Goal: Information Seeking & Learning: Learn about a topic

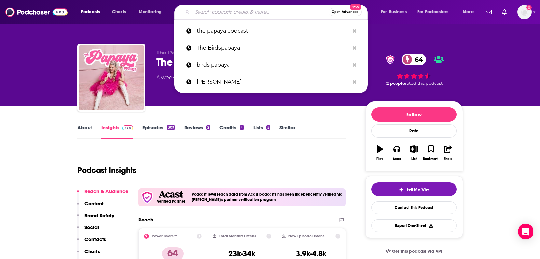
click at [236, 11] on input "Search podcasts, credits, & more..." at bounding box center [261, 12] width 136 height 10
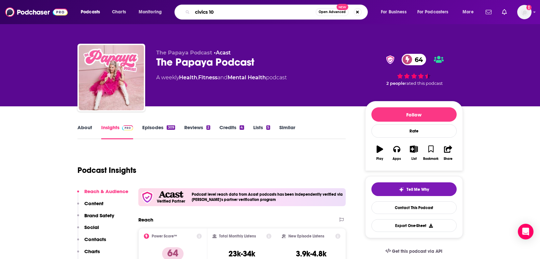
type input "civics 101"
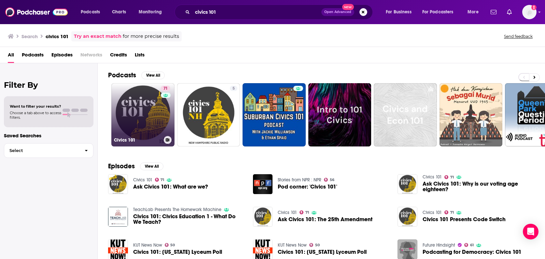
click at [135, 108] on link "71 Civics 101" at bounding box center [142, 114] width 63 height 63
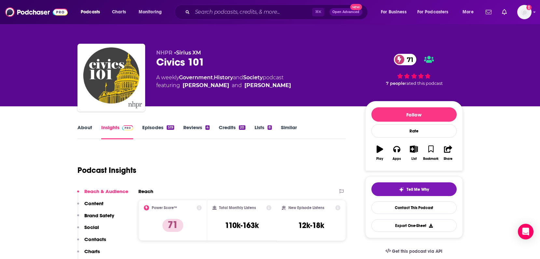
scroll to position [115, 0]
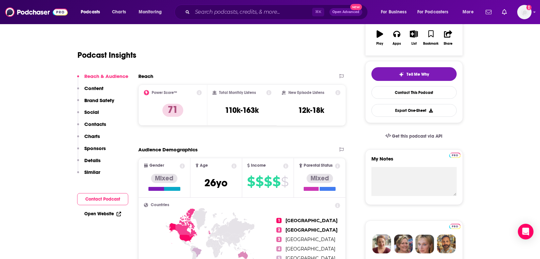
click at [87, 110] on p "Social" at bounding box center [91, 112] width 15 height 6
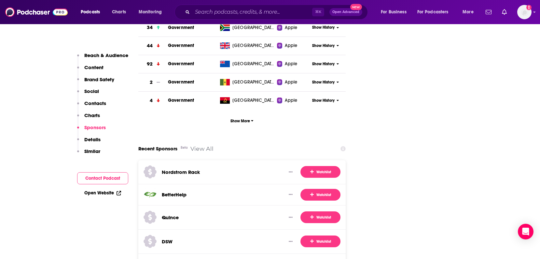
scroll to position [1400, 0]
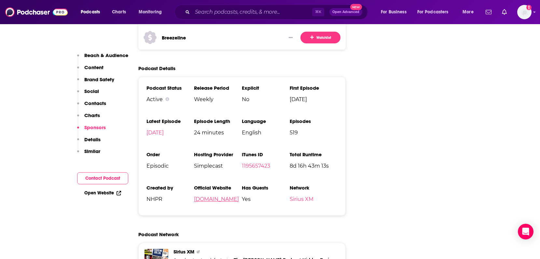
click at [215, 196] on link "[DOMAIN_NAME]" at bounding box center [216, 199] width 45 height 6
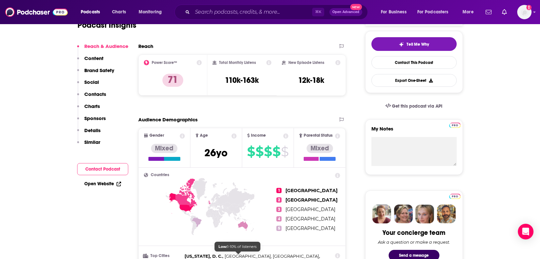
scroll to position [0, 0]
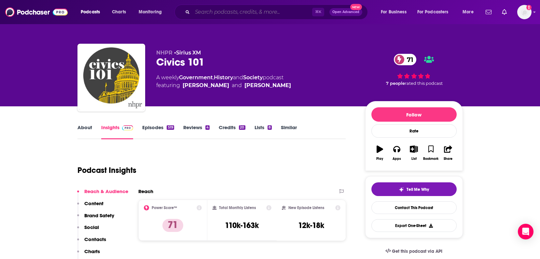
click at [202, 12] on input "Search podcasts, credits, & more..." at bounding box center [253, 12] width 120 height 10
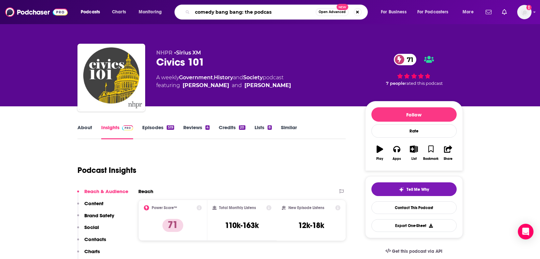
type input "comedy bang bang: the podcast"
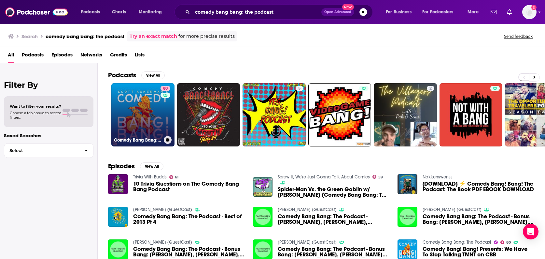
click at [140, 118] on link "80 Comedy Bang Bang: The Podcast" at bounding box center [142, 114] width 63 height 63
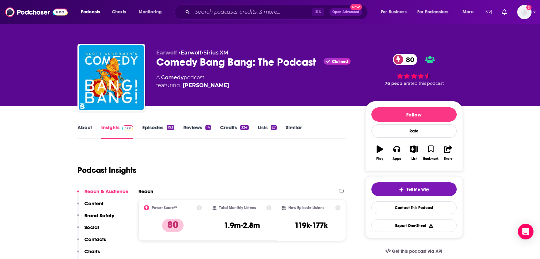
scroll to position [108, 0]
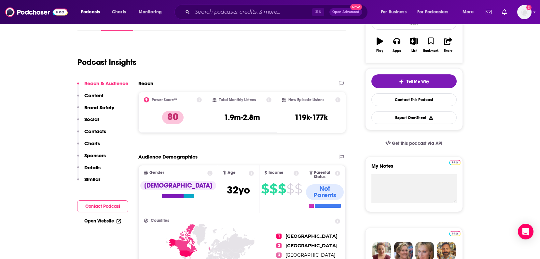
click at [93, 166] on p "Details" at bounding box center [92, 167] width 16 height 6
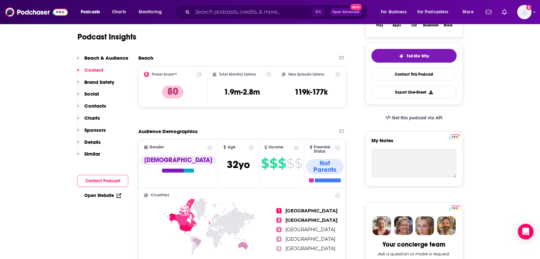
scroll to position [0, 0]
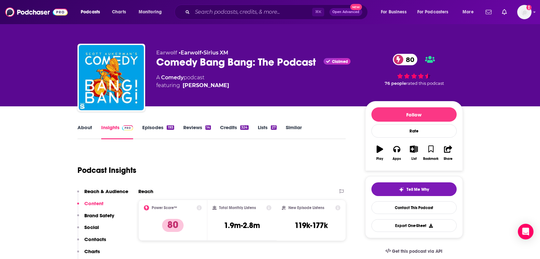
click at [86, 127] on link "About" at bounding box center [85, 131] width 15 height 15
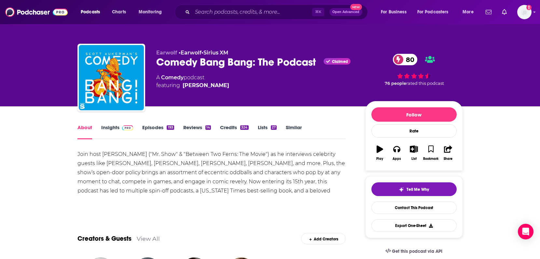
click at [110, 129] on link "Insights" at bounding box center [117, 131] width 32 height 15
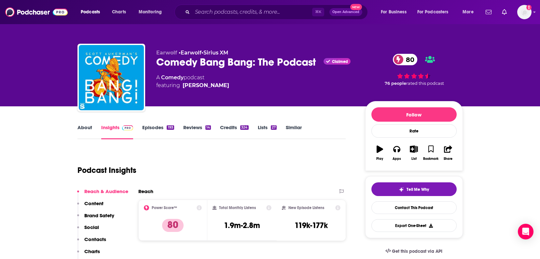
click at [206, 13] on input "Search podcasts, credits, & more..." at bounding box center [253, 12] width 120 height 10
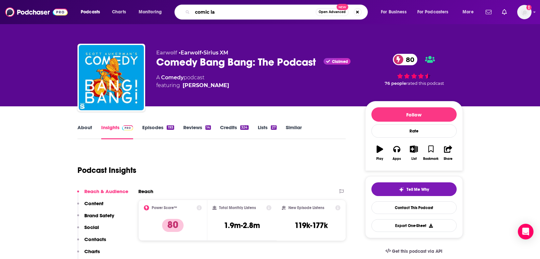
type input "comic lab"
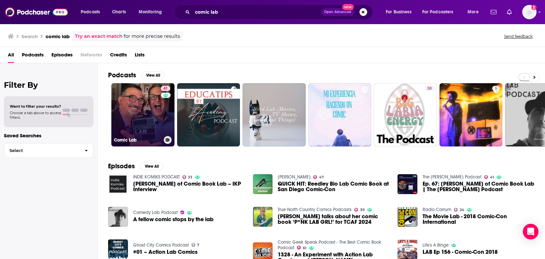
click at [143, 118] on link "61 Comic Lab" at bounding box center [142, 114] width 63 height 63
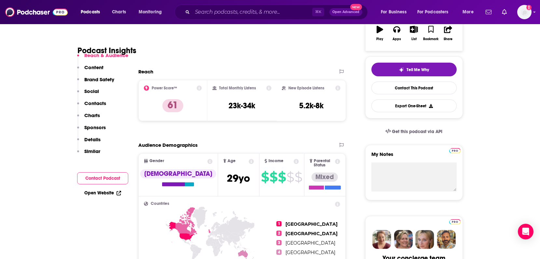
click at [92, 140] on p "Details" at bounding box center [92, 139] width 16 height 6
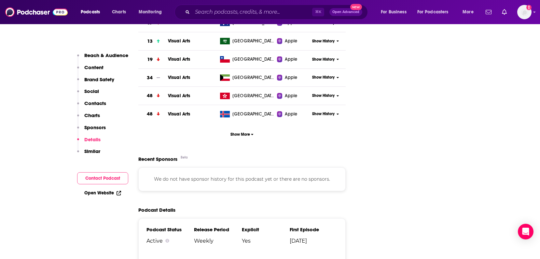
scroll to position [899, 0]
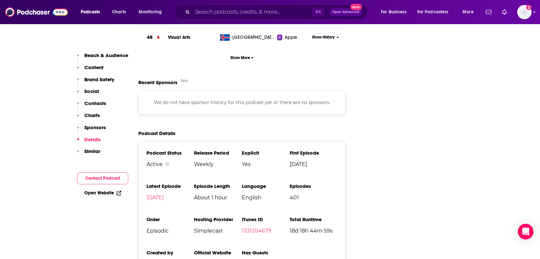
click at [208, 258] on link "[DOMAIN_NAME]" at bounding box center [216, 264] width 45 height 6
click at [203, 12] on input "Search podcasts, credits, & more..." at bounding box center [253, 12] width 120 height 10
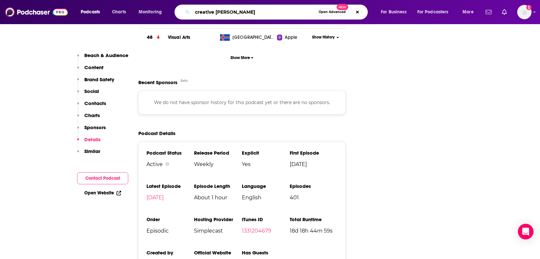
type input "creative pep talk"
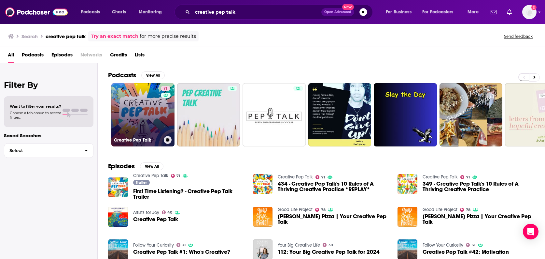
click at [148, 112] on link "71 Creative Pep Talk" at bounding box center [142, 114] width 63 height 63
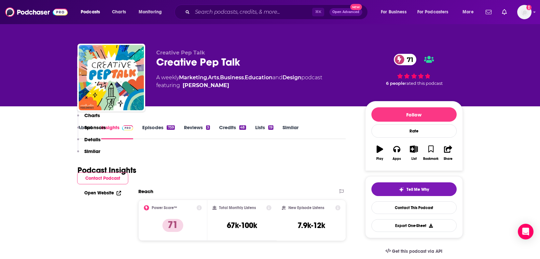
scroll to position [230, 0]
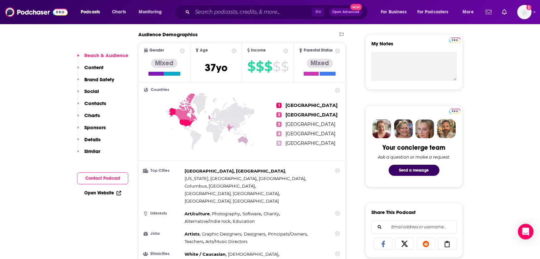
click at [96, 139] on p "Details" at bounding box center [92, 139] width 16 height 6
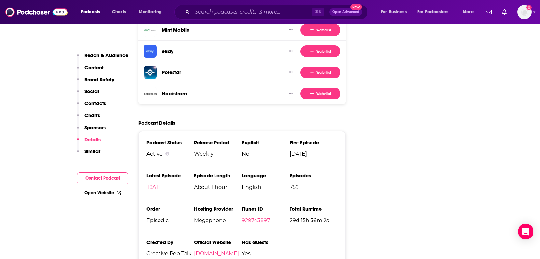
scroll to position [1197, 0]
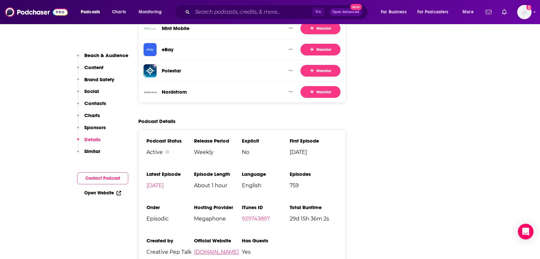
click at [216, 249] on link "[DOMAIN_NAME]" at bounding box center [216, 252] width 45 height 6
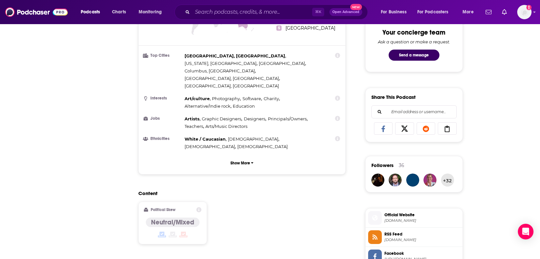
scroll to position [0, 0]
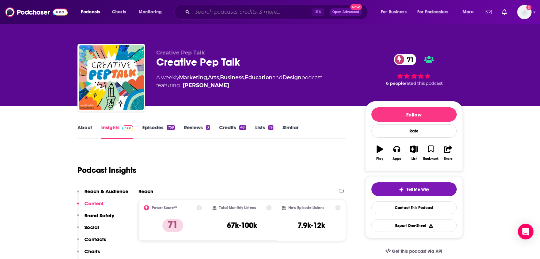
click at [208, 12] on input "Search podcasts, credits, & more..." at bounding box center [253, 12] width 120 height 10
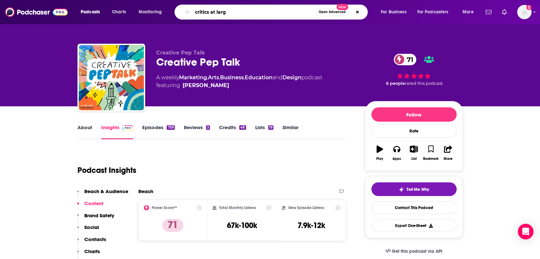
type input "critics at large"
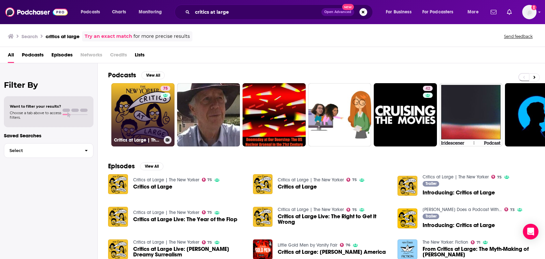
click at [144, 107] on link "75 Critics at Large | The New Yorker" at bounding box center [142, 114] width 63 height 63
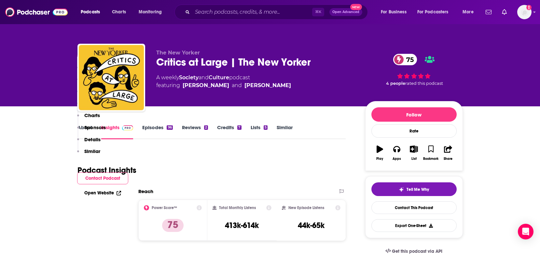
scroll to position [232, 0]
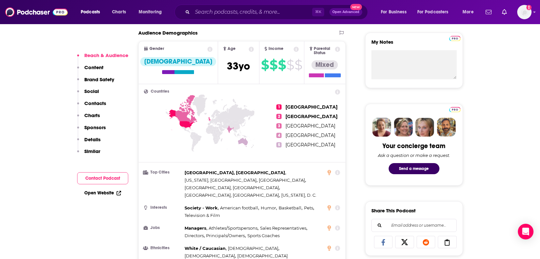
click at [87, 139] on p "Details" at bounding box center [92, 139] width 16 height 6
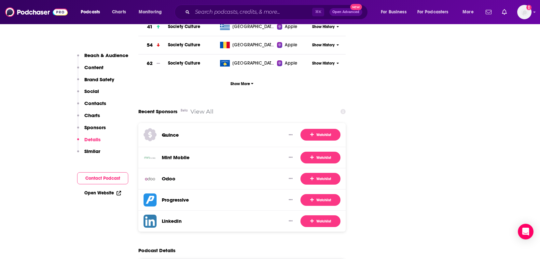
scroll to position [1362, 0]
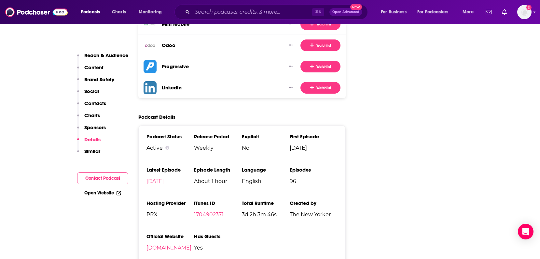
click at [164, 244] on link "[DOMAIN_NAME]" at bounding box center [169, 247] width 45 height 6
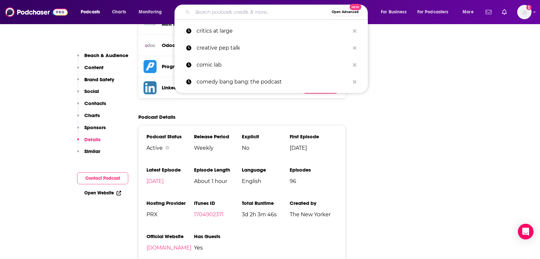
click at [198, 12] on input "Search podcasts, credits, & more..." at bounding box center [261, 12] width 136 height 10
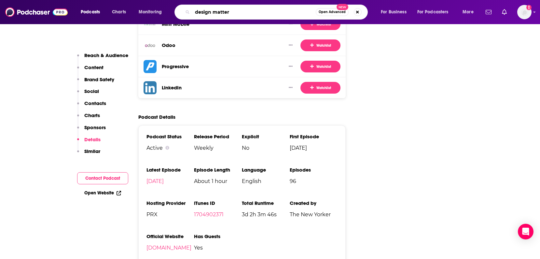
type input "design matters"
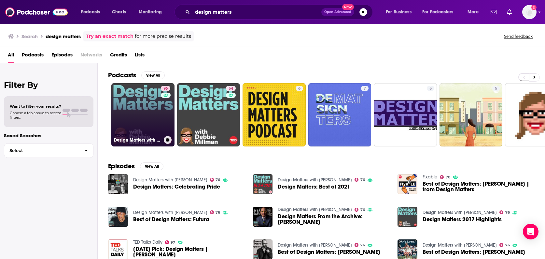
click at [151, 118] on link "76 Design Matters with [PERSON_NAME]" at bounding box center [142, 114] width 63 height 63
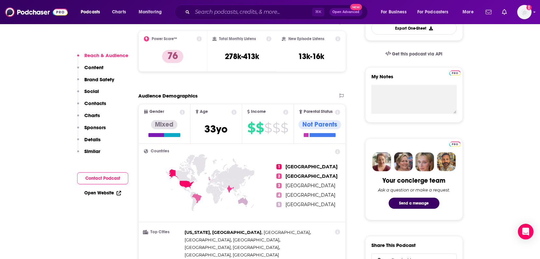
click at [98, 141] on p "Details" at bounding box center [92, 139] width 16 height 6
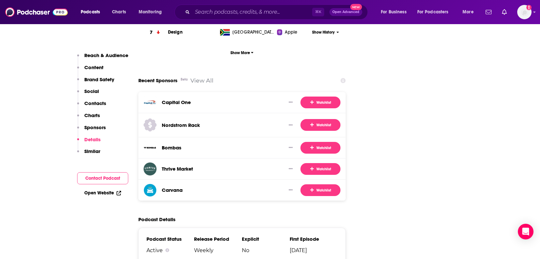
scroll to position [1270, 0]
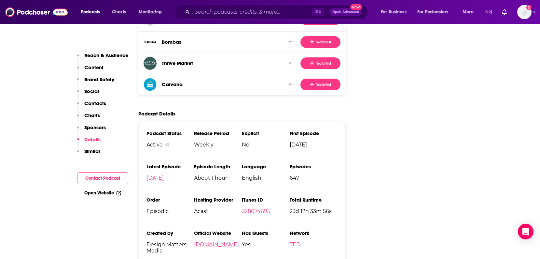
click at [224, 241] on link "[DOMAIN_NAME]" at bounding box center [216, 244] width 45 height 6
click at [215, 11] on input "Search podcasts, credits, & more..." at bounding box center [253, 12] width 120 height 10
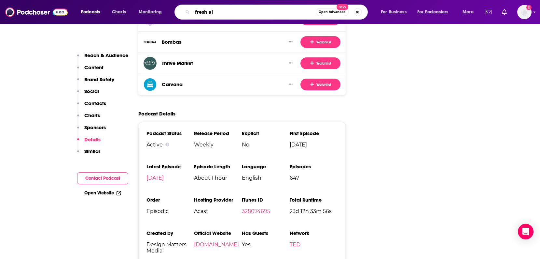
type input "fresh air"
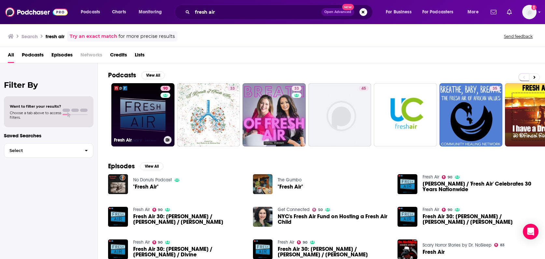
click at [136, 111] on link "90 Fresh Air" at bounding box center [142, 114] width 63 height 63
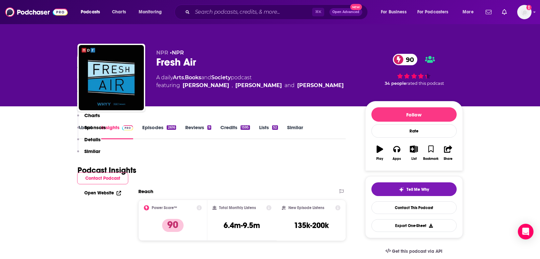
scroll to position [196, 0]
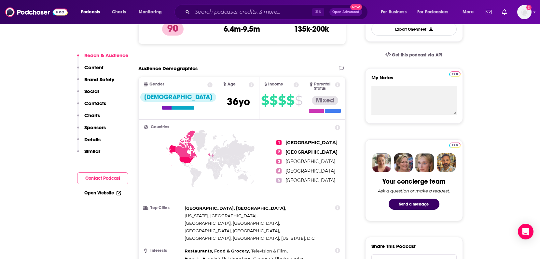
click at [90, 141] on p "Details" at bounding box center [92, 139] width 16 height 6
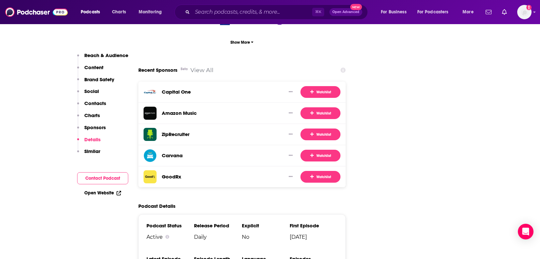
scroll to position [1429, 0]
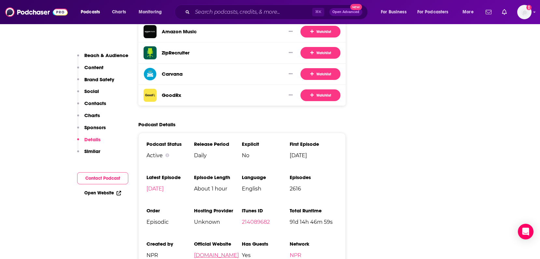
click at [203, 252] on link "[DOMAIN_NAME]" at bounding box center [216, 255] width 45 height 6
click at [203, 12] on input "Search podcasts, credits, & more..." at bounding box center [253, 12] width 120 height 10
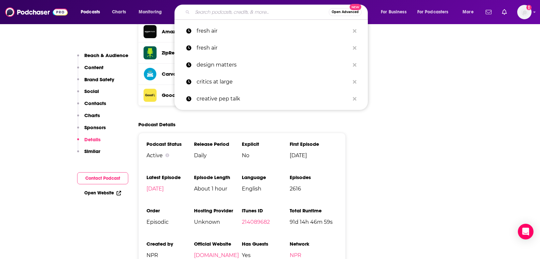
click at [203, 12] on input "Search podcasts, credits, & more..." at bounding box center [261, 12] width 136 height 10
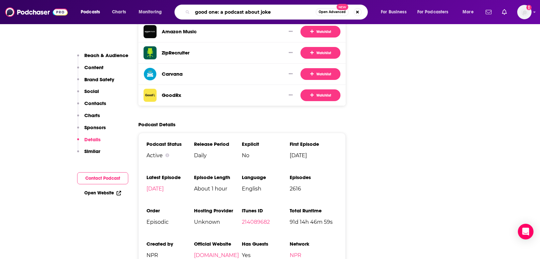
type input "good one: a podcast about jokes"
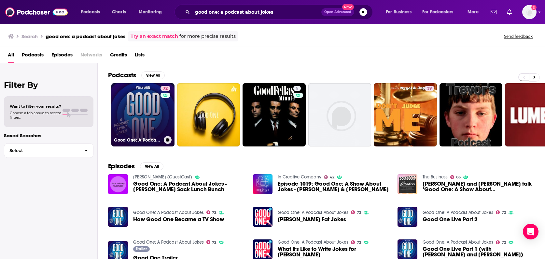
click at [147, 106] on link "72 Good One: A Podcast About Jokes" at bounding box center [142, 114] width 63 height 63
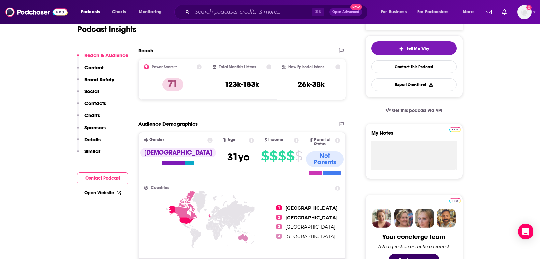
click at [98, 140] on p "Details" at bounding box center [92, 139] width 16 height 6
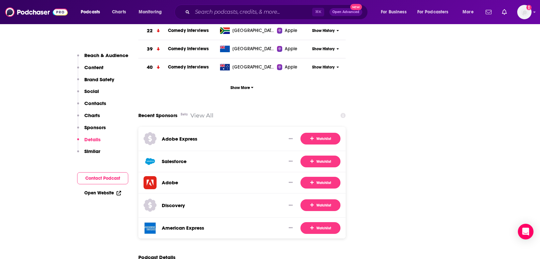
scroll to position [1233, 0]
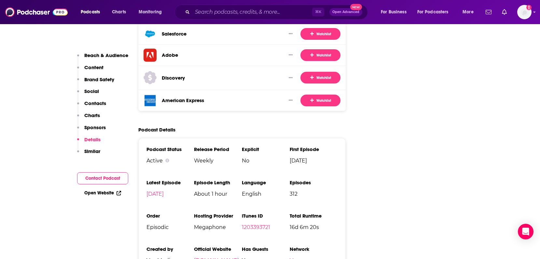
click at [211, 257] on link "[DOMAIN_NAME]" at bounding box center [216, 260] width 45 height 6
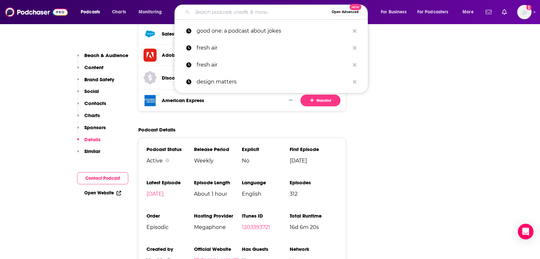
click at [230, 11] on input "Search podcasts, credits, & more..." at bounding box center [261, 12] width 136 height 10
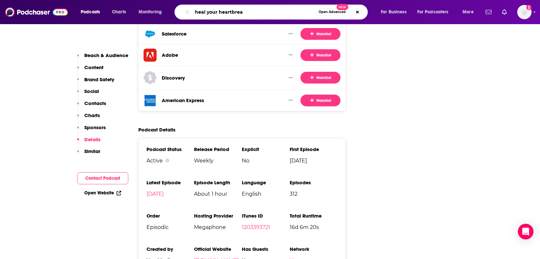
type input "heal your heartbreak"
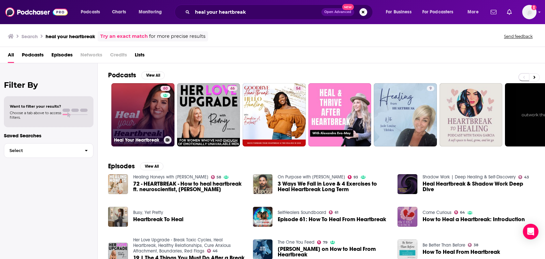
click at [133, 115] on link "60 Heal Your Heartbreak" at bounding box center [142, 114] width 63 height 63
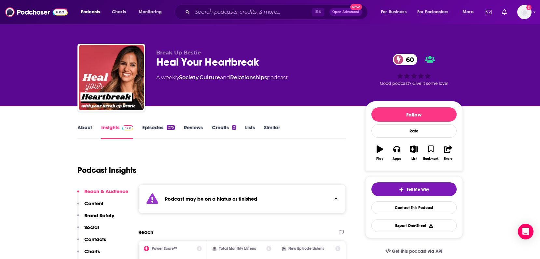
scroll to position [118, 0]
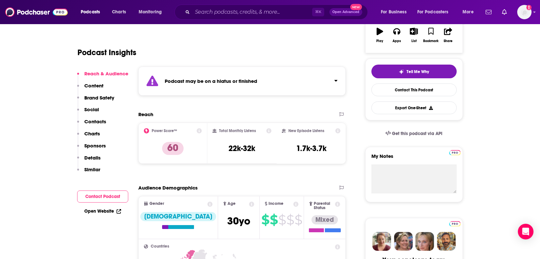
click at [91, 157] on p "Details" at bounding box center [92, 157] width 16 height 6
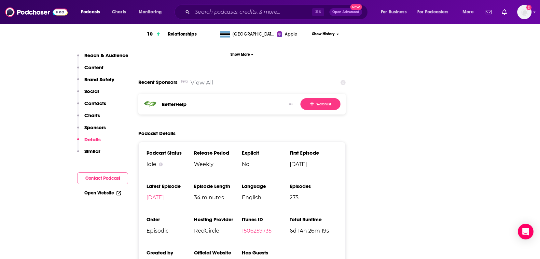
scroll to position [1055, 0]
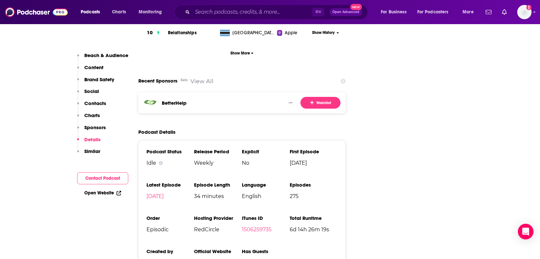
click at [207, 258] on link "[DOMAIN_NAME]" at bounding box center [216, 262] width 45 height 6
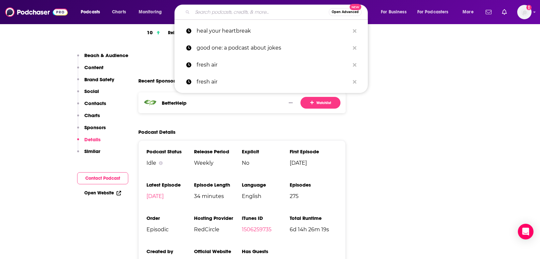
click at [207, 11] on input "Search podcasts, credits, & more..." at bounding box center [261, 12] width 136 height 10
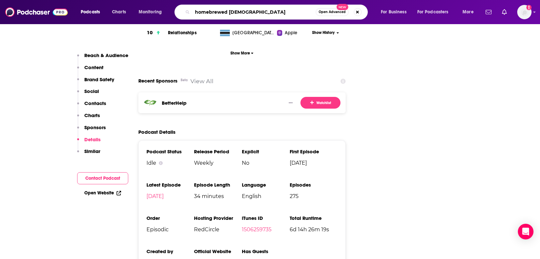
type input "homebrewed [DEMOGRAPHIC_DATA]"
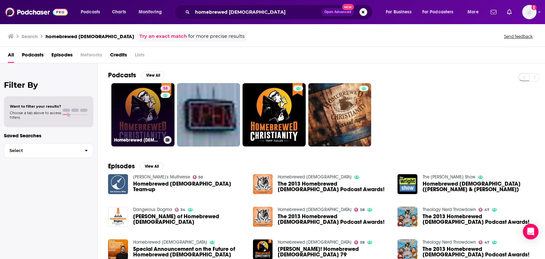
click at [147, 102] on link "58 Homebrewed [DEMOGRAPHIC_DATA]" at bounding box center [142, 114] width 63 height 63
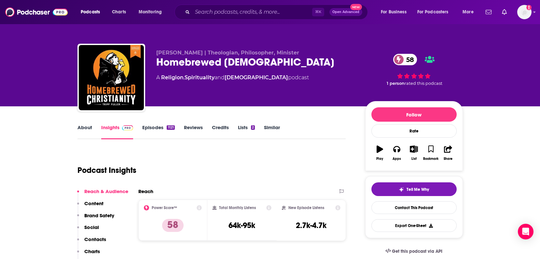
scroll to position [130, 0]
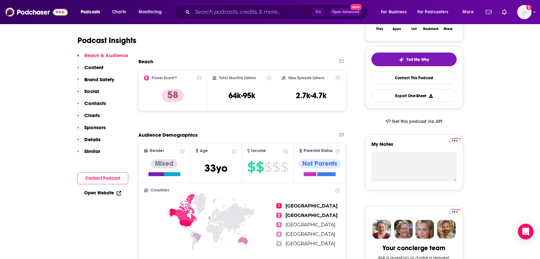
click at [94, 139] on p "Details" at bounding box center [92, 139] width 16 height 6
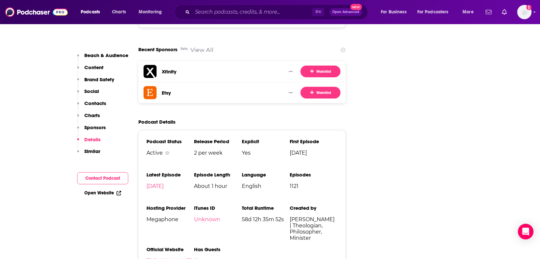
scroll to position [972, 0]
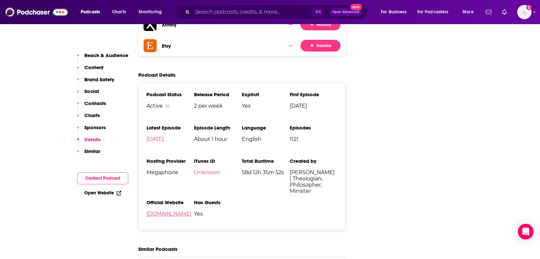
click at [167, 210] on link "[DOMAIN_NAME]" at bounding box center [169, 213] width 45 height 6
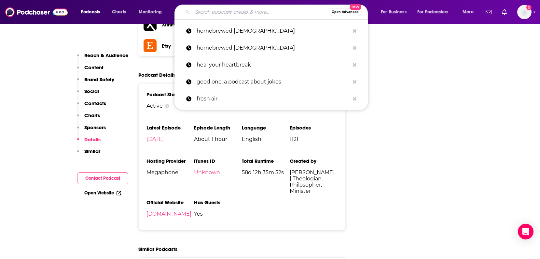
click at [216, 13] on input "Search podcasts, credits, & more..." at bounding box center [261, 12] width 136 height 10
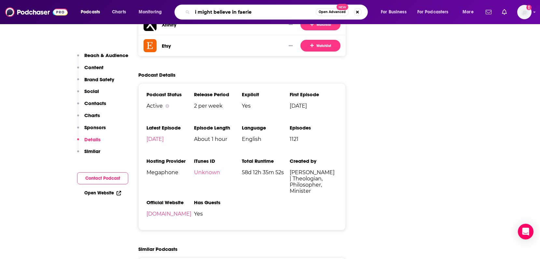
type input "i might believe in faeries"
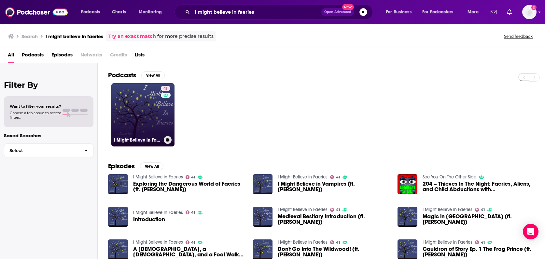
click at [141, 106] on link "41 I Might Believe in Faeries" at bounding box center [142, 114] width 63 height 63
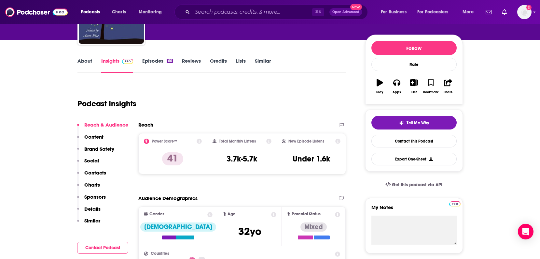
click at [97, 206] on p "Details" at bounding box center [92, 209] width 16 height 6
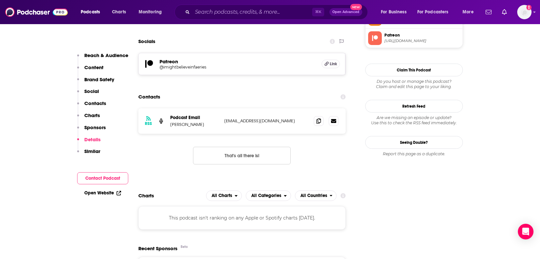
scroll to position [717, 0]
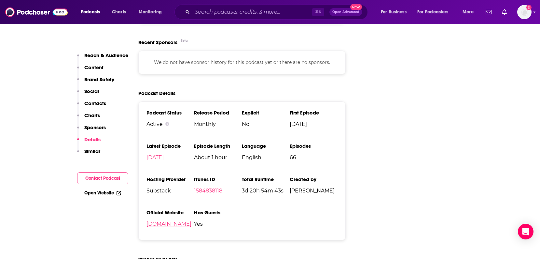
click at [181, 222] on link "[DOMAIN_NAME]" at bounding box center [169, 224] width 45 height 6
click at [222, 13] on input "Search podcasts, credits, & more..." at bounding box center [253, 12] width 120 height 10
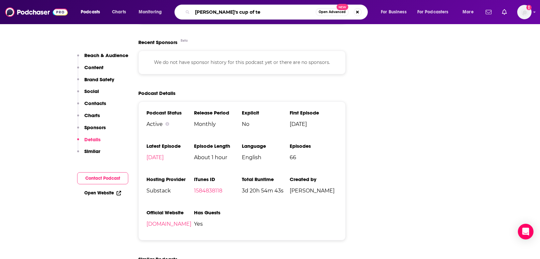
type input "[PERSON_NAME]'s cup of tea"
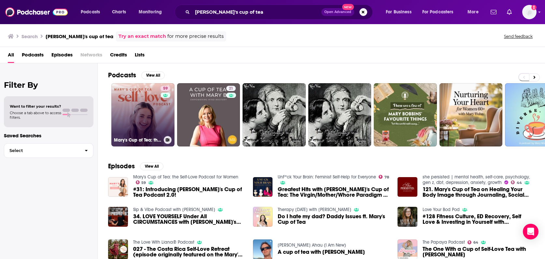
click at [147, 108] on link "59 [PERSON_NAME]'s Cup of Tea: the Self-Love Podcast for Women" at bounding box center [142, 114] width 63 height 63
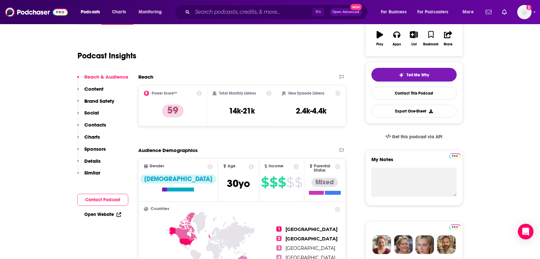
click at [94, 162] on p "Details" at bounding box center [92, 161] width 16 height 6
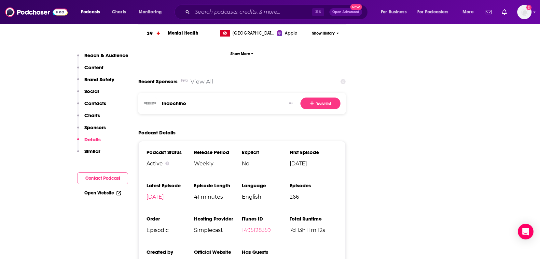
scroll to position [1053, 0]
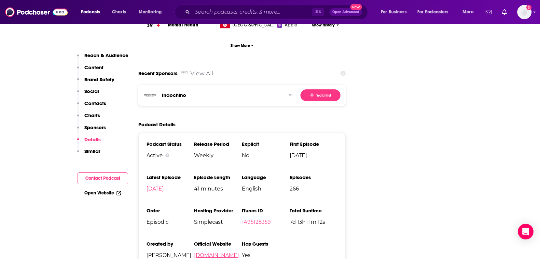
click at [217, 252] on link "[DOMAIN_NAME]" at bounding box center [216, 255] width 45 height 6
click at [209, 12] on input "Search podcasts, credits, & more..." at bounding box center [253, 12] width 120 height 10
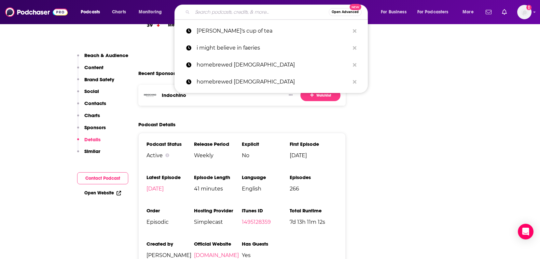
paste input "NPR's Book of the Day"
type input "NPR's Book of the Day"
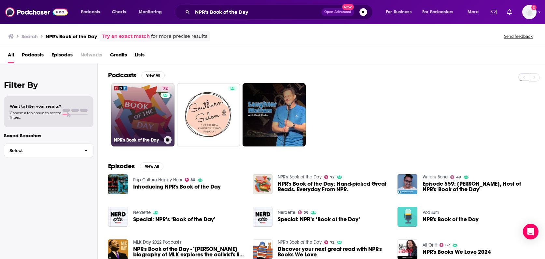
click at [142, 117] on link "72 NPR's Book of the Day" at bounding box center [142, 114] width 63 height 63
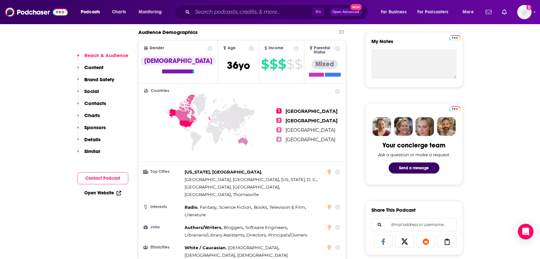
click at [91, 139] on p "Details" at bounding box center [92, 139] width 16 height 6
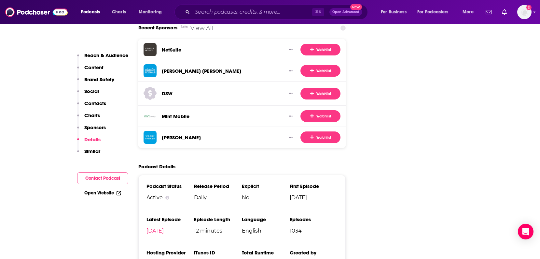
scroll to position [1174, 0]
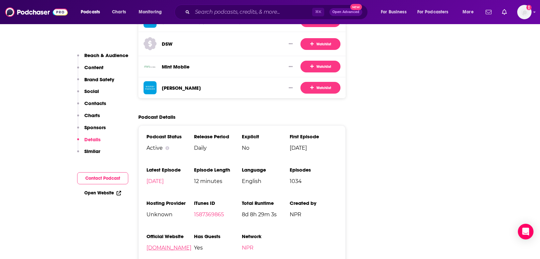
click at [163, 244] on link "[DOMAIN_NAME]" at bounding box center [169, 247] width 45 height 6
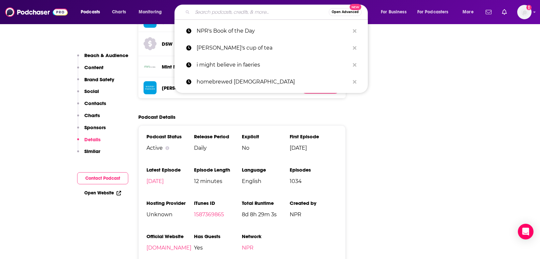
click at [206, 12] on input "Search podcasts, credits, & more..." at bounding box center [261, 12] width 136 height 10
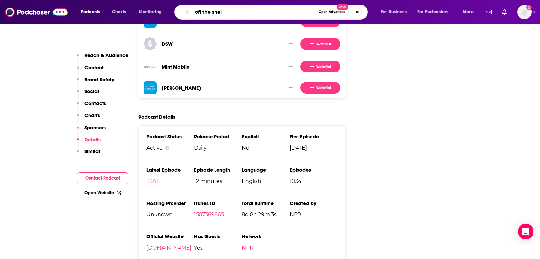
type input "off the shelf"
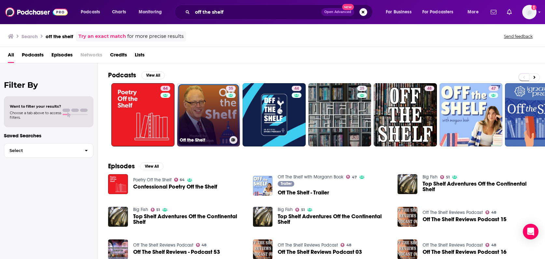
click at [212, 119] on link "35 Off the Shelf" at bounding box center [208, 114] width 63 height 63
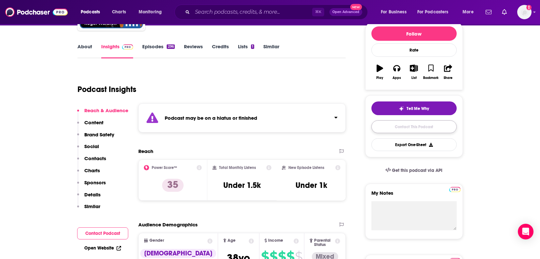
click at [408, 127] on link "Contact This Podcast" at bounding box center [414, 126] width 85 height 13
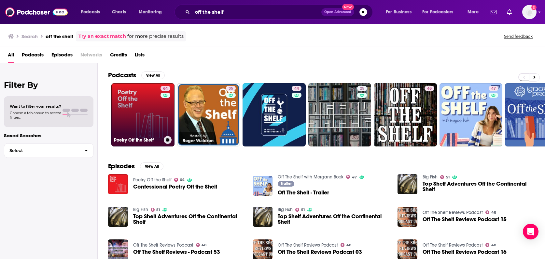
click at [143, 112] on link "64 Poetry Off the Shelf" at bounding box center [142, 114] width 63 height 63
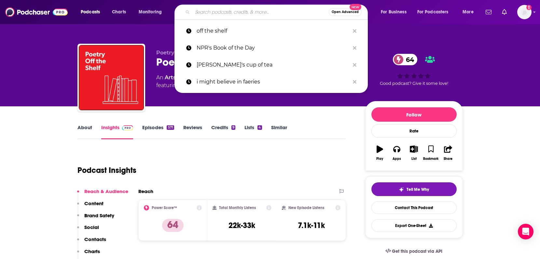
click at [206, 13] on input "Search podcasts, credits, & more..." at bounding box center [261, 12] width 136 height 10
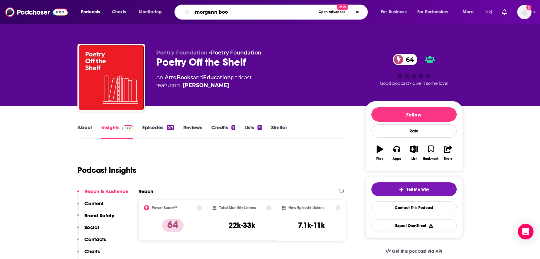
type input "morgann book"
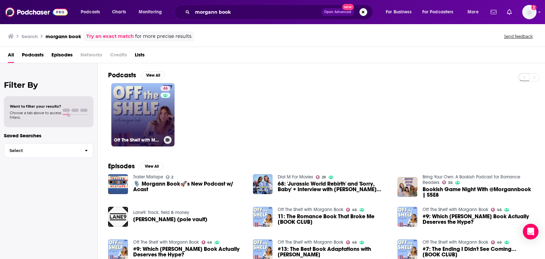
click at [154, 107] on link "46 Off The Shelf with Morgann Book" at bounding box center [142, 114] width 63 height 63
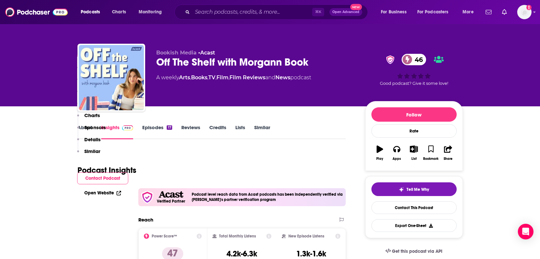
scroll to position [130, 0]
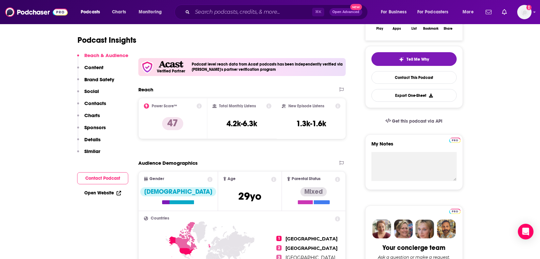
click at [90, 141] on p "Details" at bounding box center [92, 139] width 16 height 6
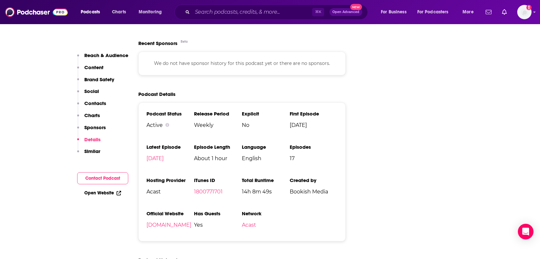
scroll to position [809, 0]
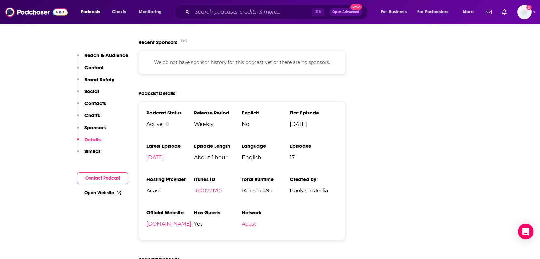
click at [173, 224] on link "[DOMAIN_NAME]" at bounding box center [169, 224] width 45 height 6
click at [200, 11] on input "Search podcasts, credits, & more..." at bounding box center [253, 12] width 120 height 10
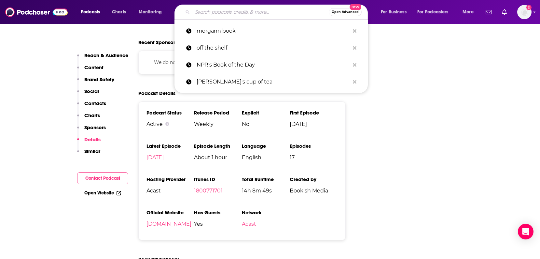
click at [200, 11] on input "Search podcasts, credits, & more..." at bounding box center [261, 12] width 136 height 10
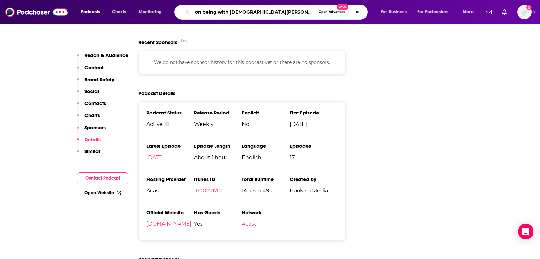
type input "on being with [PERSON_NAME]"
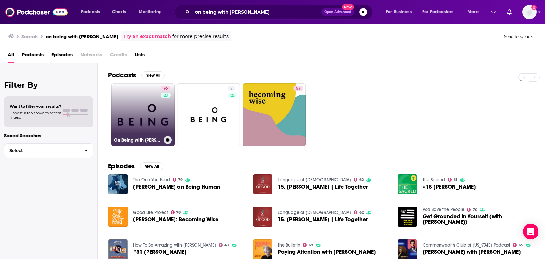
click at [150, 118] on link "76 On Being with [PERSON_NAME]" at bounding box center [142, 114] width 63 height 63
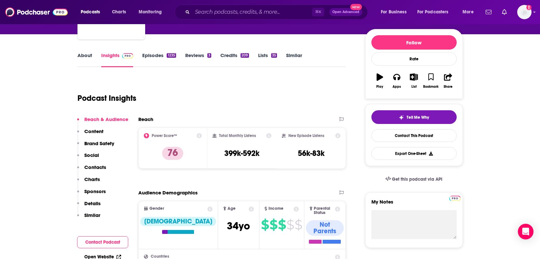
click at [93, 201] on p "Details" at bounding box center [92, 203] width 16 height 6
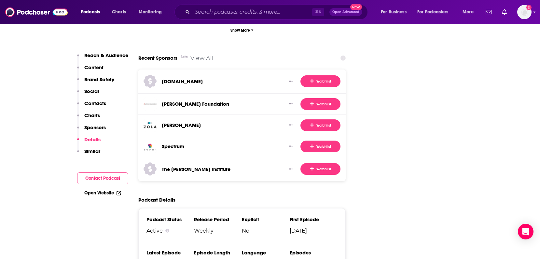
scroll to position [1260, 0]
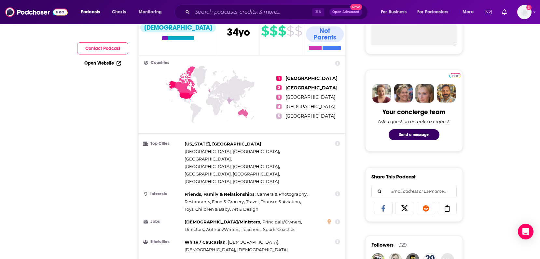
scroll to position [0, 0]
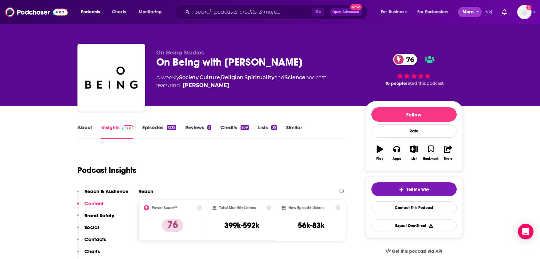
click at [478, 13] on button "More" at bounding box center [470, 12] width 24 height 10
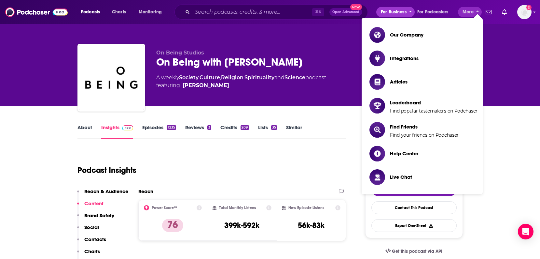
click at [409, 12] on button "For Business" at bounding box center [396, 12] width 38 height 10
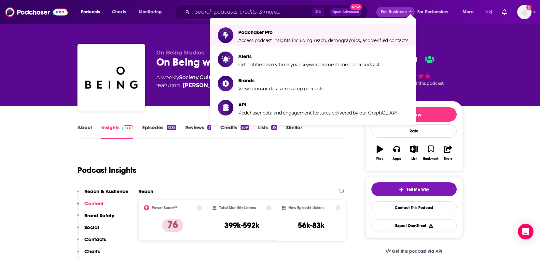
click at [505, 61] on div "On Being Studios On Being with [PERSON_NAME] 76 A weekly Society , Culture , Re…" at bounding box center [270, 53] width 540 height 106
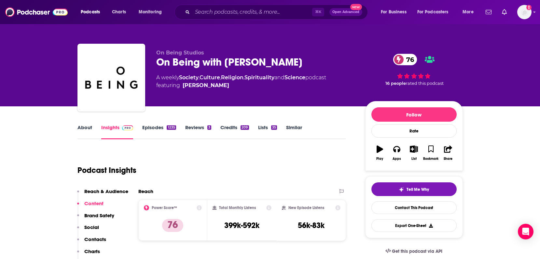
click at [236, 104] on div "On Being Studios On Being with [PERSON_NAME] 76 A weekly Society , Culture , Re…" at bounding box center [309, 79] width 307 height 59
click at [258, 36] on div "On Being Studios On Being with [PERSON_NAME] 76 A weekly Society , Culture , Re…" at bounding box center [270, 71] width 395 height 70
click at [260, 40] on div "On Being Studios On Being with [PERSON_NAME] 76 A weekly Society , Culture , Re…" at bounding box center [270, 71] width 395 height 70
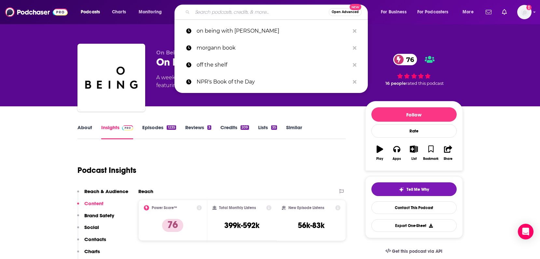
click at [212, 13] on input "Search podcasts, credits, & more..." at bounding box center [261, 12] width 136 height 10
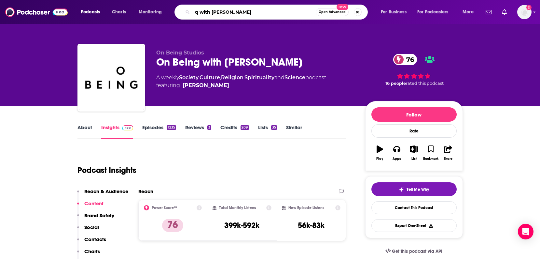
type input "q with [PERSON_NAME]"
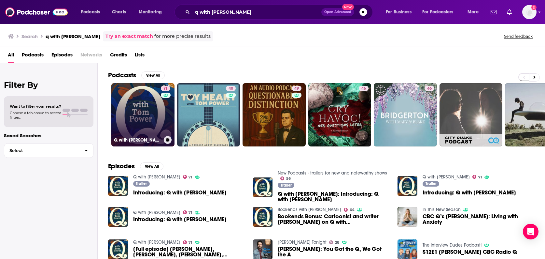
click at [141, 111] on link "71 Q with [PERSON_NAME]" at bounding box center [142, 114] width 63 height 63
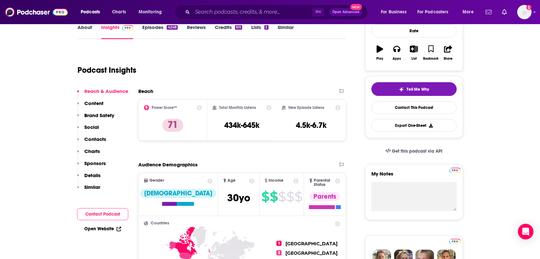
click at [90, 175] on p "Details" at bounding box center [92, 175] width 16 height 6
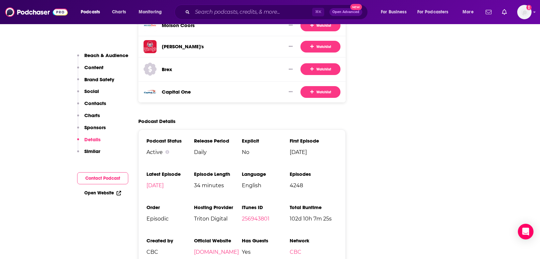
scroll to position [1168, 0]
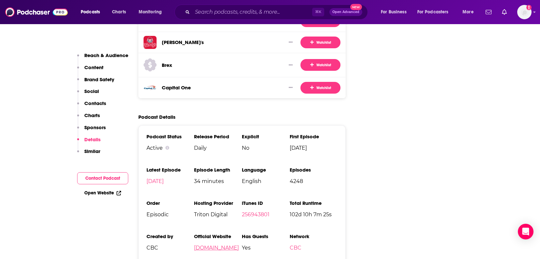
click at [207, 244] on link "[DOMAIN_NAME]" at bounding box center [216, 247] width 45 height 6
click at [202, 244] on link "[DOMAIN_NAME]" at bounding box center [216, 247] width 45 height 6
click at [201, 12] on input "Search podcasts, credits, & more..." at bounding box center [253, 12] width 120 height 10
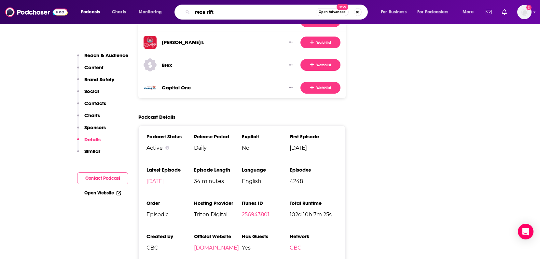
type input "reza rifts"
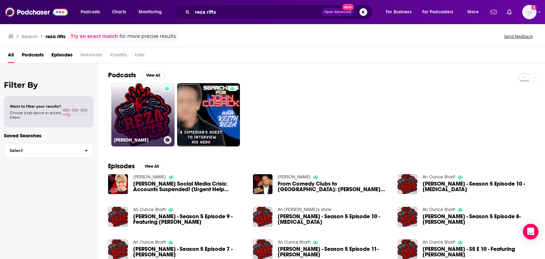
click at [141, 120] on link "[PERSON_NAME]" at bounding box center [142, 114] width 63 height 63
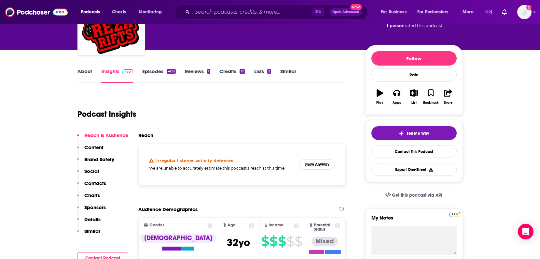
scroll to position [57, 0]
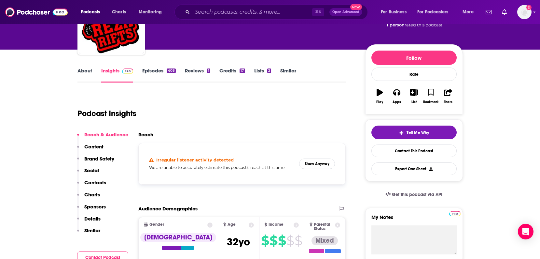
click at [94, 218] on p "Details" at bounding box center [92, 218] width 16 height 6
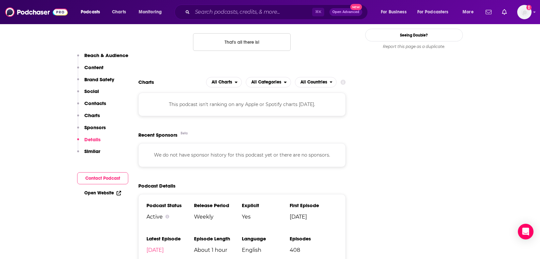
scroll to position [789, 0]
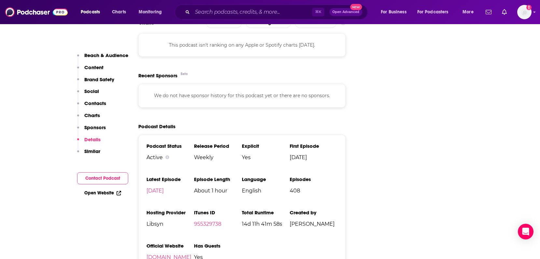
click at [160, 254] on link "[DOMAIN_NAME]" at bounding box center [169, 257] width 45 height 6
click at [206, 14] on input "Search podcasts, credits, & more..." at bounding box center [253, 12] width 120 height 10
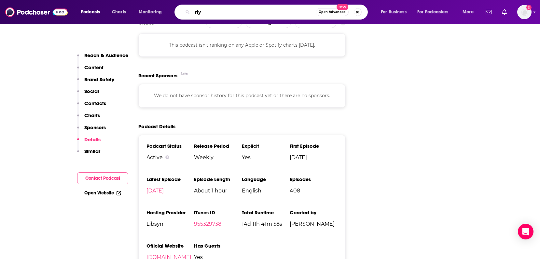
type input "riyl"
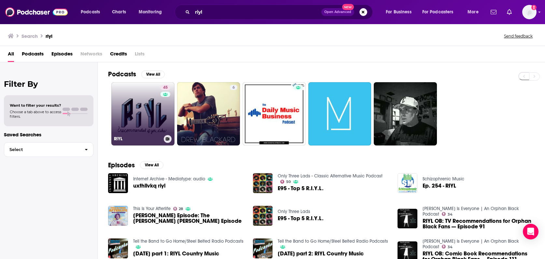
click at [147, 116] on link "45 RiYL" at bounding box center [142, 113] width 63 height 63
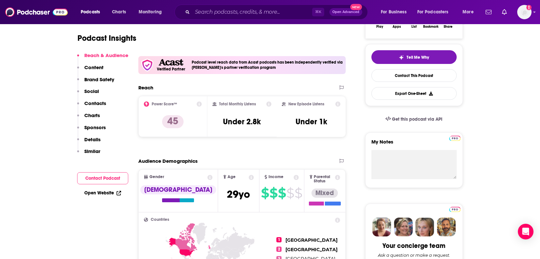
click at [89, 139] on p "Details" at bounding box center [92, 139] width 16 height 6
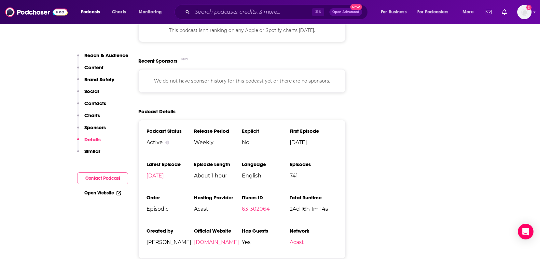
scroll to position [963, 0]
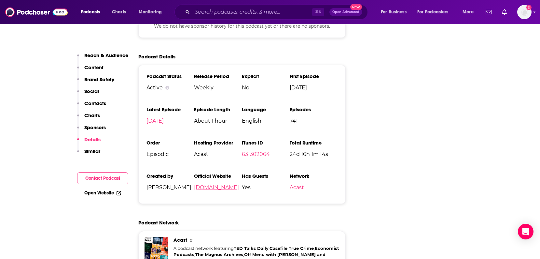
click at [209, 184] on link "[DOMAIN_NAME]" at bounding box center [216, 187] width 45 height 6
click at [207, 12] on input "Search podcasts, credits, & more..." at bounding box center [253, 12] width 120 height 10
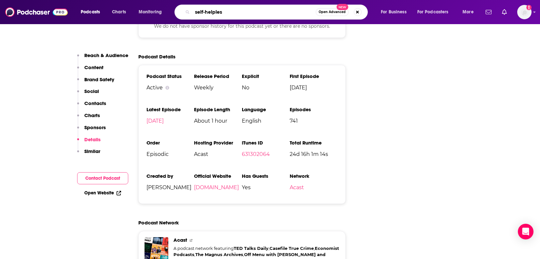
type input "self-helpless"
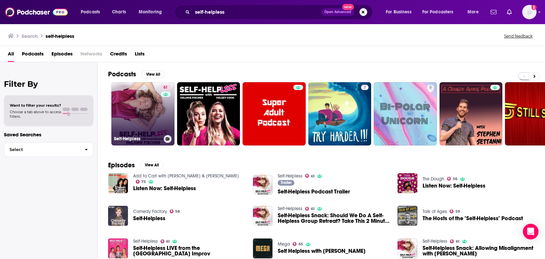
click at [151, 118] on link "61 Self-Helpless" at bounding box center [142, 113] width 63 height 63
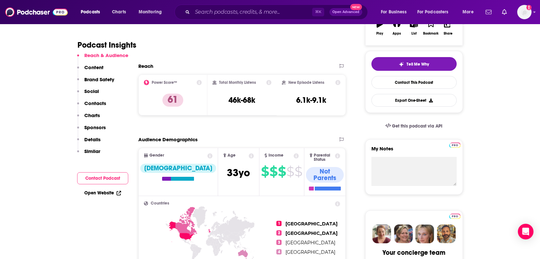
click at [88, 139] on p "Details" at bounding box center [92, 139] width 16 height 6
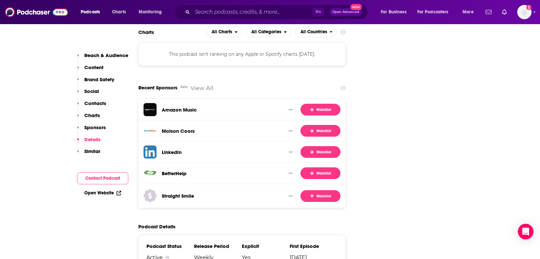
scroll to position [1026, 0]
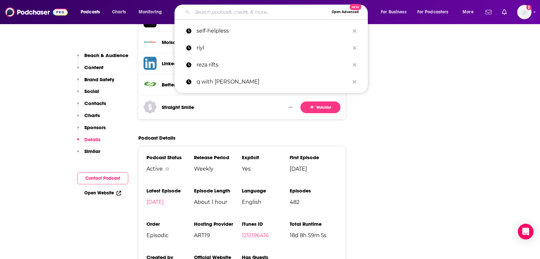
click at [199, 12] on input "Search podcasts, credits, & more..." at bounding box center [261, 12] width 136 height 10
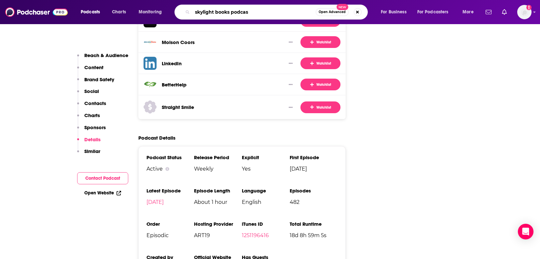
type input "skylight books podcast"
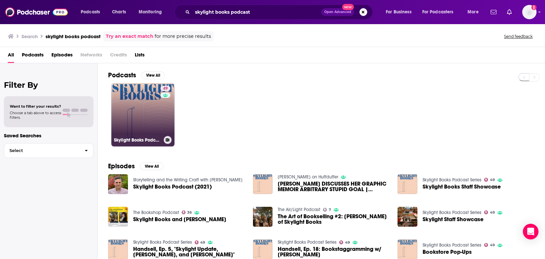
click at [139, 113] on link "49 Skylight Books Podcast Series" at bounding box center [142, 114] width 63 height 63
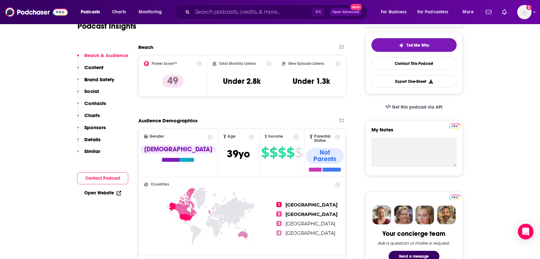
click at [88, 140] on p "Details" at bounding box center [92, 139] width 16 height 6
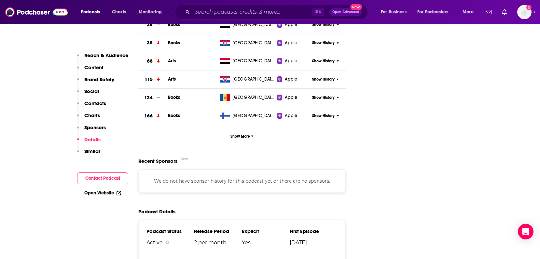
scroll to position [886, 0]
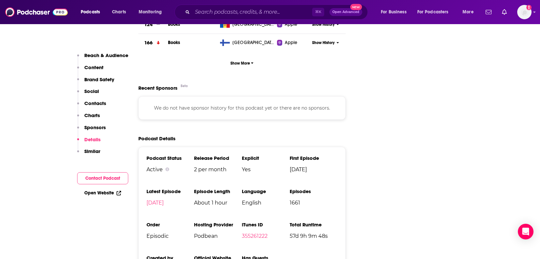
click at [207, 11] on input "Search podcasts, credits, & more..." at bounding box center [253, 12] width 120 height 10
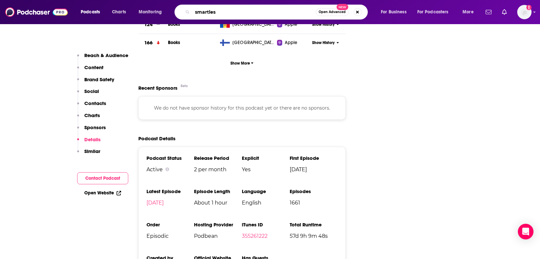
type input "smartless"
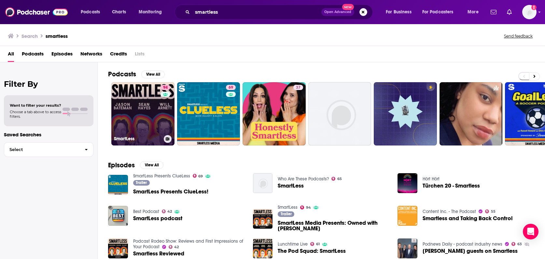
click at [146, 117] on link "94 SmartLess" at bounding box center [142, 113] width 63 height 63
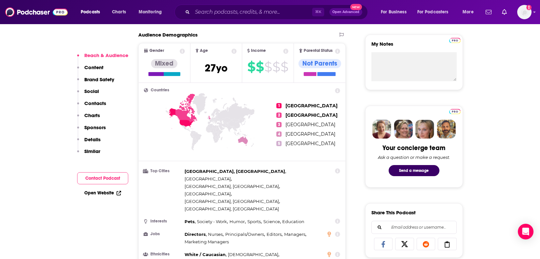
click at [94, 139] on p "Details" at bounding box center [92, 139] width 16 height 6
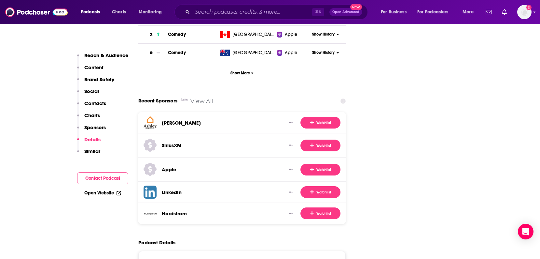
scroll to position [1388, 0]
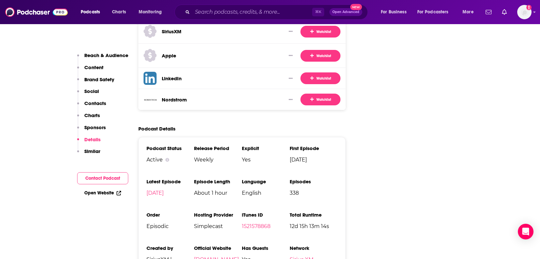
click at [213, 256] on link "[DOMAIN_NAME]" at bounding box center [216, 259] width 45 height 6
click at [200, 12] on input "Search podcasts, credits, & more..." at bounding box center [253, 12] width 120 height 10
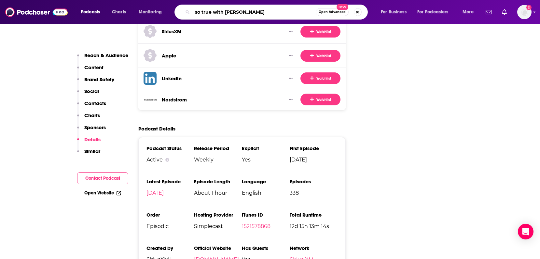
type input "so true with [PERSON_NAME]"
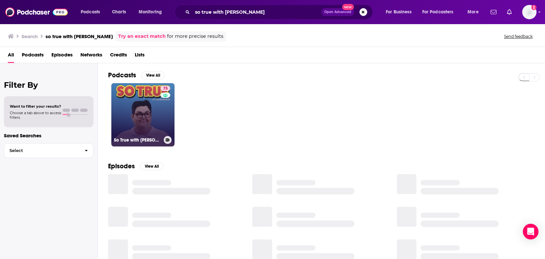
click at [144, 114] on link "75 So True with [PERSON_NAME]" at bounding box center [142, 114] width 63 height 63
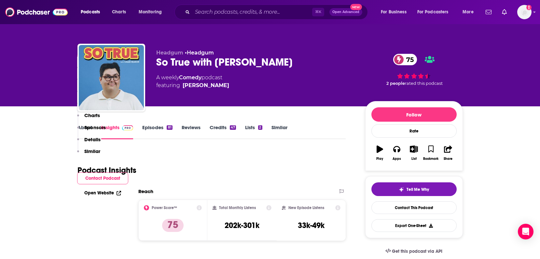
scroll to position [135, 0]
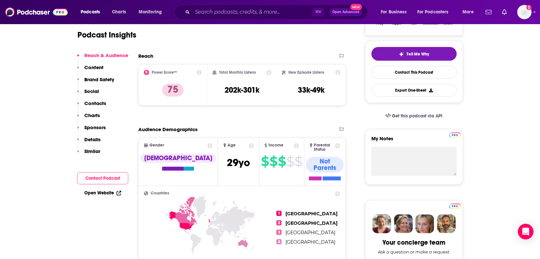
click at [88, 139] on p "Details" at bounding box center [92, 139] width 16 height 6
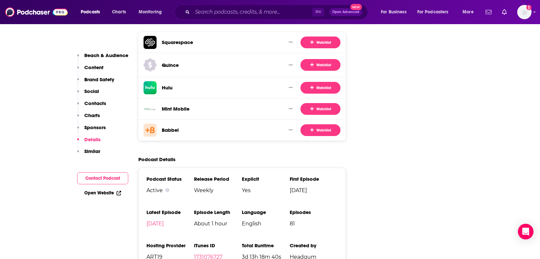
scroll to position [1108, 0]
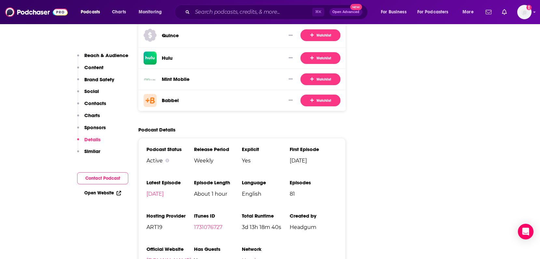
click at [97, 56] on p "Reach & Audience" at bounding box center [106, 55] width 44 height 6
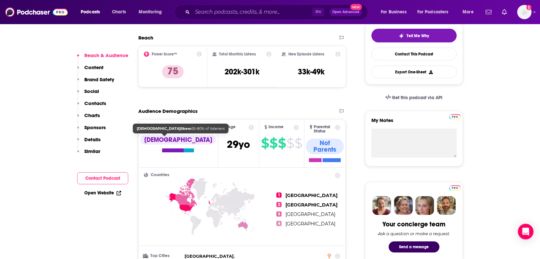
scroll to position [154, 0]
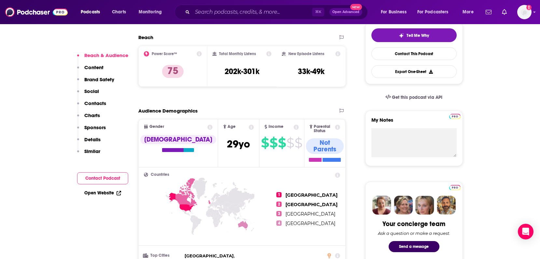
click at [93, 140] on p "Details" at bounding box center [92, 139] width 16 height 6
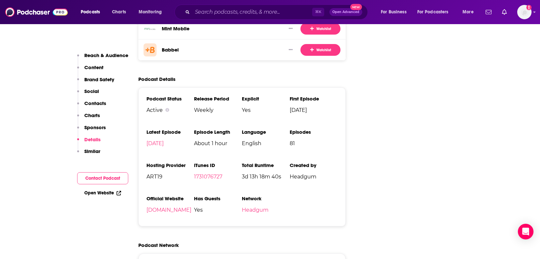
scroll to position [1159, 0]
click at [158, 206] on link "[DOMAIN_NAME]" at bounding box center [169, 209] width 45 height 6
click at [204, 12] on input "Search podcasts, credits, & more..." at bounding box center [253, 12] width 120 height 10
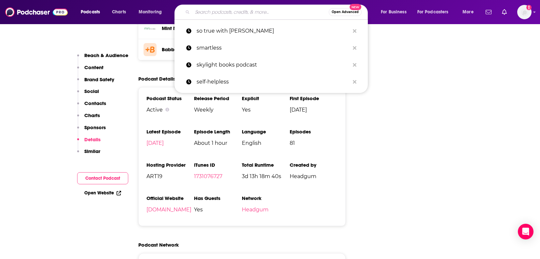
paste input "Spirits: Mythology, Legends, & Folklore"
type input "Spirits: Mythology, Legends, & Folklore"
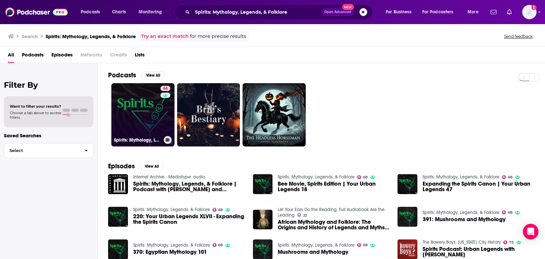
click at [147, 117] on link "68 Spirits: Mythology, Legends, & Folklore" at bounding box center [142, 114] width 63 height 63
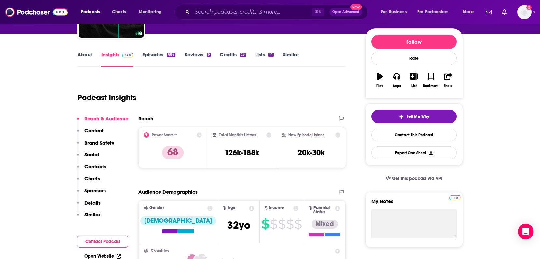
scroll to position [74, 0]
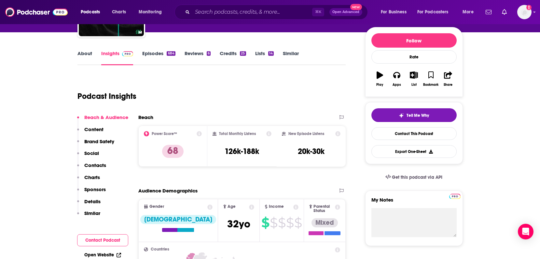
click at [95, 203] on p "Details" at bounding box center [92, 201] width 16 height 6
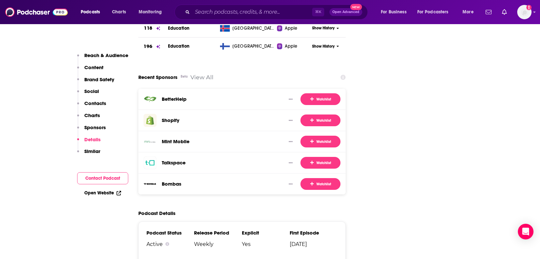
scroll to position [1069, 0]
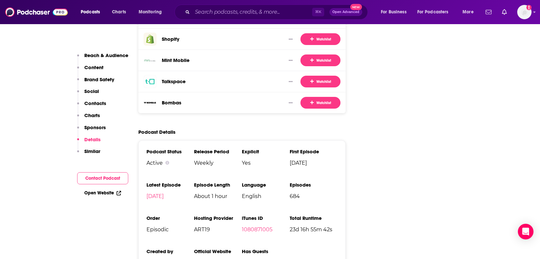
click at [223, 258] on link "[DOMAIN_NAME]" at bounding box center [216, 262] width 45 height 6
click at [198, 12] on input "Search podcasts, credits, & more..." at bounding box center [253, 12] width 120 height 10
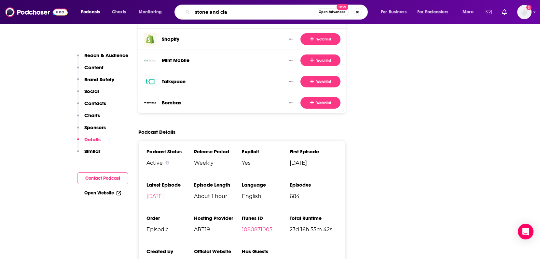
type input "stone and clay"
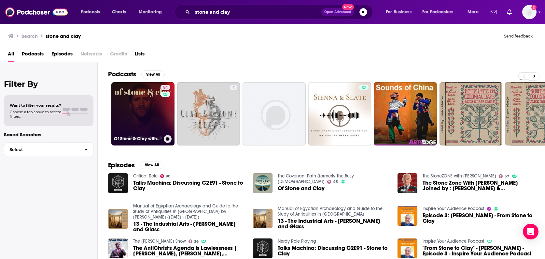
click at [144, 101] on link "54 Of Stone & Clay with [PERSON_NAME] [DEMOGRAPHIC_DATA]" at bounding box center [142, 113] width 63 height 63
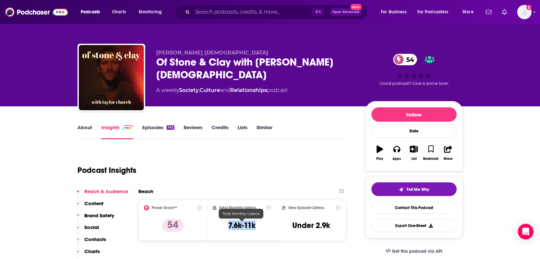
drag, startPoint x: 228, startPoint y: 225, endPoint x: 261, endPoint y: 225, distance: 32.9
click at [261, 225] on div "Total Monthly Listens 7.6k-11k" at bounding box center [242, 220] width 59 height 30
copy h3 "7.6k-11k"
click at [251, 166] on div "Podcast Insights" at bounding box center [210, 166] width 264 height 33
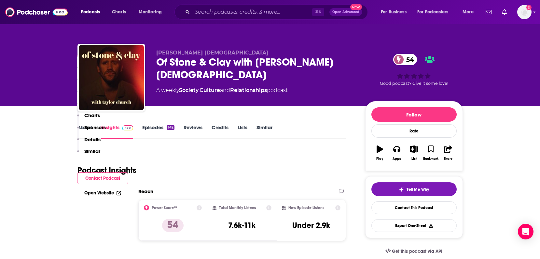
scroll to position [316, 0]
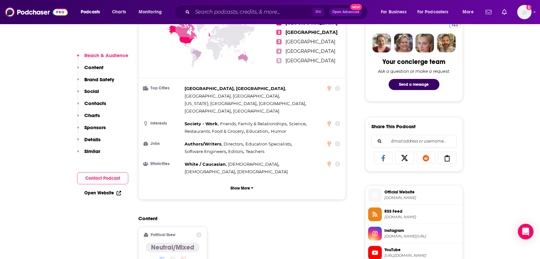
click at [93, 139] on p "Details" at bounding box center [92, 139] width 16 height 6
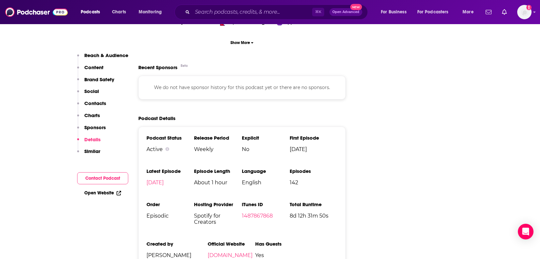
scroll to position [957, 0]
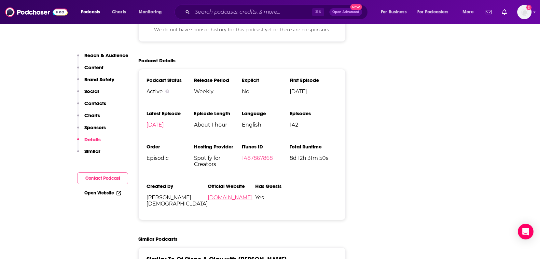
click at [223, 194] on link "[DOMAIN_NAME]" at bounding box center [230, 197] width 45 height 6
click at [230, 194] on link "[DOMAIN_NAME]" at bounding box center [230, 197] width 45 height 6
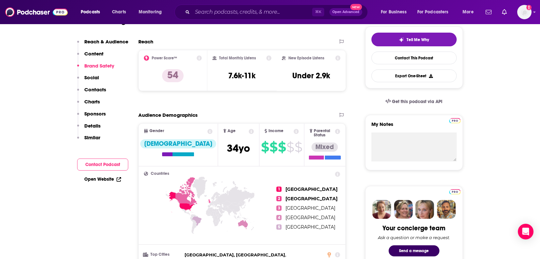
scroll to position [0, 0]
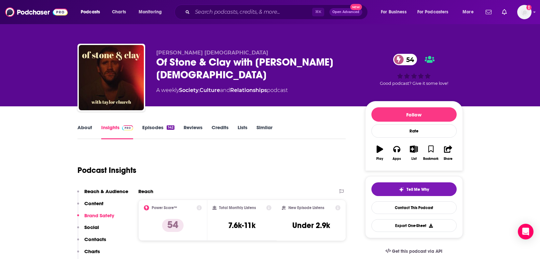
click at [236, 151] on div "Podcast Insights" at bounding box center [210, 166] width 264 height 33
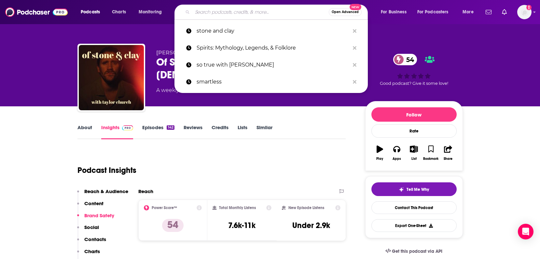
click at [220, 12] on input "Search podcasts, credits, & more..." at bounding box center [261, 12] width 136 height 10
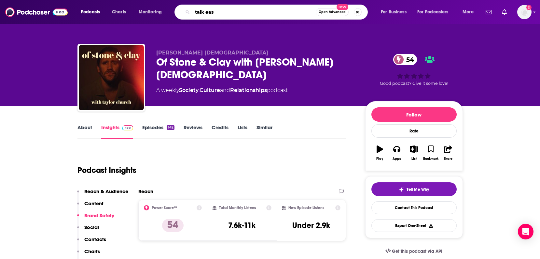
type input "talk easy"
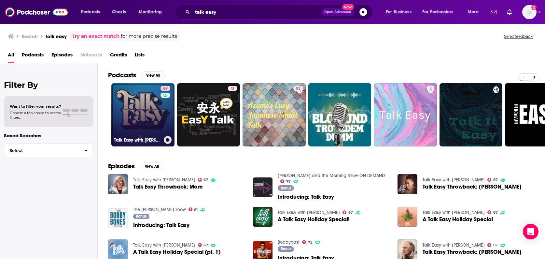
click at [142, 108] on link "67 Talk Easy with [PERSON_NAME]" at bounding box center [142, 114] width 63 height 63
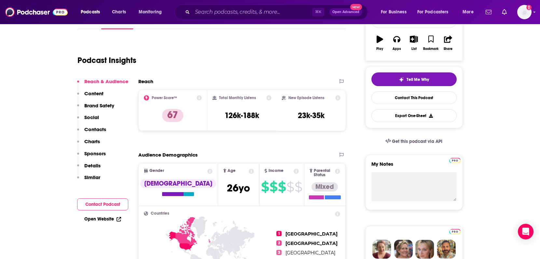
click at [92, 165] on p "Details" at bounding box center [92, 165] width 16 height 6
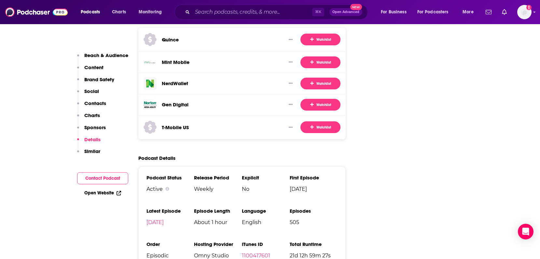
scroll to position [1216, 0]
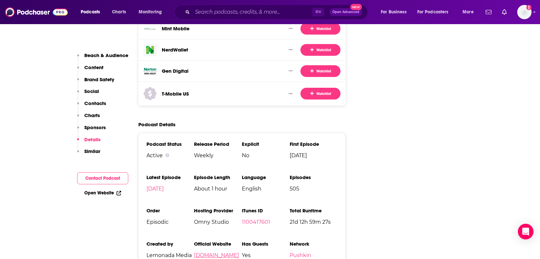
click at [213, 252] on link "[DOMAIN_NAME]" at bounding box center [216, 255] width 45 height 6
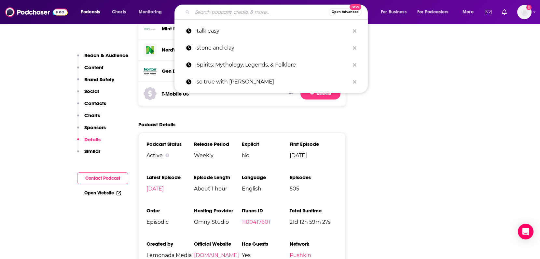
click at [204, 13] on input "Search podcasts, credits, & more..." at bounding box center [261, 12] width 136 height 10
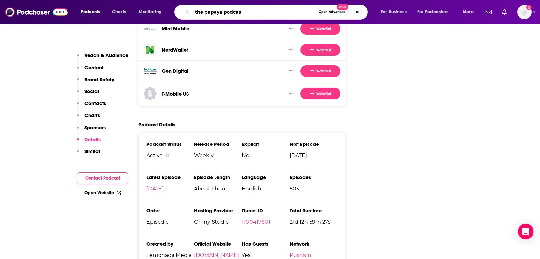
type input "the papaya podcast"
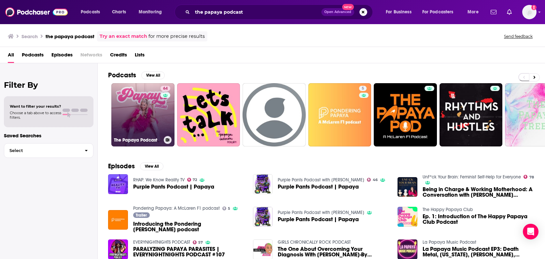
click at [142, 115] on link "64 The Papaya Podcast" at bounding box center [142, 114] width 63 height 63
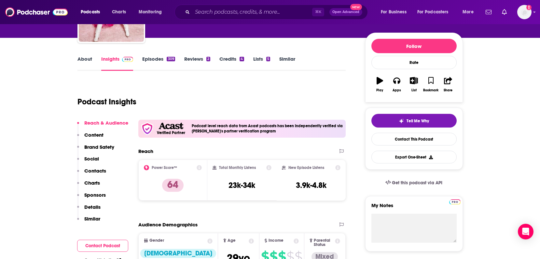
click at [95, 208] on p "Details" at bounding box center [92, 207] width 16 height 6
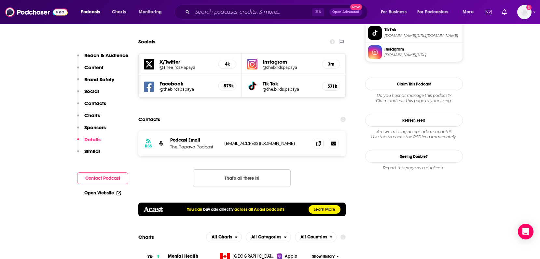
scroll to position [983, 0]
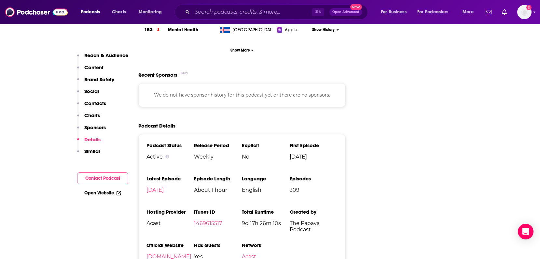
click at [168, 253] on link "[DOMAIN_NAME]" at bounding box center [169, 256] width 45 height 6
click at [202, 12] on input "Search podcasts, credits, & more..." at bounding box center [253, 12] width 120 height 10
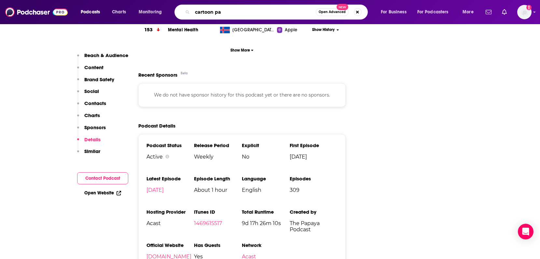
type input "cartoon pad"
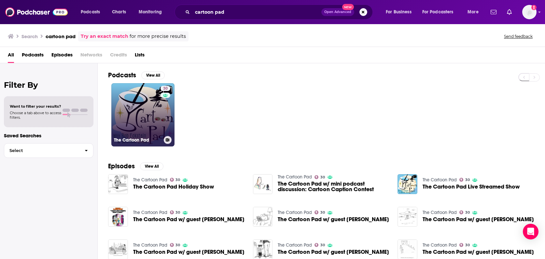
click at [130, 119] on link "30 The Cartoon Pad" at bounding box center [142, 114] width 63 height 63
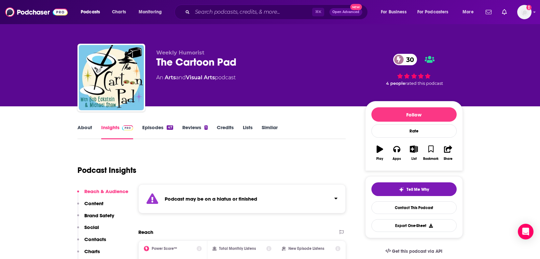
scroll to position [122, 0]
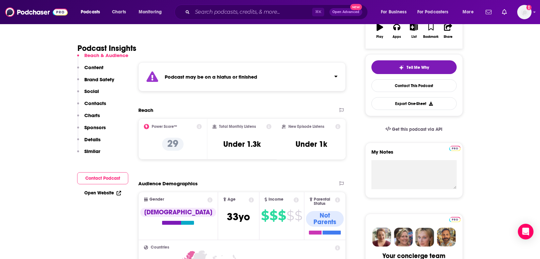
click at [92, 139] on p "Details" at bounding box center [92, 139] width 16 height 6
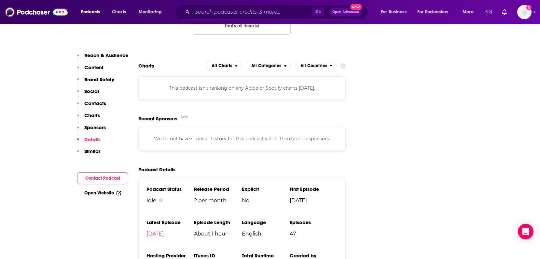
scroll to position [837, 0]
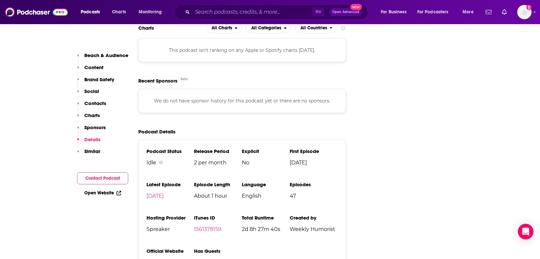
click at [163, 258] on link "[DOMAIN_NAME]" at bounding box center [169, 262] width 45 height 6
click at [220, 14] on input "Search podcasts, credits, & more..." at bounding box center [253, 12] width 120 height 10
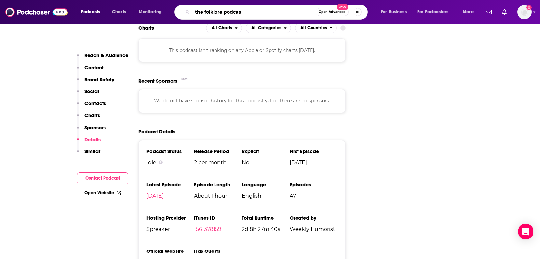
type input "the folklore podcast"
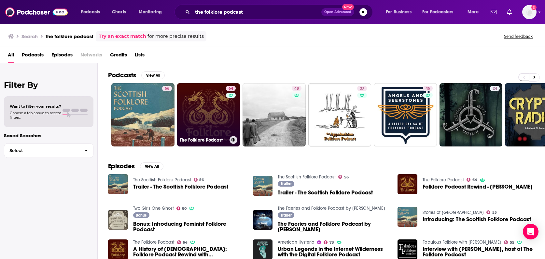
click at [213, 119] on link "64 The Folklore Podcast" at bounding box center [208, 114] width 63 height 63
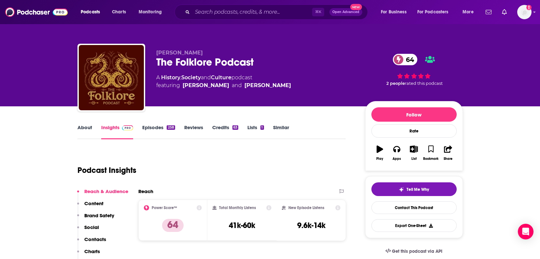
scroll to position [54, 0]
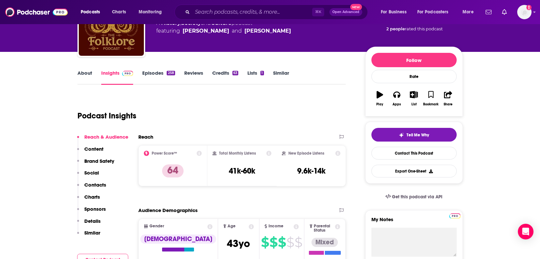
click at [94, 220] on p "Details" at bounding box center [92, 221] width 16 height 6
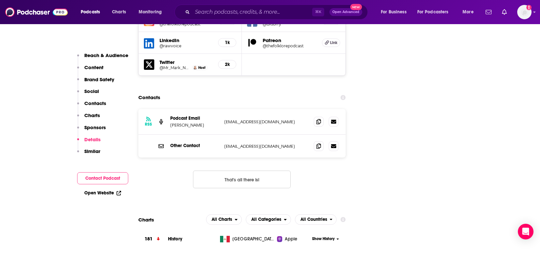
scroll to position [989, 0]
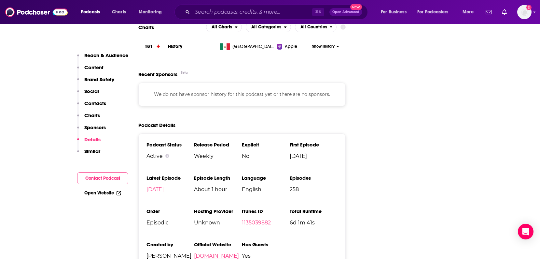
click at [225, 252] on link "[DOMAIN_NAME]" at bounding box center [216, 255] width 45 height 6
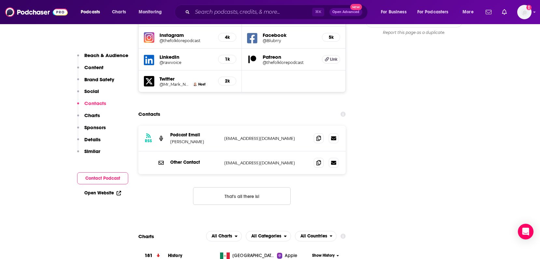
scroll to position [718, 0]
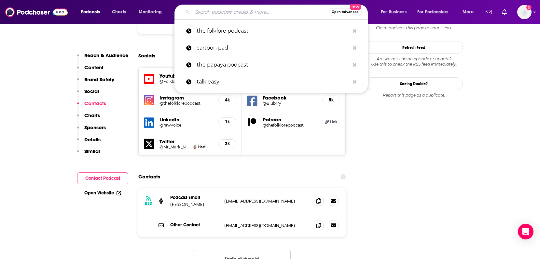
click at [213, 14] on input "Search podcasts, credits, & more..." at bounding box center [261, 12] width 136 height 10
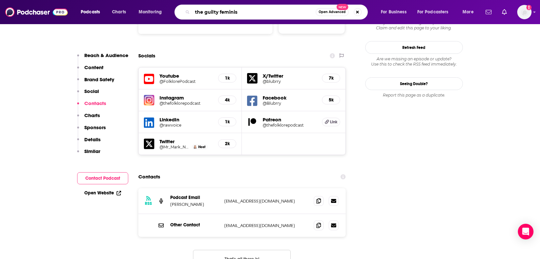
type input "the guilty feminist"
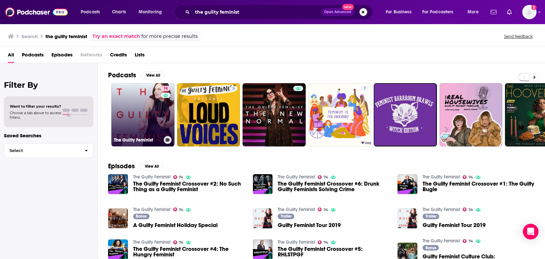
click at [132, 110] on link "74 The Guilty Feminist" at bounding box center [142, 114] width 63 height 63
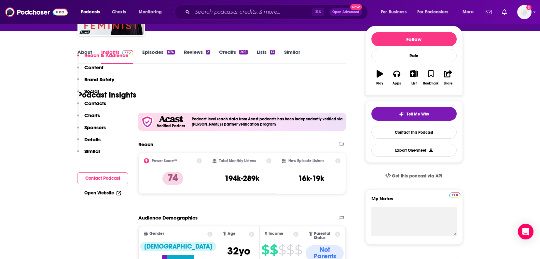
scroll to position [151, 0]
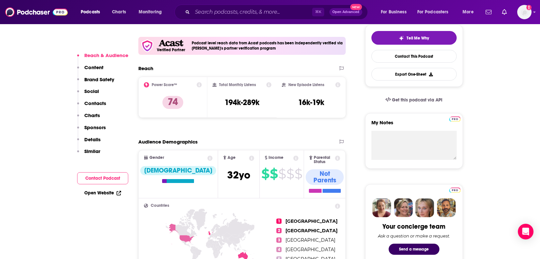
click at [91, 139] on p "Details" at bounding box center [92, 139] width 16 height 6
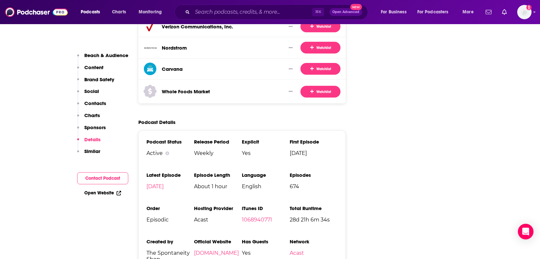
scroll to position [1282, 0]
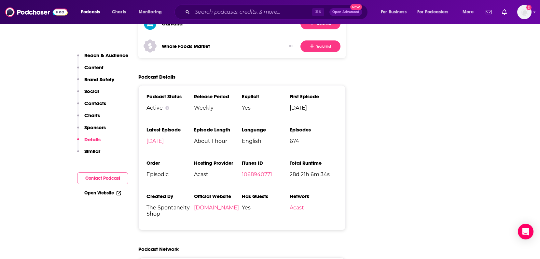
click at [223, 204] on link "[DOMAIN_NAME]" at bounding box center [216, 207] width 45 height 6
click at [208, 13] on input "Search podcasts, credits, & more..." at bounding box center [253, 12] width 120 height 10
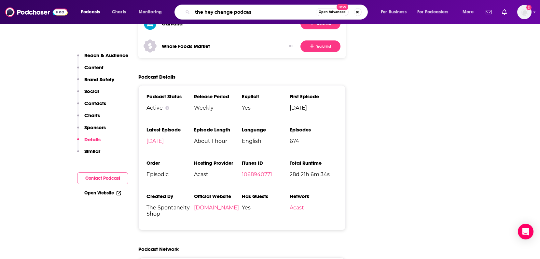
type input "the hey change podcast"
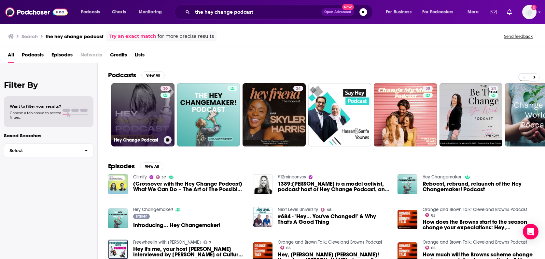
click at [152, 119] on link "36 Hey Change Podcast" at bounding box center [142, 114] width 63 height 63
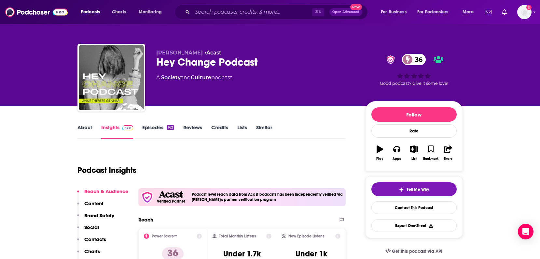
scroll to position [74, 0]
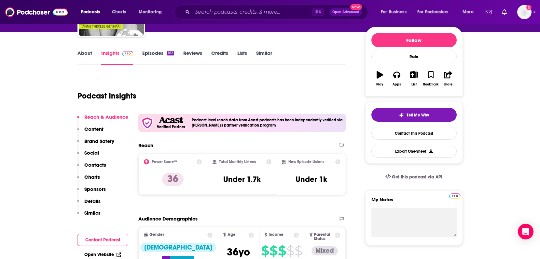
click at [90, 198] on p "Details" at bounding box center [92, 201] width 16 height 6
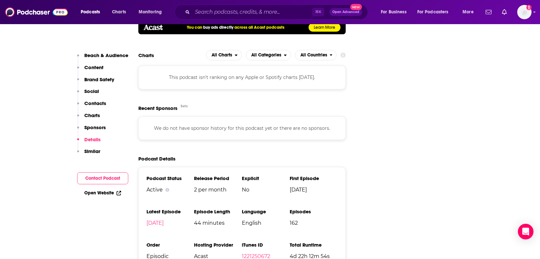
scroll to position [830, 0]
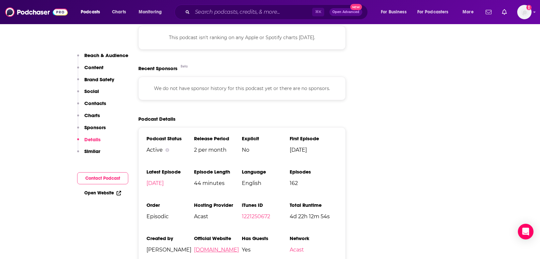
click at [219, 246] on link "[DOMAIN_NAME]" at bounding box center [216, 249] width 45 height 6
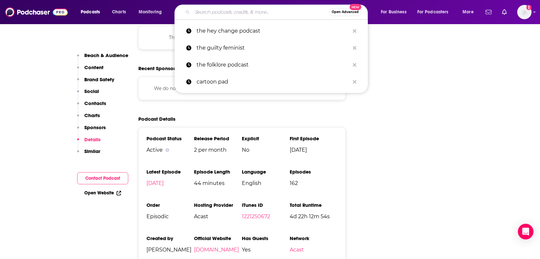
click at [224, 13] on input "Search podcasts, credits, & more..." at bounding box center [261, 12] width 136 height 10
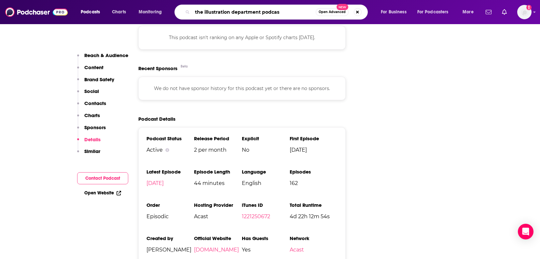
type input "the illustration department podcast"
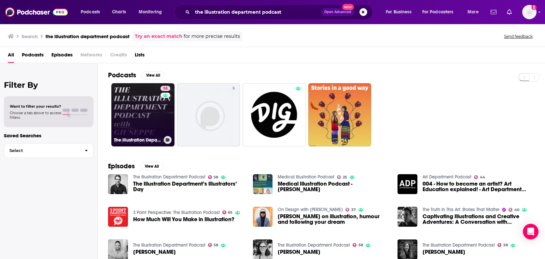
click at [147, 117] on link "58 The Illustration Department Podcast" at bounding box center [142, 114] width 63 height 63
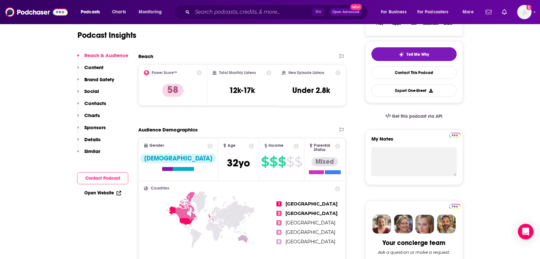
click at [94, 138] on p "Details" at bounding box center [92, 139] width 16 height 6
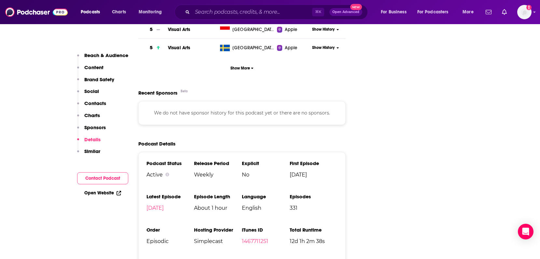
scroll to position [971, 0]
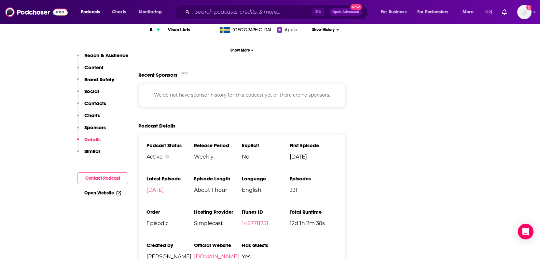
click at [219, 253] on link "[DOMAIN_NAME]" at bounding box center [216, 256] width 45 height 6
click at [205, 11] on input "Search podcasts, credits, & more..." at bounding box center [253, 12] width 120 height 10
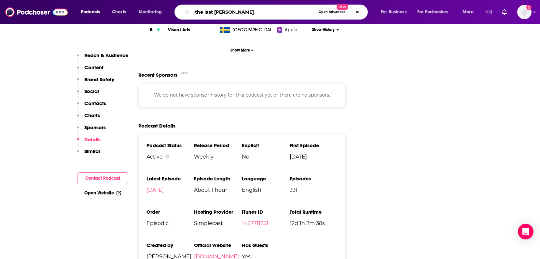
type input "the last laugh"
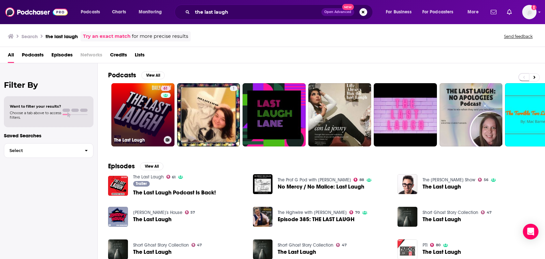
click at [157, 121] on link "61 The Last Laugh" at bounding box center [142, 114] width 63 height 63
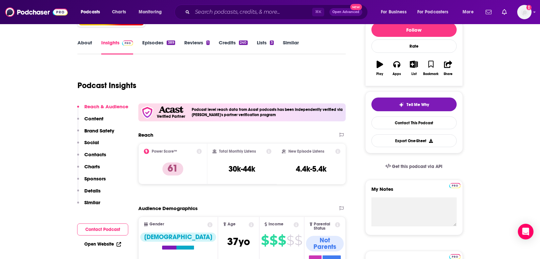
click at [85, 189] on p "Details" at bounding box center [92, 190] width 16 height 6
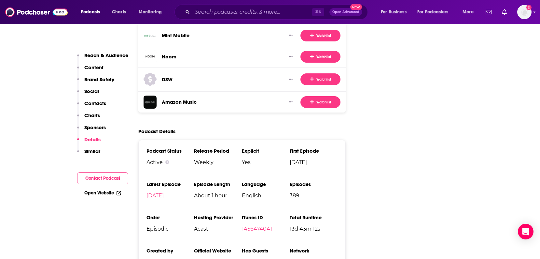
scroll to position [1285, 0]
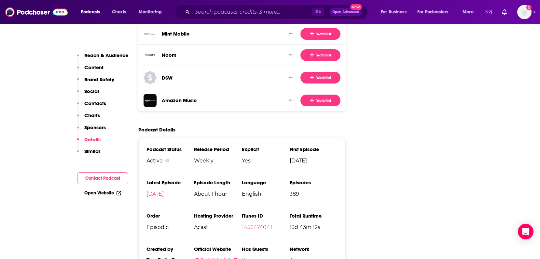
click at [221, 257] on link "[DOMAIN_NAME]" at bounding box center [216, 260] width 45 height 6
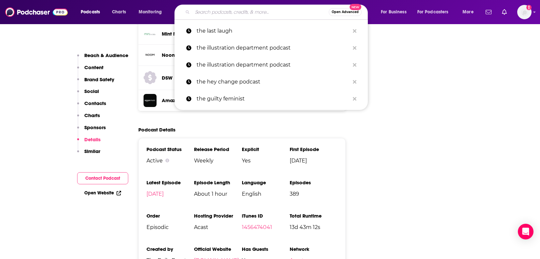
click at [200, 12] on input "Search podcasts, credits, & more..." at bounding box center [261, 12] width 136 height 10
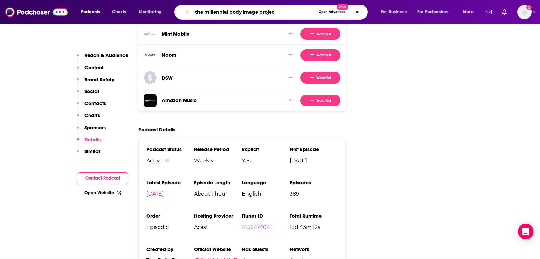
type input "the millennial body image project"
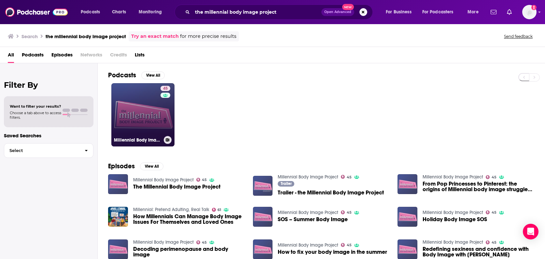
click at [128, 114] on link "45 Millennial Body Image Project" at bounding box center [142, 114] width 63 height 63
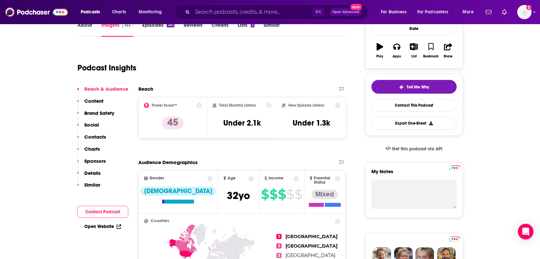
click at [88, 174] on p "Details" at bounding box center [92, 173] width 16 height 6
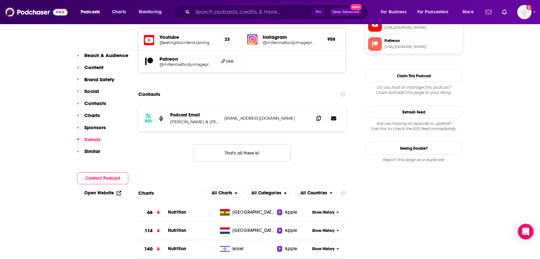
scroll to position [911, 0]
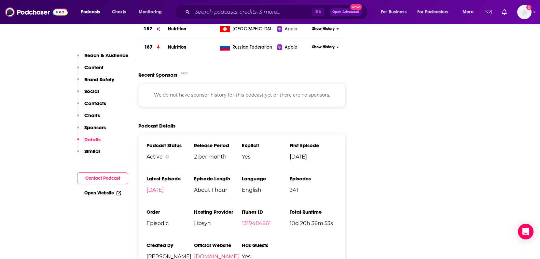
click at [234, 253] on link "[DOMAIN_NAME]" at bounding box center [216, 256] width 45 height 6
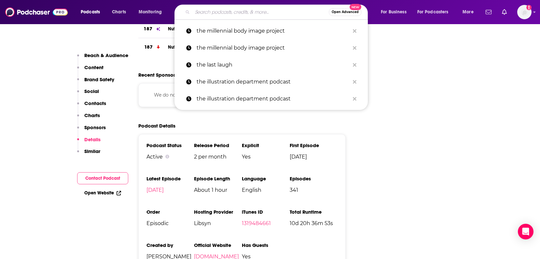
click at [235, 14] on input "Search podcasts, credits, & more..." at bounding box center [261, 12] width 136 height 10
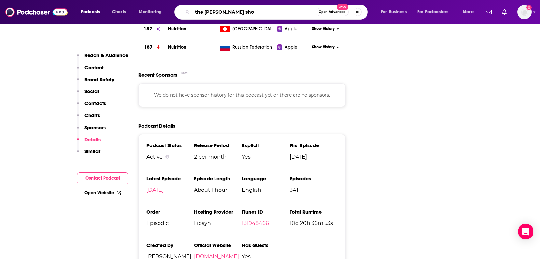
type input "the [PERSON_NAME] show"
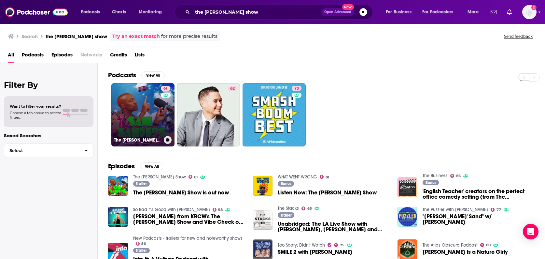
click at [147, 112] on link "61 The [PERSON_NAME] Show" at bounding box center [142, 114] width 63 height 63
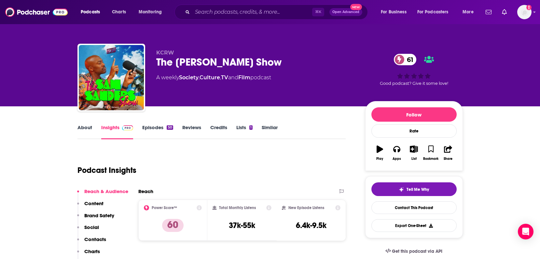
scroll to position [129, 0]
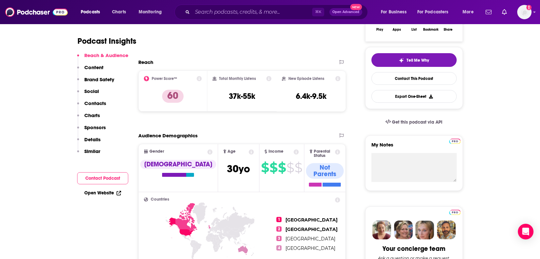
click at [93, 140] on p "Details" at bounding box center [92, 139] width 16 height 6
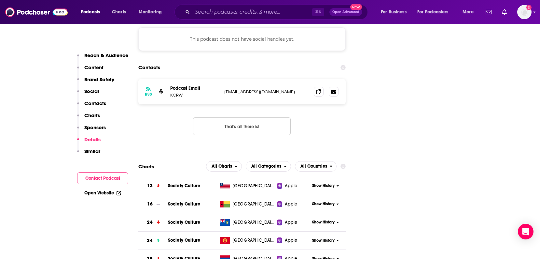
scroll to position [1013, 0]
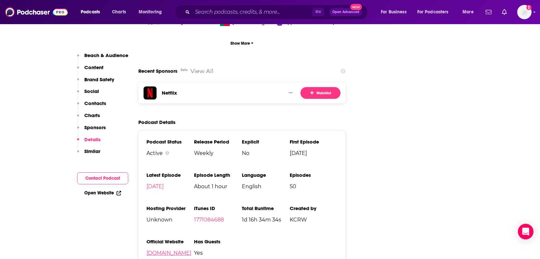
click at [161, 250] on link "[DOMAIN_NAME]" at bounding box center [169, 253] width 45 height 6
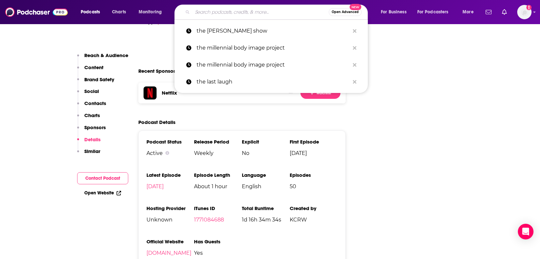
click at [200, 13] on input "Search podcasts, credits, & more..." at bounding box center [261, 12] width 136 height 10
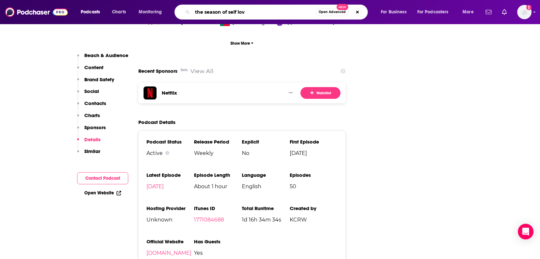
type input "the season of self love"
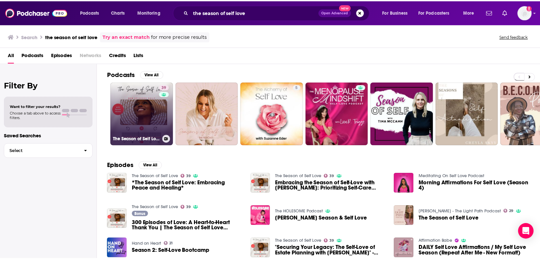
scroll to position [1, 0]
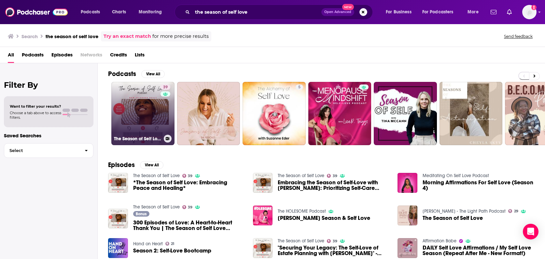
click at [139, 109] on link "39 The Season of Self Love" at bounding box center [142, 113] width 63 height 63
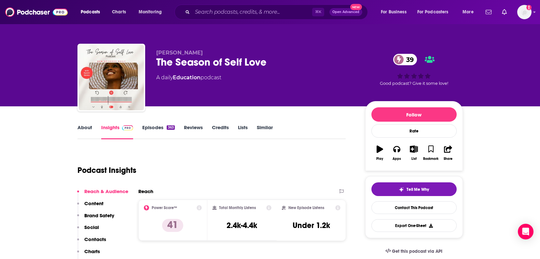
scroll to position [124, 0]
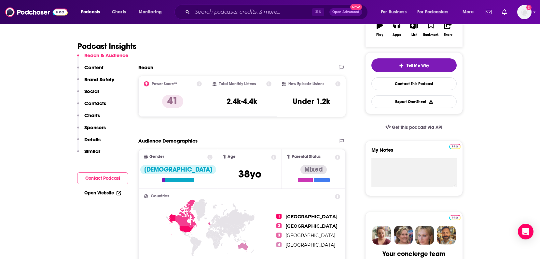
click at [91, 140] on p "Details" at bounding box center [92, 139] width 16 height 6
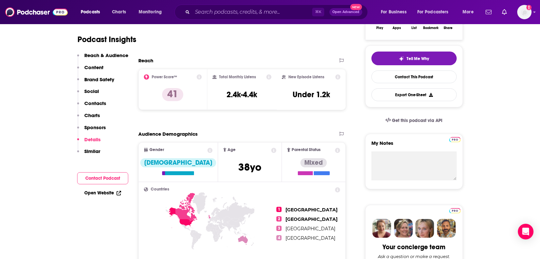
scroll to position [730, 0]
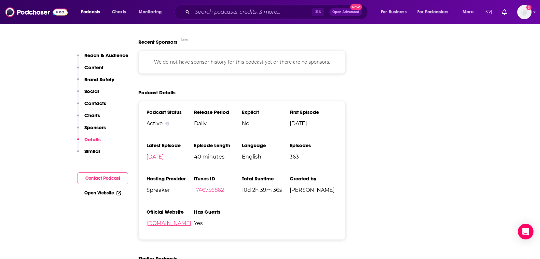
click at [192, 222] on link "[DOMAIN_NAME]" at bounding box center [169, 223] width 45 height 6
click at [199, 13] on input "Search podcasts, credits, & more..." at bounding box center [253, 12] width 120 height 10
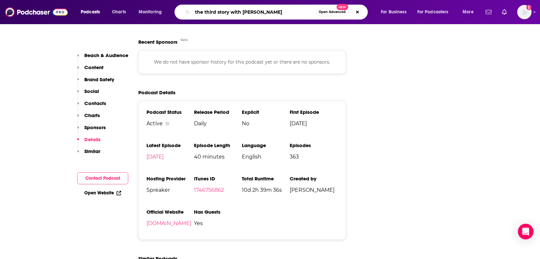
type input "the third story with [PERSON_NAME]"
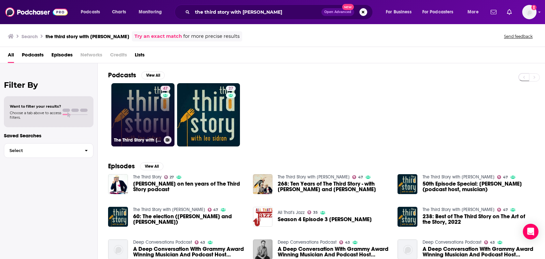
click at [136, 113] on link "47 The Third Story with [PERSON_NAME]" at bounding box center [142, 114] width 63 height 63
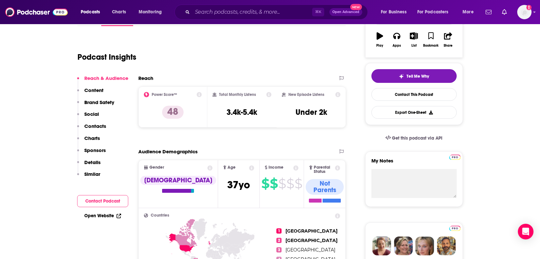
click at [90, 165] on p "Details" at bounding box center [92, 162] width 16 height 6
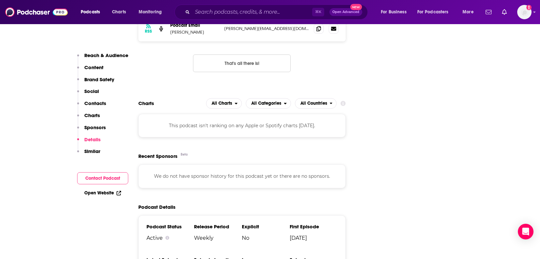
scroll to position [829, 0]
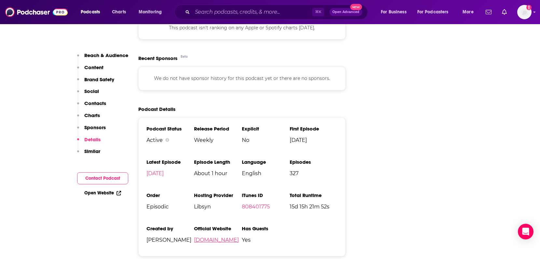
click at [218, 237] on link "[DOMAIN_NAME]" at bounding box center [216, 240] width 45 height 6
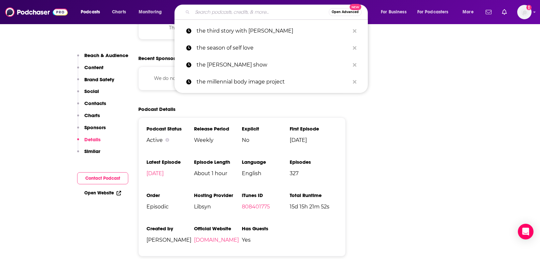
click at [220, 11] on input "Search podcasts, credits, & more..." at bounding box center [261, 12] width 136 height 10
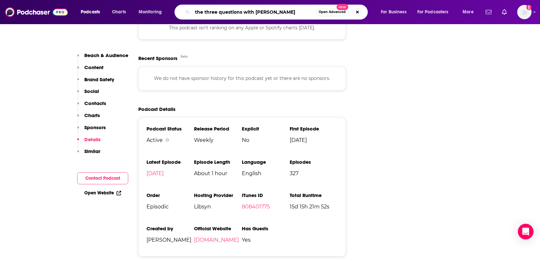
type input "the three questions with [PERSON_NAME]"
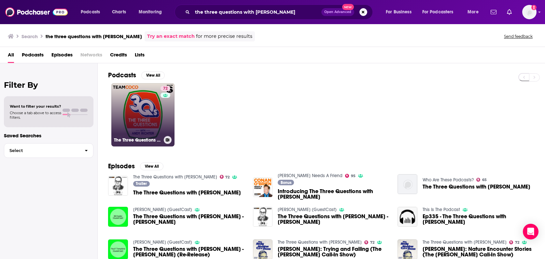
click at [145, 113] on link "72 The Three Questions with [PERSON_NAME]" at bounding box center [142, 114] width 63 height 63
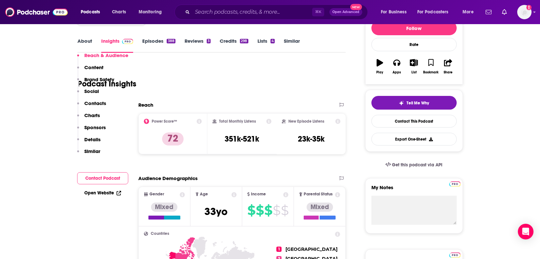
scroll to position [131, 0]
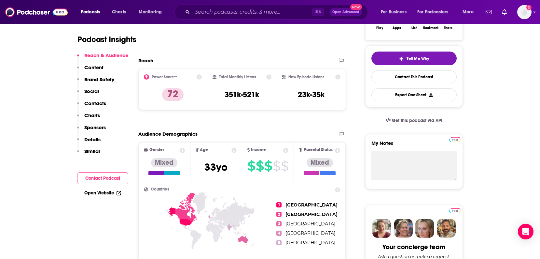
click at [95, 140] on p "Details" at bounding box center [92, 139] width 16 height 6
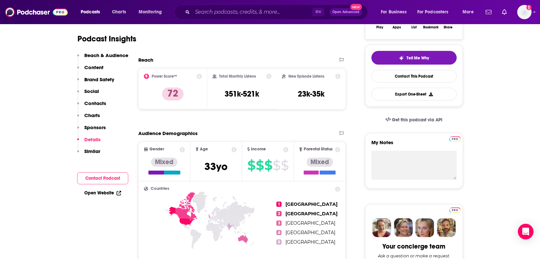
scroll to position [1206, 0]
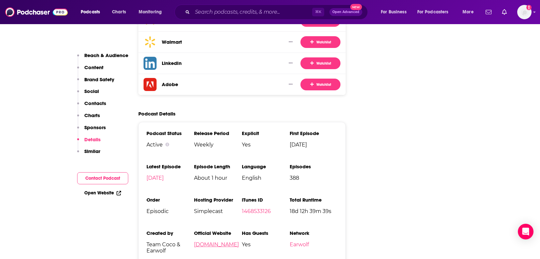
click at [209, 241] on link "[DOMAIN_NAME]" at bounding box center [216, 244] width 45 height 6
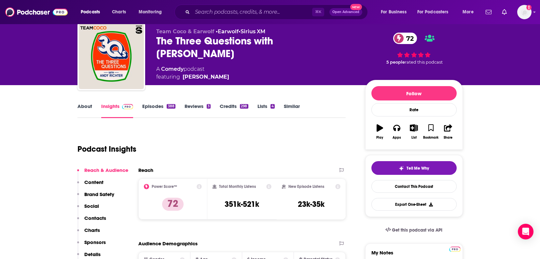
scroll to position [0, 0]
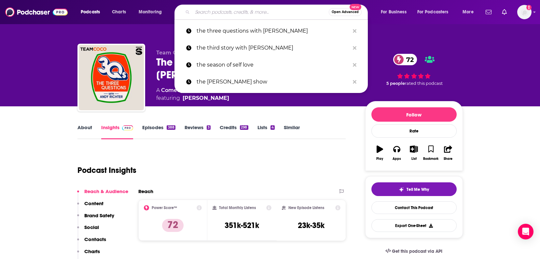
click at [218, 13] on input "Search podcasts, credits, & more..." at bounding box center [261, 12] width 136 height 10
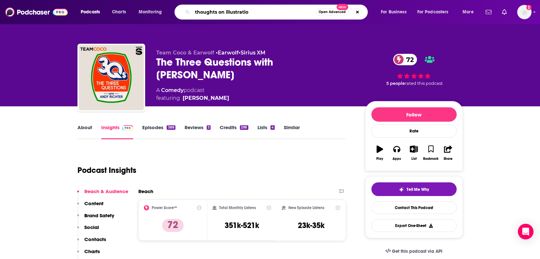
type input "thoughts on illustration"
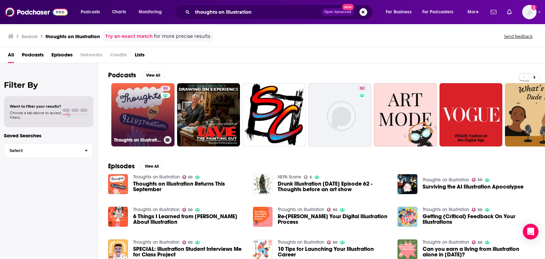
click at [146, 111] on link "50 Thoughts on Illustration" at bounding box center [142, 114] width 63 height 63
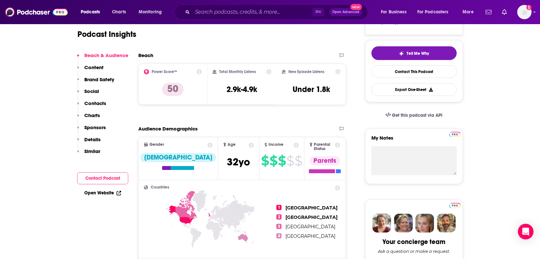
click at [91, 140] on p "Details" at bounding box center [92, 139] width 16 height 6
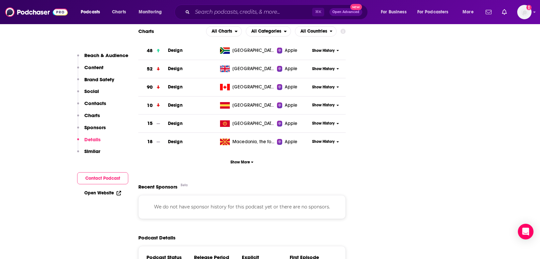
scroll to position [899, 0]
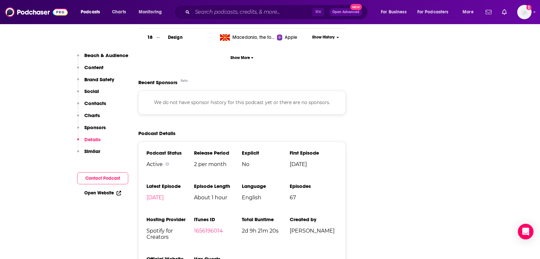
click at [203, 12] on input "Search podcasts, credits, & more..." at bounding box center [253, 12] width 120 height 10
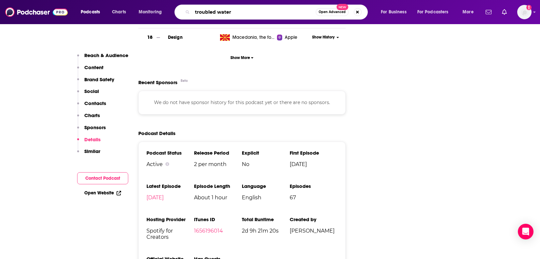
type input "troubled waters"
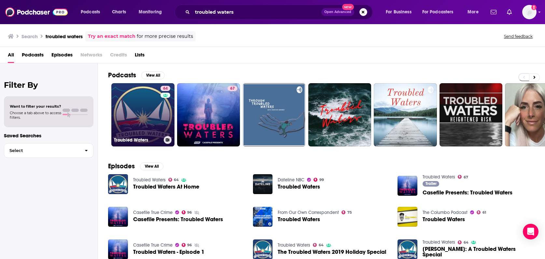
click at [153, 114] on link "64 Troubled Waters" at bounding box center [142, 114] width 63 height 63
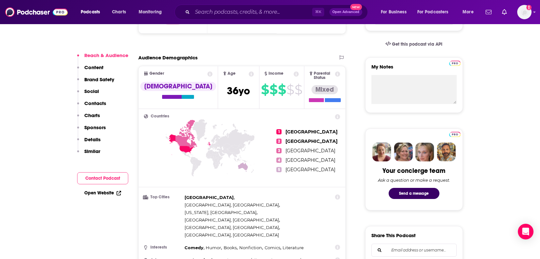
click at [96, 137] on p "Details" at bounding box center [92, 139] width 16 height 6
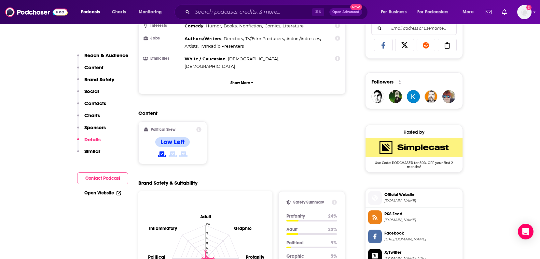
scroll to position [1352, 0]
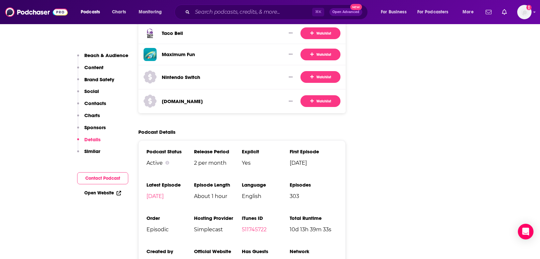
click at [216, 258] on link "[DOMAIN_NAME]" at bounding box center [216, 262] width 45 height 6
click at [211, 11] on input "Search podcasts, credits, & more..." at bounding box center [253, 12] width 120 height 10
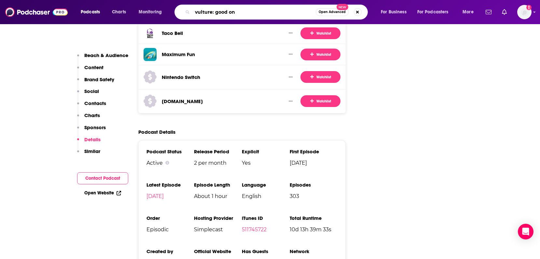
type input "vulture: good one"
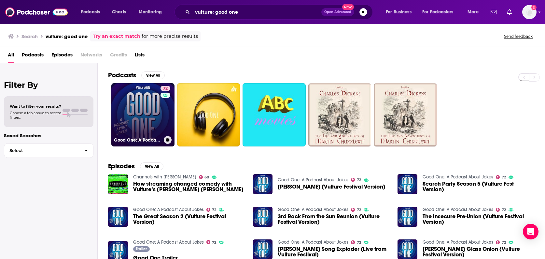
click at [145, 124] on link "72 Good One: A Podcast About Jokes" at bounding box center [142, 114] width 63 height 63
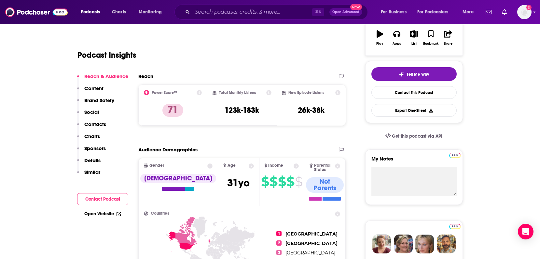
click at [94, 158] on p "Details" at bounding box center [92, 160] width 16 height 6
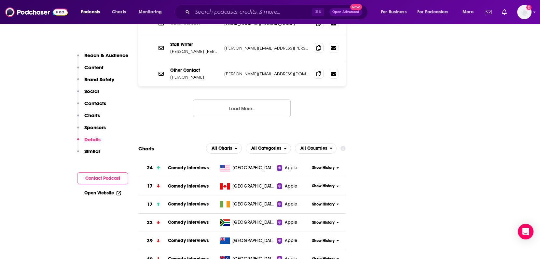
scroll to position [1233, 0]
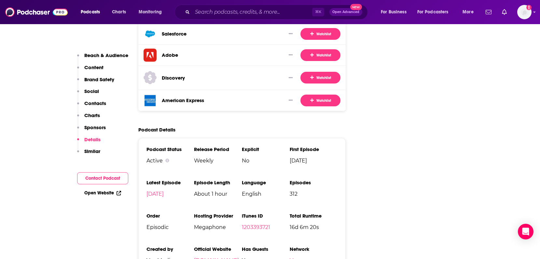
click at [208, 257] on link "[DOMAIN_NAME]" at bounding box center [216, 260] width 45 height 6
click at [205, 14] on input "Search podcasts, credits, & more..." at bounding box center [253, 12] width 120 height 10
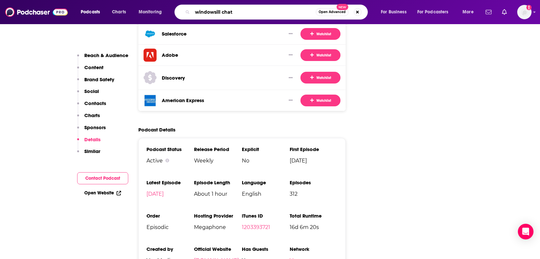
type input "windowsill chats"
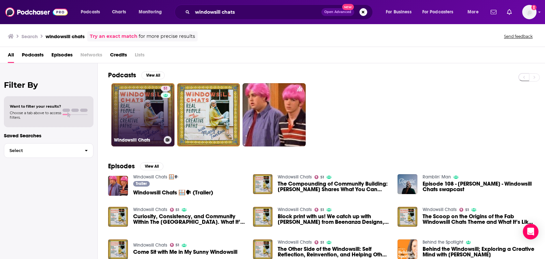
click at [145, 119] on link "51 Windowsill Chats" at bounding box center [142, 114] width 63 height 63
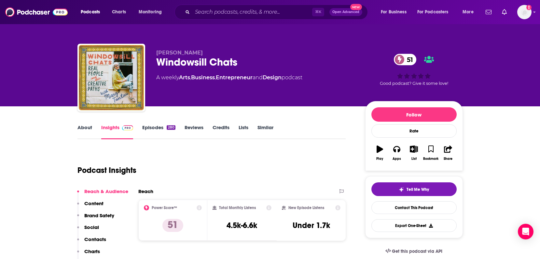
scroll to position [104, 0]
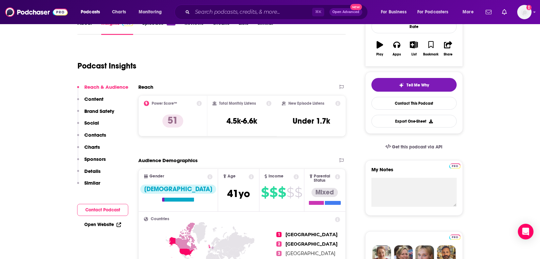
click at [92, 173] on p "Details" at bounding box center [92, 171] width 16 height 6
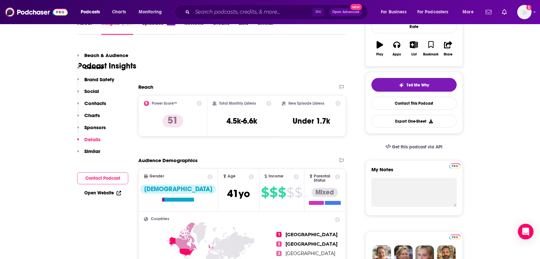
scroll to position [871, 0]
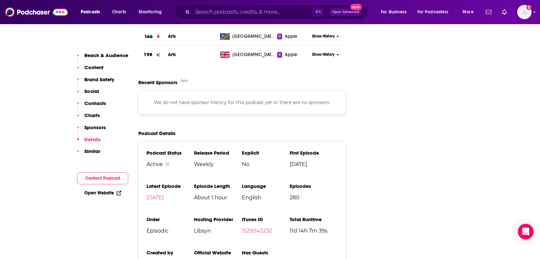
click at [222, 258] on link "[DOMAIN_NAME]" at bounding box center [216, 264] width 45 height 6
click at [205, 12] on input "Search podcasts, credits, & more..." at bounding box center [253, 12] width 120 height 10
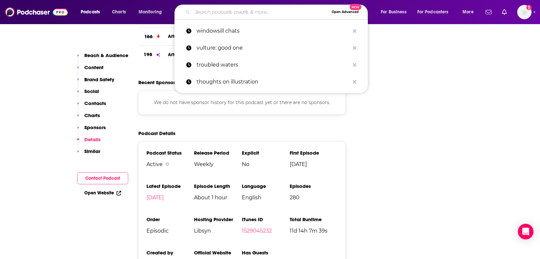
click at [205, 11] on input "Search podcasts, credits, & more..." at bounding box center [261, 12] width 136 height 10
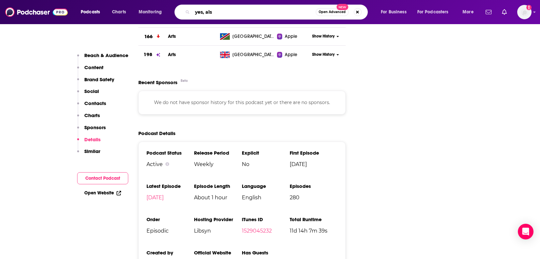
type input "yes, also"
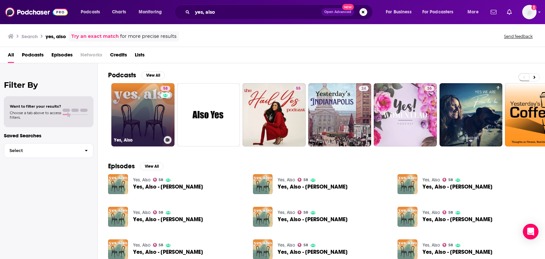
click at [143, 112] on link "58 Yes, Also" at bounding box center [142, 114] width 63 height 63
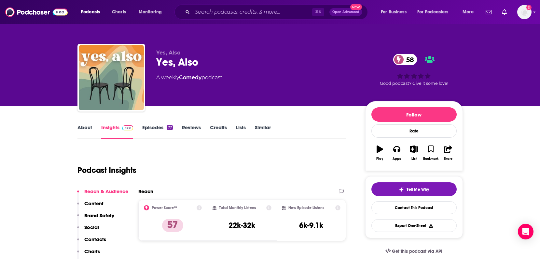
scroll to position [64, 0]
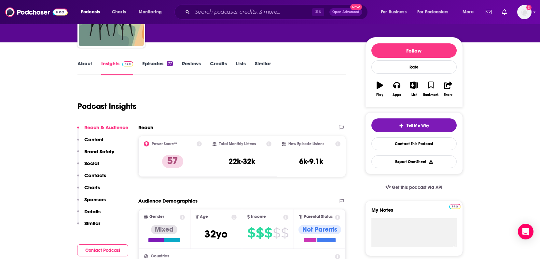
click at [93, 208] on p "Details" at bounding box center [92, 211] width 16 height 6
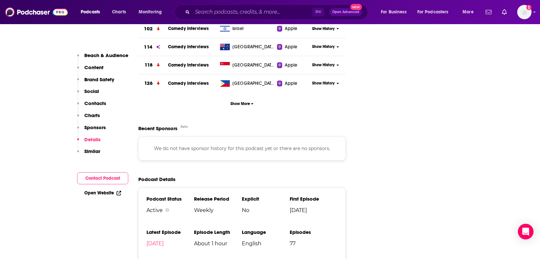
scroll to position [921, 0]
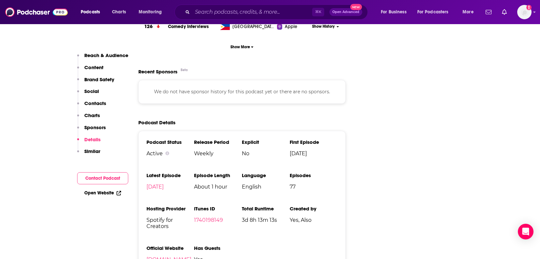
click at [154, 256] on link "[DOMAIN_NAME]" at bounding box center [169, 259] width 45 height 6
click at [99, 53] on p "Reach & Audience" at bounding box center [106, 55] width 44 height 6
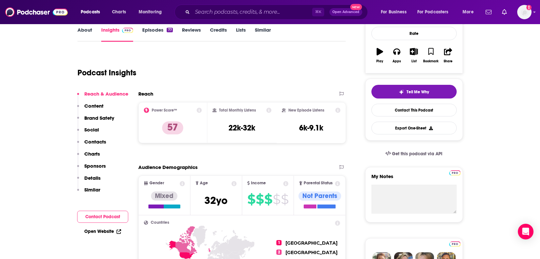
scroll to position [0, 0]
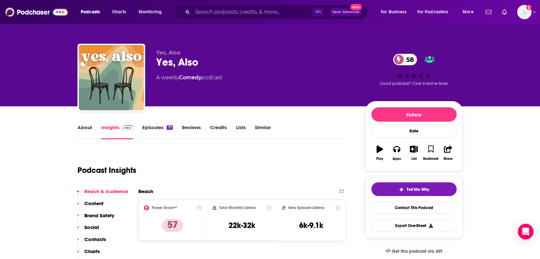
click at [182, 160] on div "Podcast Insights" at bounding box center [210, 166] width 264 height 33
click at [201, 10] on input "Search podcasts, credits, & more..." at bounding box center [253, 12] width 120 height 10
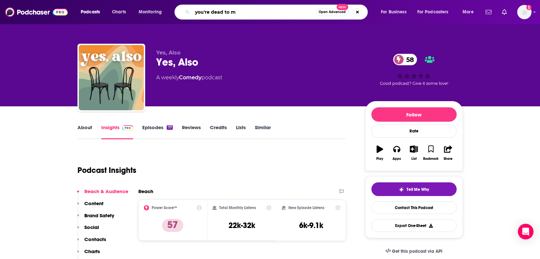
type input "you're dead to me"
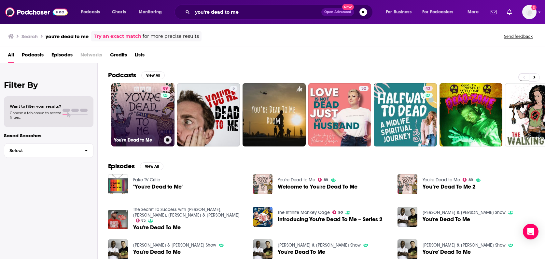
click at [147, 117] on link "89 You're Dead to Me" at bounding box center [142, 114] width 63 height 63
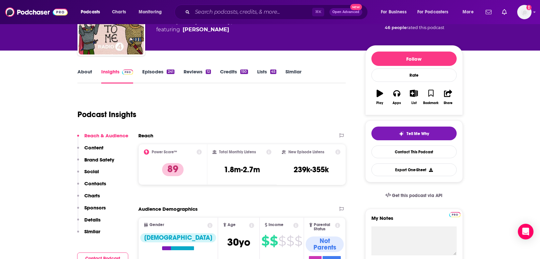
scroll to position [102, 0]
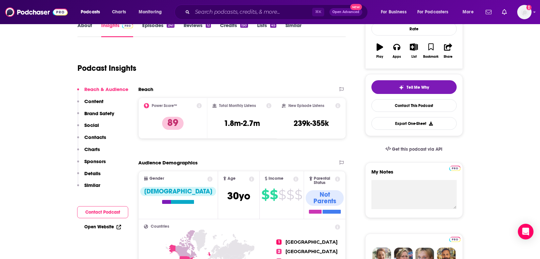
click at [94, 172] on p "Details" at bounding box center [92, 173] width 16 height 6
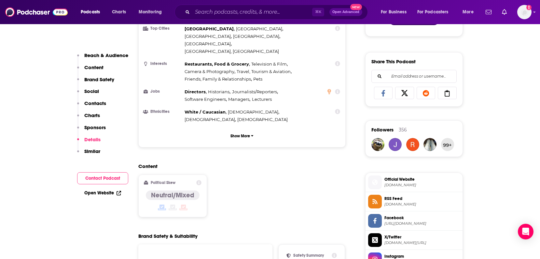
scroll to position [1375, 0]
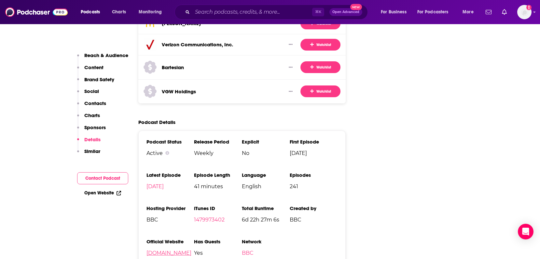
click at [158, 250] on link "[DOMAIN_NAME]" at bounding box center [169, 253] width 45 height 6
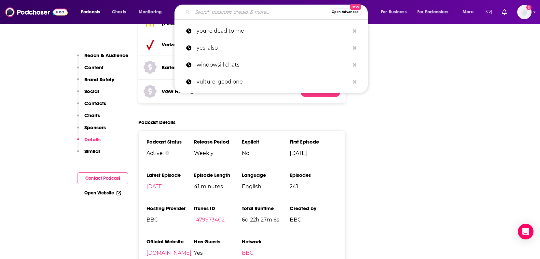
click at [210, 11] on input "Search podcasts, credits, & more..." at bounding box center [261, 12] width 136 height 10
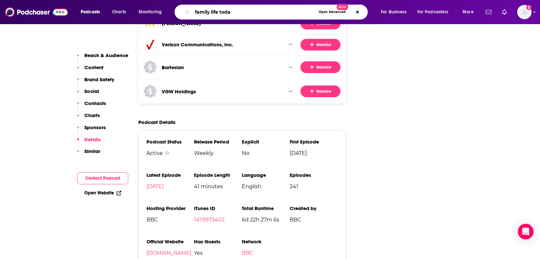
type input "family life [DATE]"
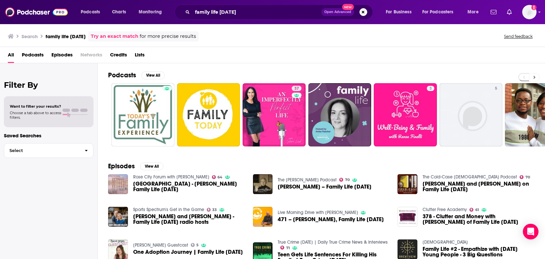
click at [537, 77] on button at bounding box center [534, 77] width 11 height 8
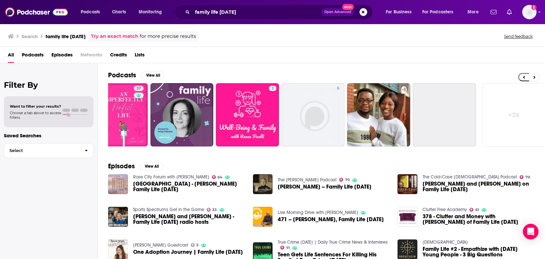
scroll to position [0, 161]
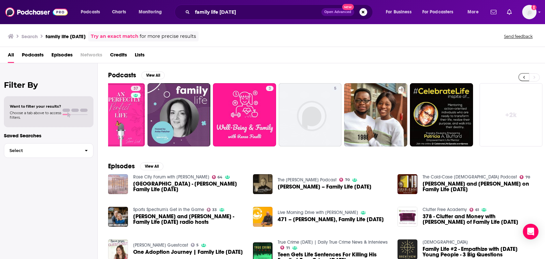
click at [520, 78] on button at bounding box center [524, 77] width 11 height 8
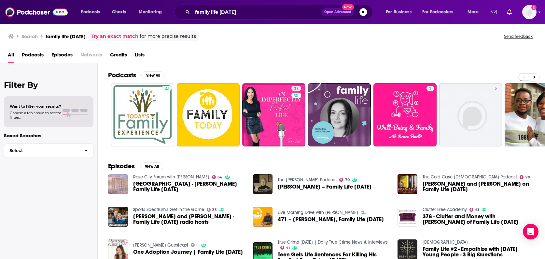
scroll to position [0, 0]
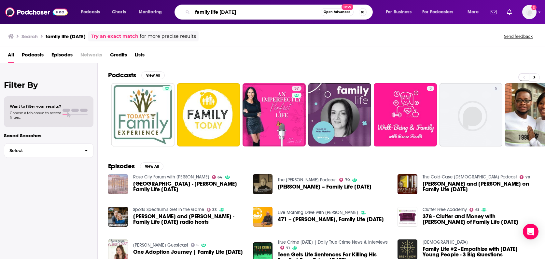
click at [210, 12] on input "family life [DATE]" at bounding box center [257, 12] width 128 height 10
type input "focus on family"
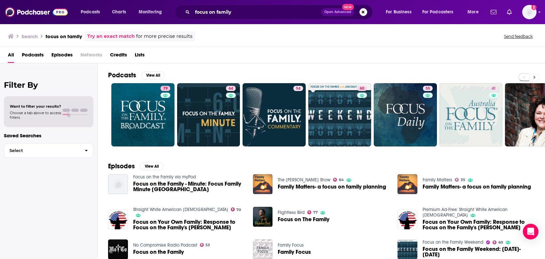
click at [537, 78] on button at bounding box center [534, 77] width 11 height 8
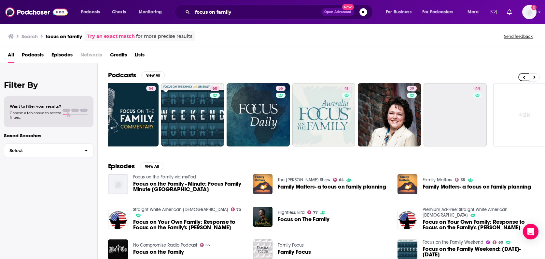
scroll to position [0, 161]
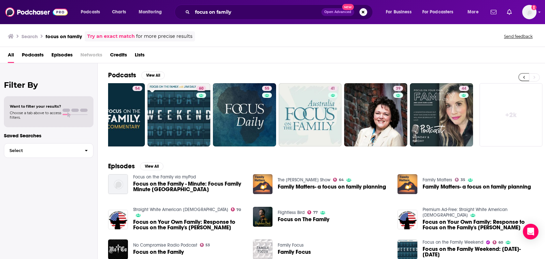
click at [521, 77] on button at bounding box center [524, 77] width 11 height 8
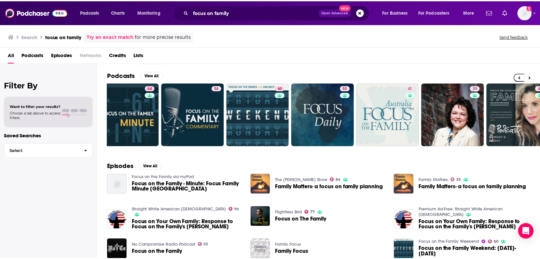
scroll to position [0, 0]
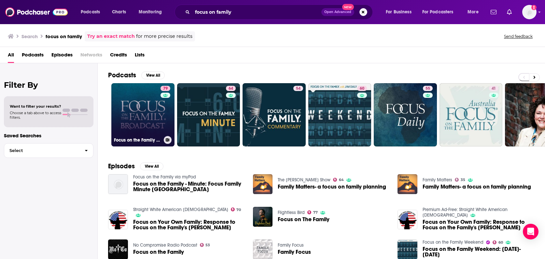
click at [142, 123] on link "79 Focus on the Family Broadcast" at bounding box center [142, 114] width 63 height 63
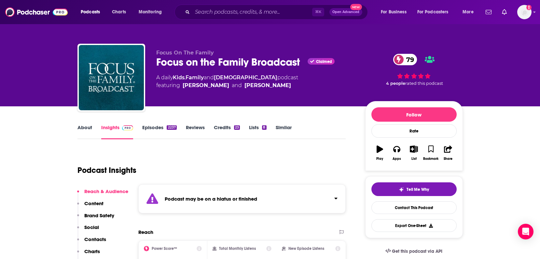
scroll to position [110, 0]
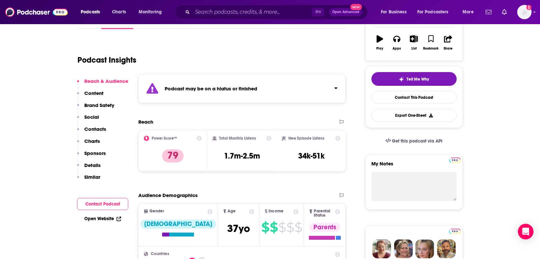
click at [262, 92] on div "Podcast may be on a hiatus or finished" at bounding box center [242, 88] width 208 height 29
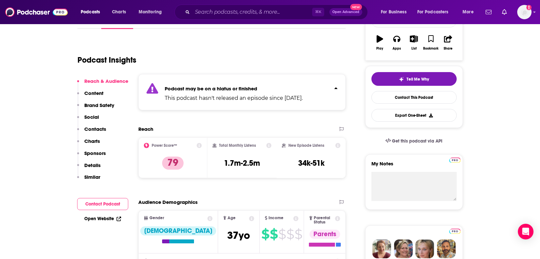
click at [269, 89] on p "Podcast may be on a hiatus or finished" at bounding box center [234, 88] width 138 height 6
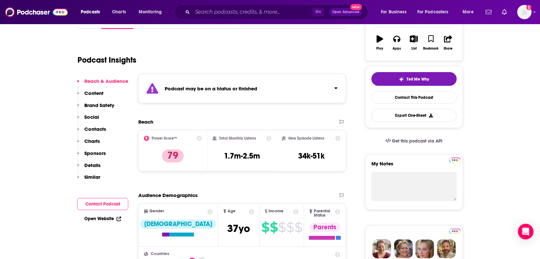
click at [269, 89] on div "Podcast may be on a hiatus or finished" at bounding box center [242, 88] width 208 height 29
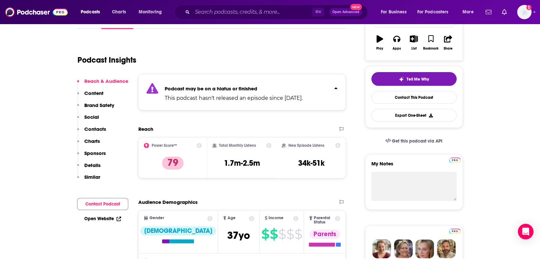
click at [269, 90] on p "Podcast may be on a hiatus or finished" at bounding box center [234, 88] width 138 height 6
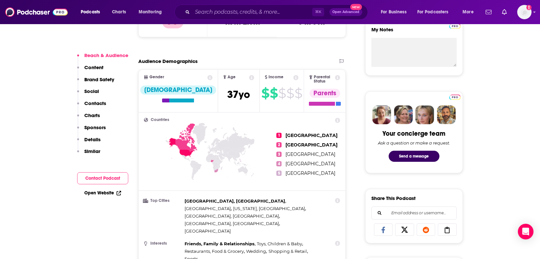
scroll to position [382, 0]
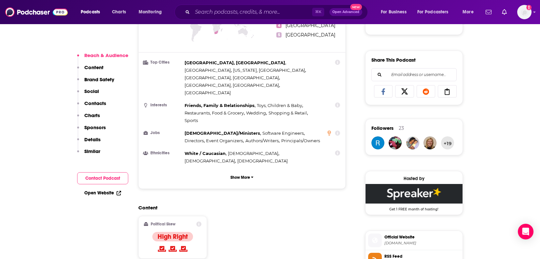
click at [93, 140] on p "Details" at bounding box center [92, 139] width 16 height 6
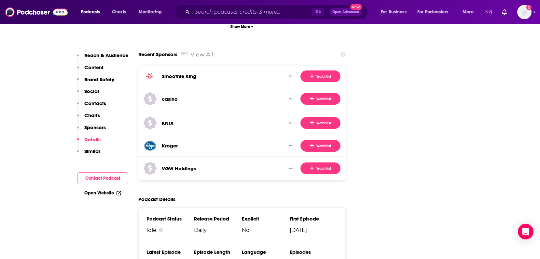
scroll to position [1298, 0]
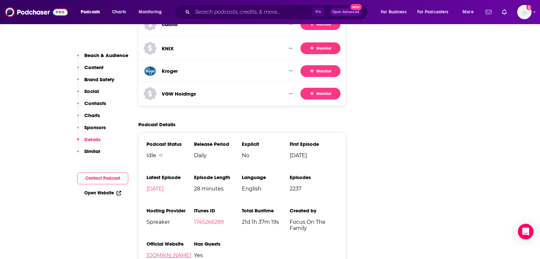
click at [158, 252] on link "[DOMAIN_NAME]" at bounding box center [169, 255] width 45 height 6
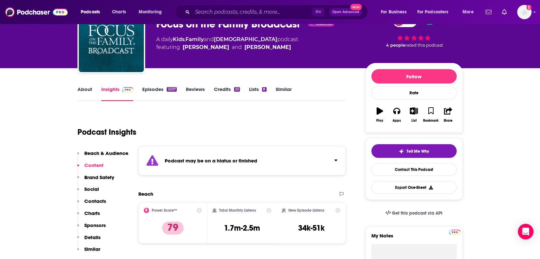
scroll to position [0, 0]
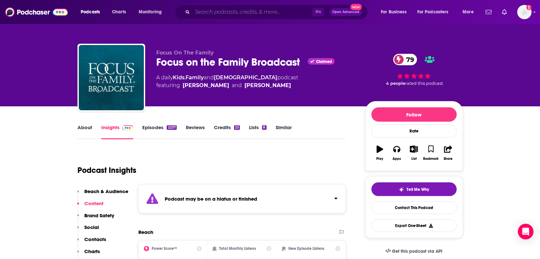
click at [213, 12] on input "Search podcasts, credits, & more..." at bounding box center [253, 12] width 120 height 10
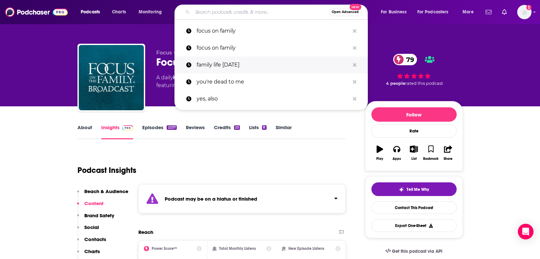
click at [233, 65] on p "family life [DATE]" at bounding box center [273, 64] width 153 height 17
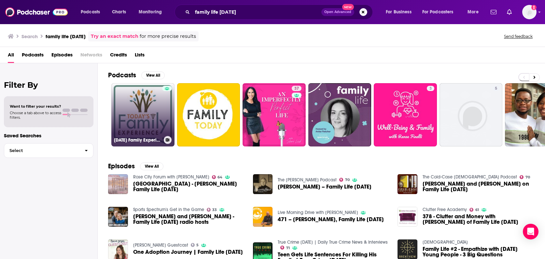
click at [147, 113] on link "[DATE] Family Experience" at bounding box center [142, 114] width 63 height 63
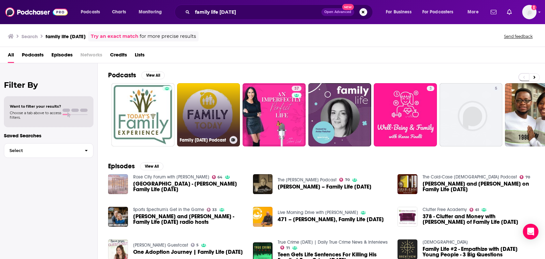
click at [190, 107] on link "Family [DATE] Podcast" at bounding box center [208, 114] width 63 height 63
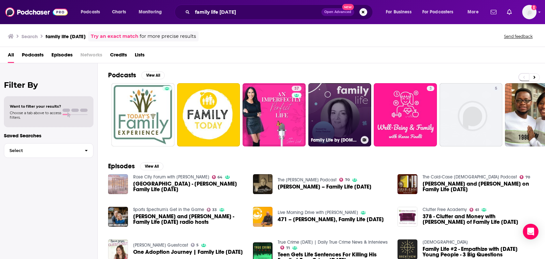
click at [352, 112] on link "Family Life by [DOMAIN_NAME]" at bounding box center [339, 114] width 63 height 63
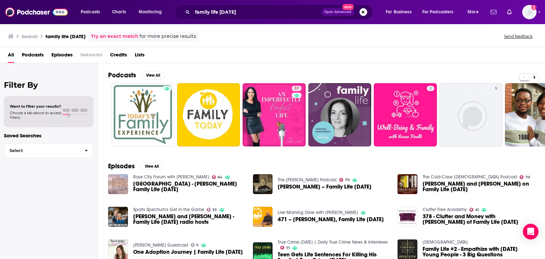
click at [113, 38] on link "Try an exact match" at bounding box center [115, 36] width 48 height 7
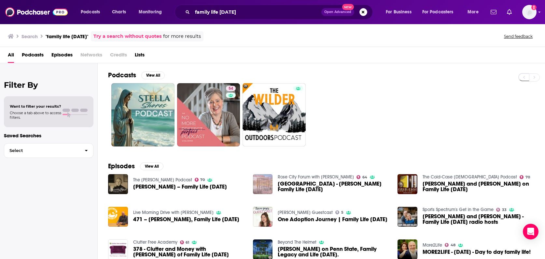
click at [130, 38] on link "Try a search without quotes" at bounding box center [127, 36] width 68 height 7
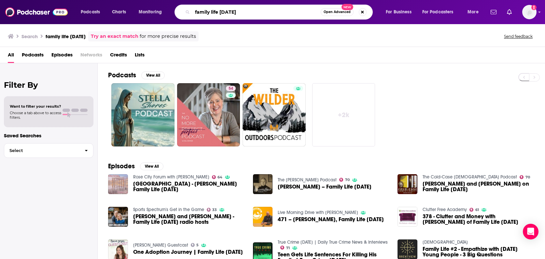
click at [235, 12] on input "family life [DATE]" at bounding box center [257, 12] width 128 height 10
click at [239, 11] on input "family life [DATE]" at bounding box center [257, 12] width 128 height 10
click at [256, 14] on input "family life [DATE]" at bounding box center [257, 12] width 128 height 10
type input "family life [DATE]"
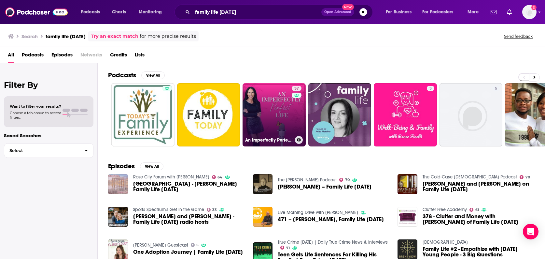
click at [271, 110] on link "37 An Imperfectly Perfect Life - Life Unscripted: Navigating Divorce, Dating, F…" at bounding box center [274, 114] width 63 height 63
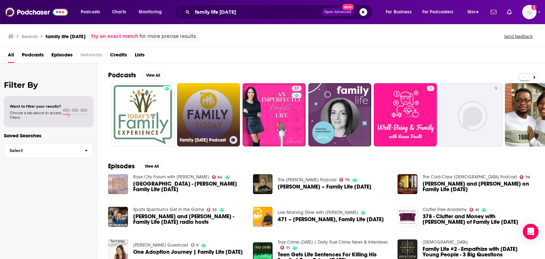
click at [208, 115] on link "Family [DATE] Podcast" at bounding box center [208, 114] width 63 height 63
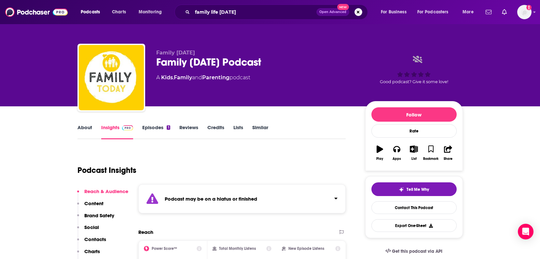
scroll to position [26, 0]
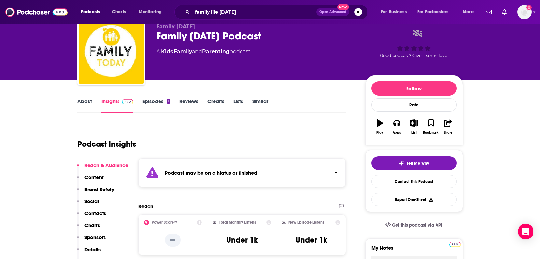
click at [265, 170] on div "Podcast may be on a hiatus or finished" at bounding box center [242, 172] width 208 height 29
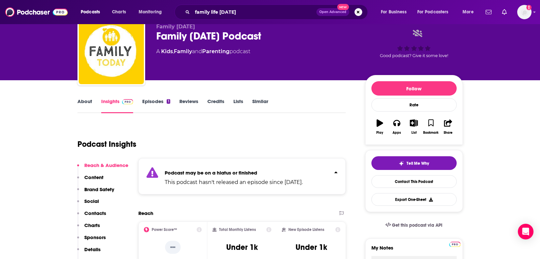
click at [264, 170] on p "Podcast may be on a hiatus or finished" at bounding box center [234, 172] width 138 height 6
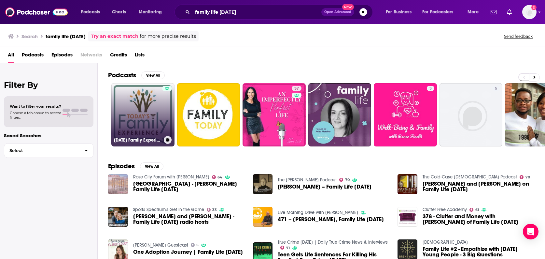
click at [141, 111] on link "[DATE] Family Experience" at bounding box center [142, 114] width 63 height 63
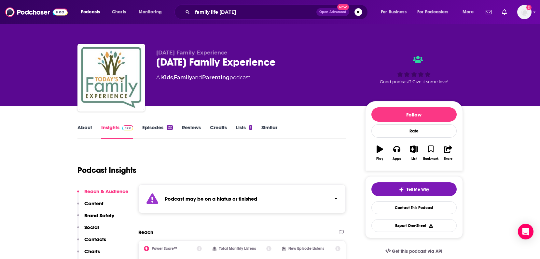
scroll to position [55, 0]
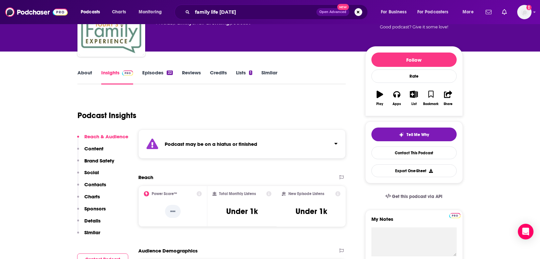
click at [241, 151] on div "Podcast may be on a hiatus or finished" at bounding box center [242, 143] width 208 height 29
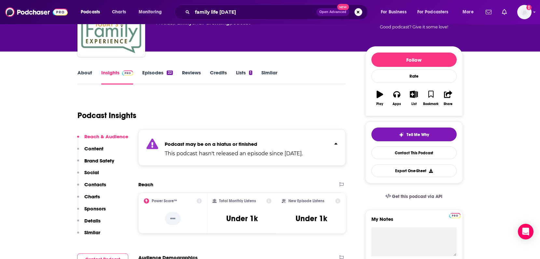
click at [240, 144] on strong "Podcast may be on a hiatus or finished" at bounding box center [211, 144] width 93 height 6
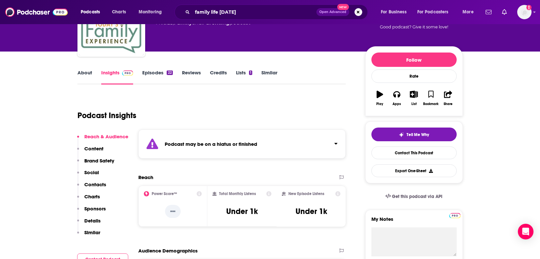
scroll to position [0, 0]
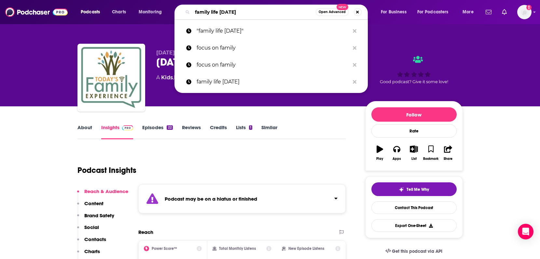
click at [211, 12] on input "family life [DATE]" at bounding box center [254, 12] width 123 height 10
type input "familylife today"
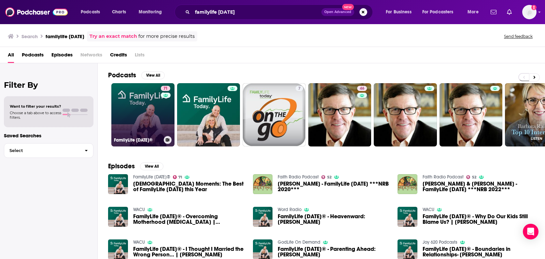
click at [142, 112] on link "71 FamilyLife Today®" at bounding box center [142, 114] width 63 height 63
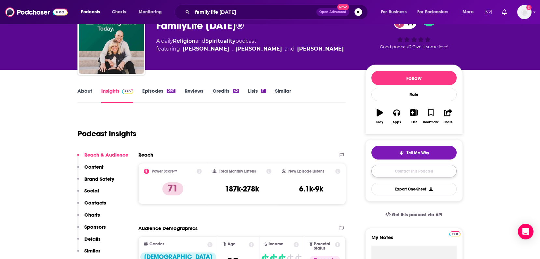
click at [403, 169] on link "Contact This Podcast" at bounding box center [414, 171] width 85 height 13
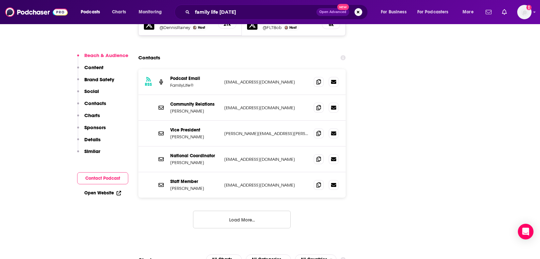
scroll to position [817, 0]
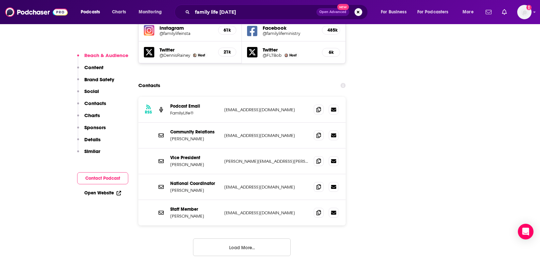
click at [229, 174] on div "National Coordinator Phoebe Dawson pdawson@familylife.com pdawson@familylife.com" at bounding box center [242, 187] width 208 height 26
click at [243, 238] on button "Load More..." at bounding box center [242, 247] width 98 height 18
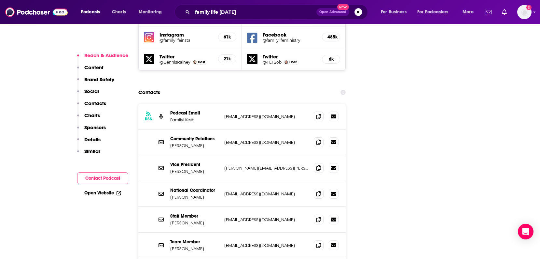
scroll to position [761, 0]
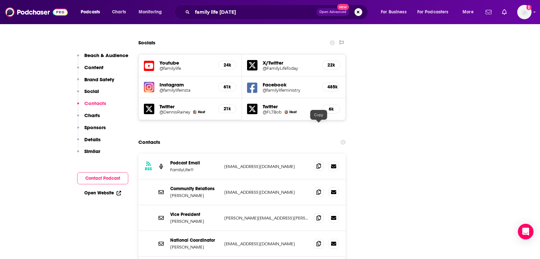
click at [319, 163] on icon at bounding box center [319, 165] width 5 height 5
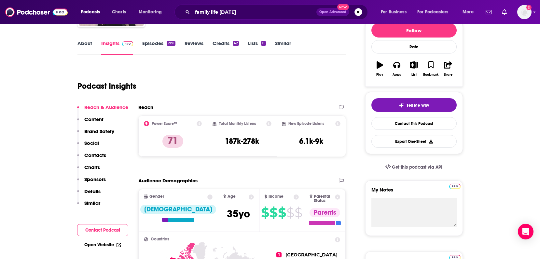
scroll to position [0, 0]
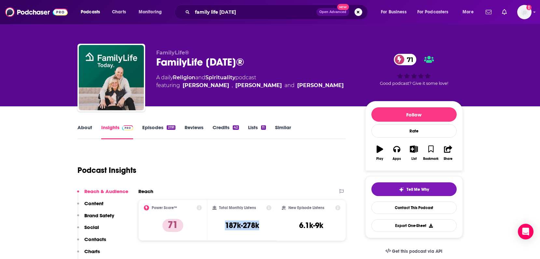
drag, startPoint x: 225, startPoint y: 225, endPoint x: 267, endPoint y: 227, distance: 42.0
click at [267, 227] on div "Total Monthly Listens 187k-278k" at bounding box center [242, 220] width 59 height 30
copy h3 "187k-278k"
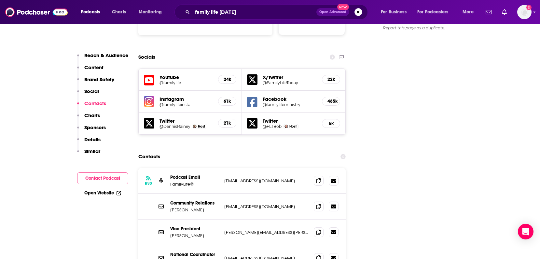
scroll to position [806, 0]
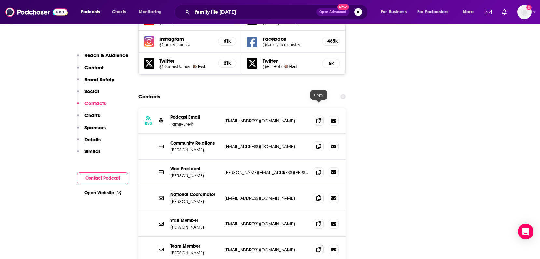
click at [318, 143] on icon at bounding box center [319, 145] width 5 height 5
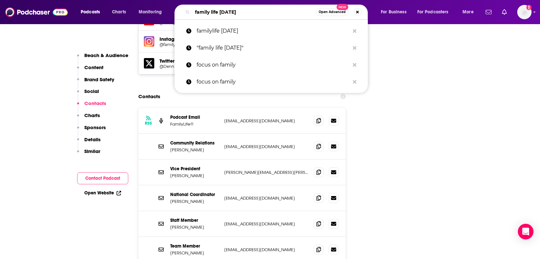
drag, startPoint x: 235, startPoint y: 12, endPoint x: 196, endPoint y: 12, distance: 39.1
click at [196, 12] on input "family life [DATE]" at bounding box center [254, 12] width 123 height 10
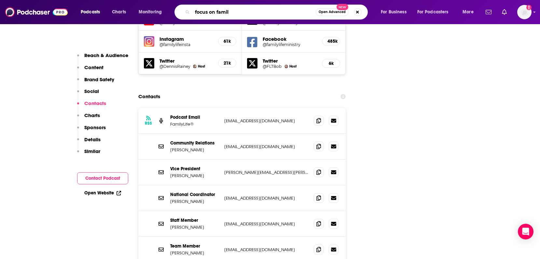
type input "focus on family"
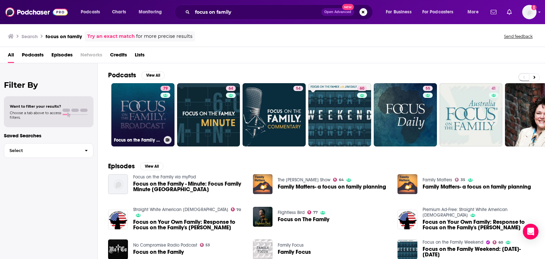
click at [139, 107] on link "79 Focus on the Family Broadcast" at bounding box center [142, 114] width 63 height 63
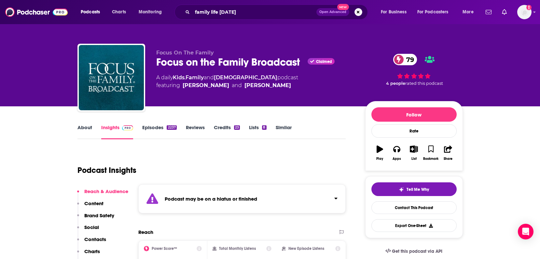
click at [218, 200] on strong "Podcast may be on a hiatus or finished" at bounding box center [211, 198] width 93 height 6
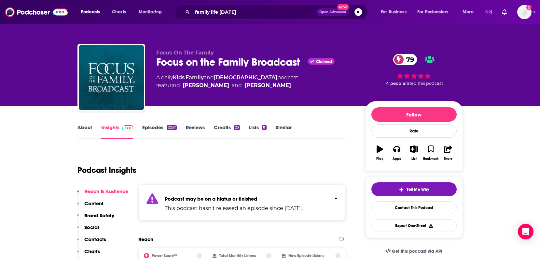
scroll to position [81, 0]
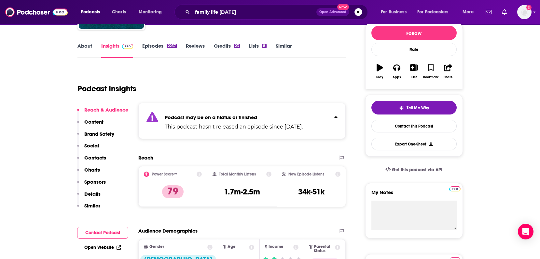
click at [212, 126] on p "This podcast hasn't released an episode since Aug 2nd, 2024." at bounding box center [234, 127] width 138 height 8
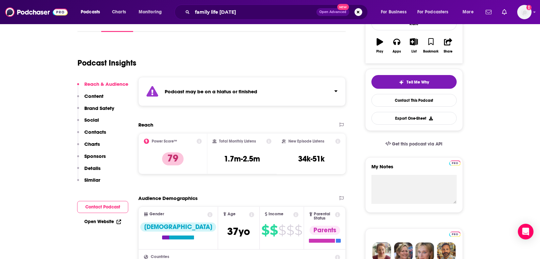
scroll to position [0, 0]
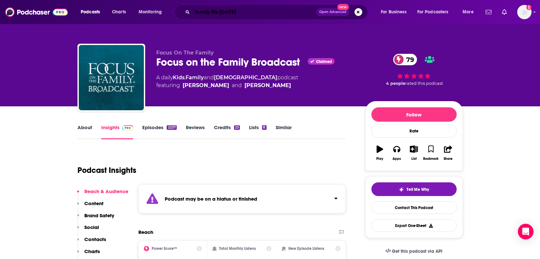
click at [216, 13] on input "family life [DATE]" at bounding box center [255, 12] width 124 height 10
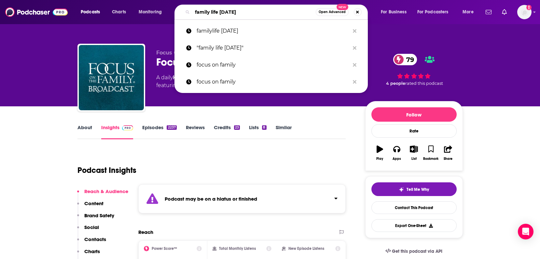
click at [216, 13] on input "family life [DATE]" at bounding box center [254, 12] width 123 height 10
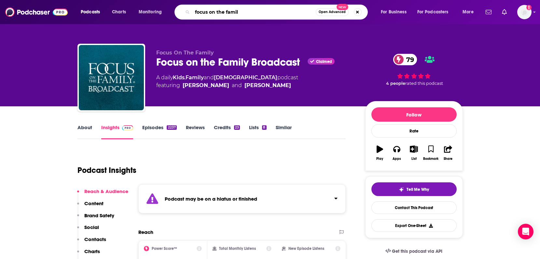
type input "focus on the family"
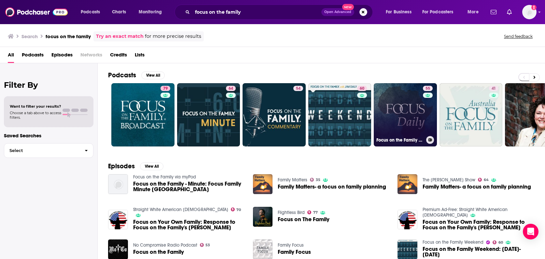
click at [408, 114] on link "55 Focus on the Family Daily" at bounding box center [405, 114] width 63 height 63
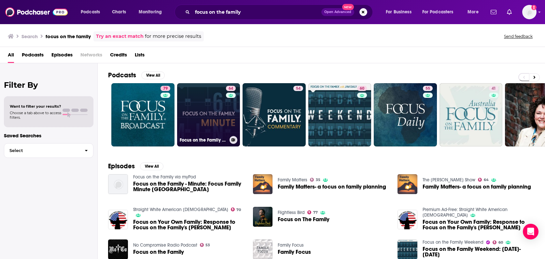
click at [208, 117] on link "64 Focus on the Family Minute" at bounding box center [208, 114] width 63 height 63
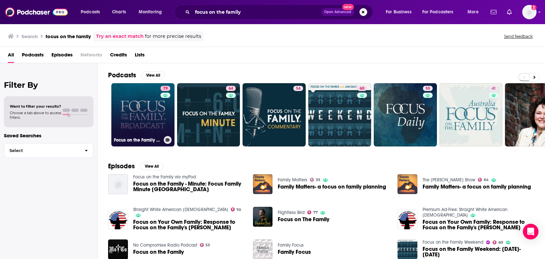
click at [130, 103] on link "79 Focus on the Family Broadcast" at bounding box center [142, 114] width 63 height 63
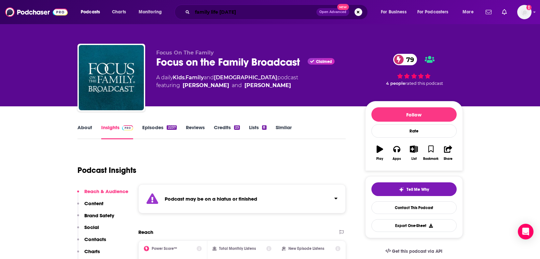
click at [216, 13] on input "family life [DATE]" at bounding box center [255, 12] width 124 height 10
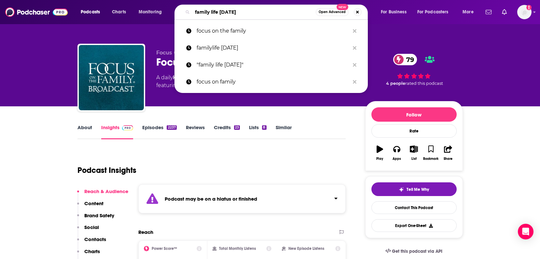
click at [216, 13] on input "family life [DATE]" at bounding box center [254, 12] width 123 height 10
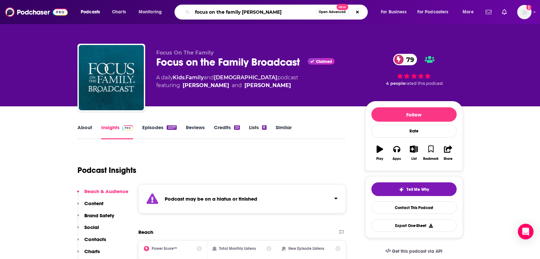
type input "focus on the family christian"
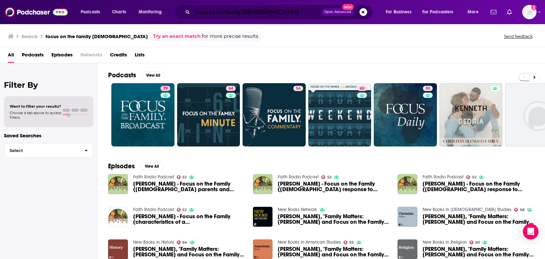
click at [240, 12] on input "focus on the family christian" at bounding box center [257, 12] width 129 height 10
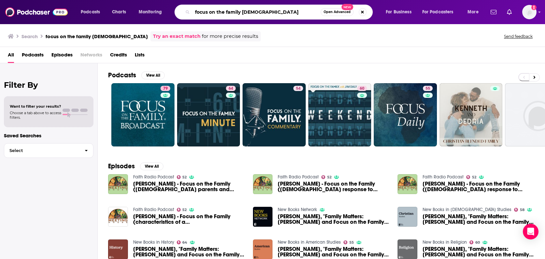
click at [240, 12] on input "focus on the family christian" at bounding box center [257, 12] width 128 height 10
paste input "Focus on the Family with Jim Daly"
type input "Focus on the Family with Jim Daly"
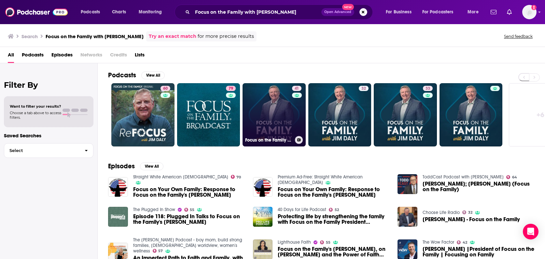
click at [287, 119] on link "41 Focus on the Family on Oneplace.com" at bounding box center [274, 114] width 63 height 63
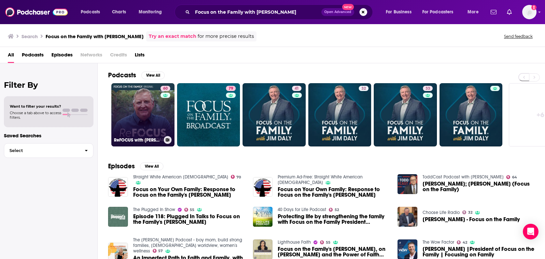
click at [145, 116] on link "60 ReFOCUS with Jim Daly" at bounding box center [142, 114] width 63 height 63
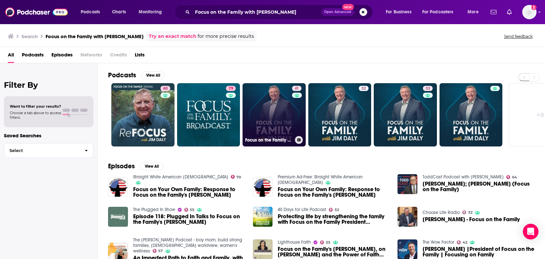
click at [271, 115] on link "41 Focus on the Family on Oneplace.com" at bounding box center [274, 114] width 63 height 63
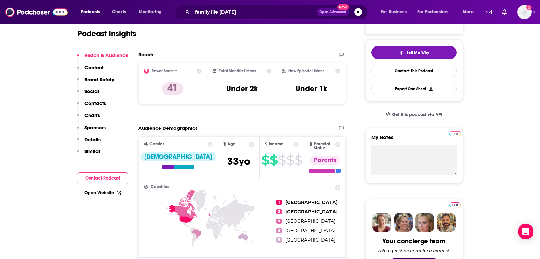
click at [90, 139] on p "Details" at bounding box center [92, 139] width 16 height 6
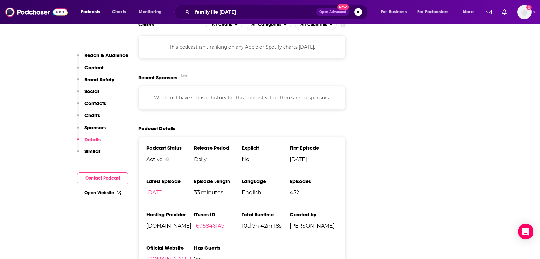
scroll to position [796, 0]
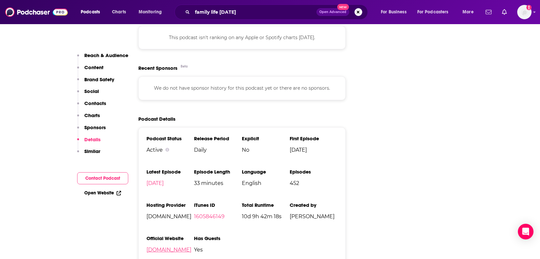
click at [165, 246] on link "oneplace.com" at bounding box center [169, 249] width 45 height 6
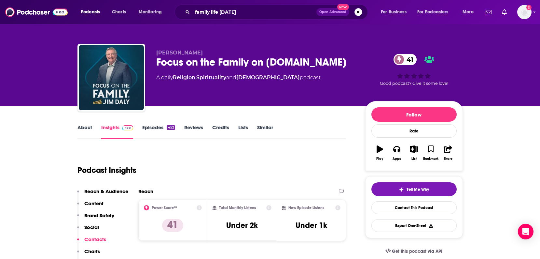
scroll to position [11, 0]
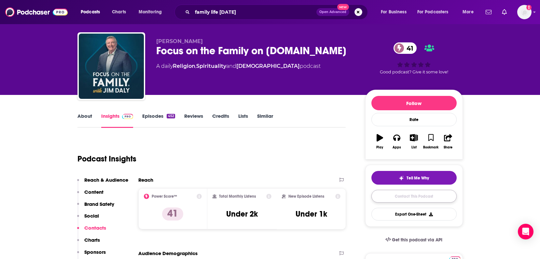
click at [419, 193] on link "Contact This Podcast" at bounding box center [414, 196] width 85 height 13
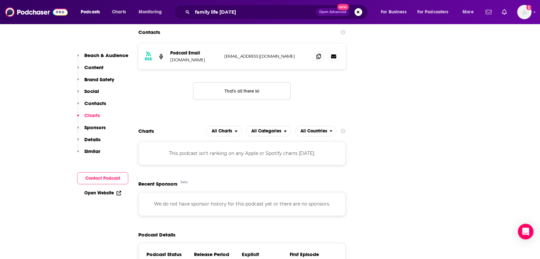
scroll to position [604, 0]
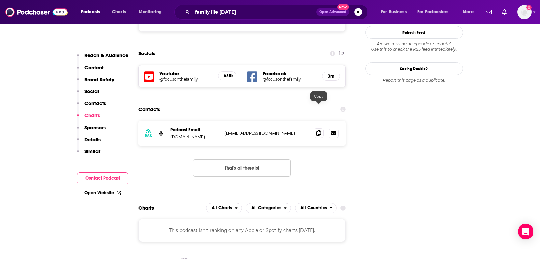
click at [317, 130] on icon at bounding box center [319, 132] width 5 height 5
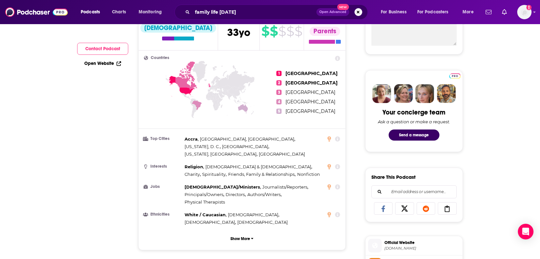
scroll to position [0, 0]
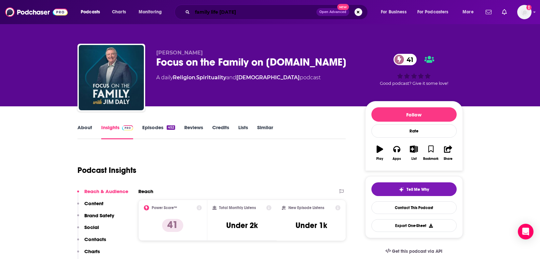
click at [211, 12] on input "family life [DATE]" at bounding box center [255, 12] width 124 height 10
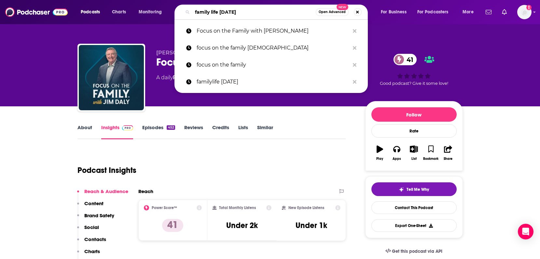
type input "familylife today"
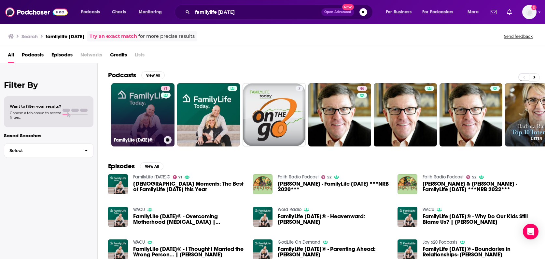
click at [141, 117] on link "71 FamilyLife Today®" at bounding box center [142, 114] width 63 height 63
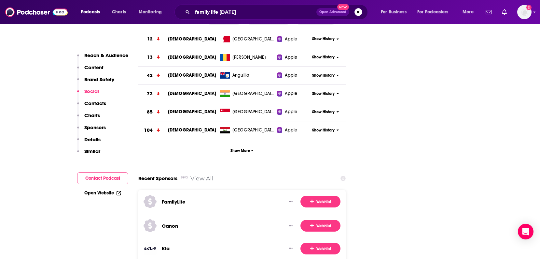
scroll to position [1441, 0]
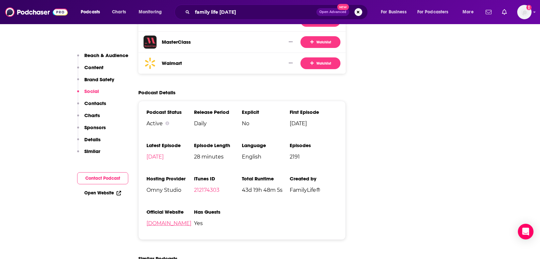
click at [165, 220] on link "familylife.com" at bounding box center [169, 223] width 45 height 6
click at [105, 11] on icon "open menu" at bounding box center [104, 12] width 3 height 2
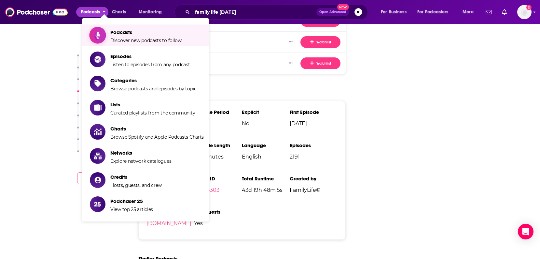
click at [121, 32] on span "Podcasts" at bounding box center [145, 32] width 71 height 6
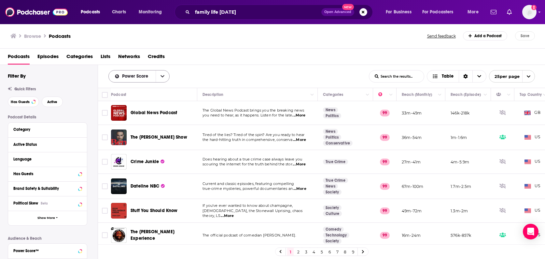
click at [163, 77] on icon "open menu" at bounding box center [163, 76] width 4 height 2
click at [163, 77] on icon "close menu" at bounding box center [163, 76] width 4 height 5
click at [481, 77] on span "Choose View" at bounding box center [480, 76] width 14 height 12
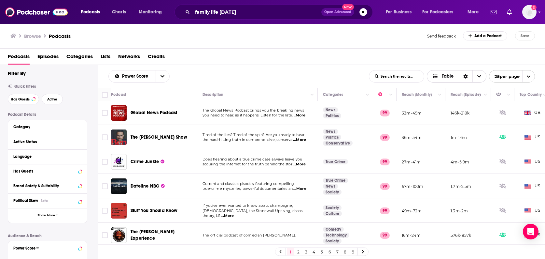
scroll to position [26, 0]
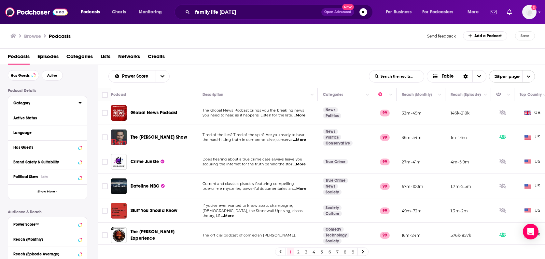
click at [79, 103] on icon at bounding box center [80, 102] width 3 height 5
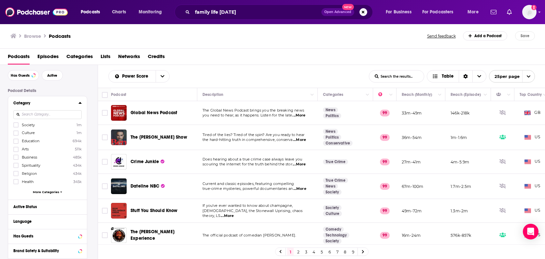
click at [49, 116] on input at bounding box center [47, 114] width 68 height 9
click at [17, 173] on icon at bounding box center [16, 173] width 4 height 4
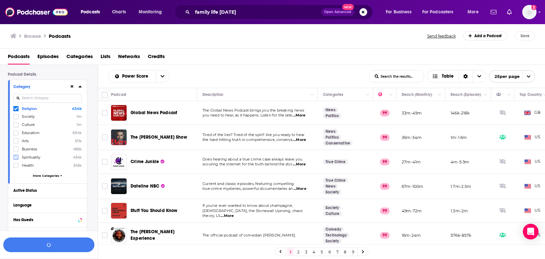
click at [15, 156] on icon at bounding box center [16, 157] width 4 height 4
click at [55, 174] on span "More Categories" at bounding box center [46, 176] width 26 height 4
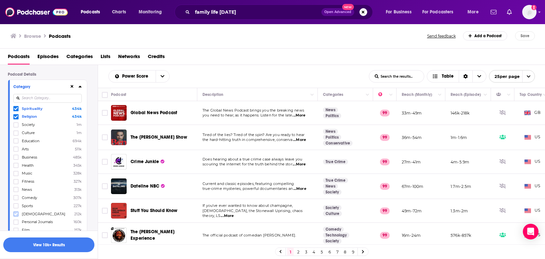
click at [15, 213] on icon at bounding box center [16, 214] width 4 height 4
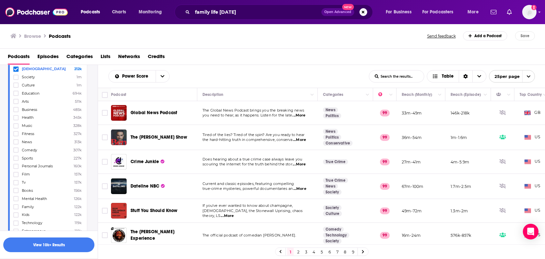
scroll to position [110, 0]
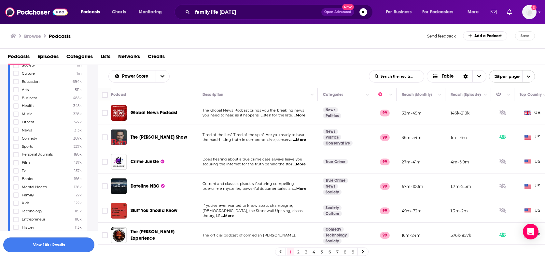
click at [59, 245] on button "View 10k+ Results" at bounding box center [48, 244] width 91 height 15
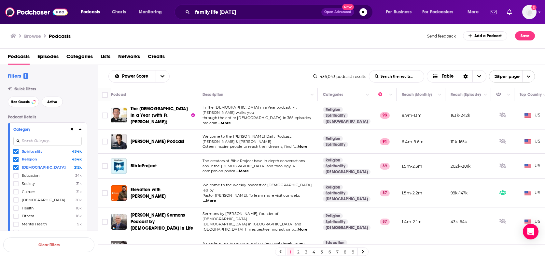
click at [81, 129] on icon at bounding box center [80, 129] width 3 height 2
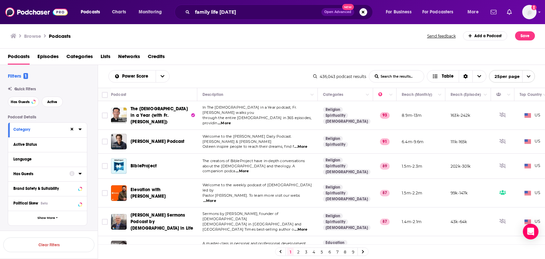
click at [80, 174] on icon at bounding box center [80, 173] width 3 height 5
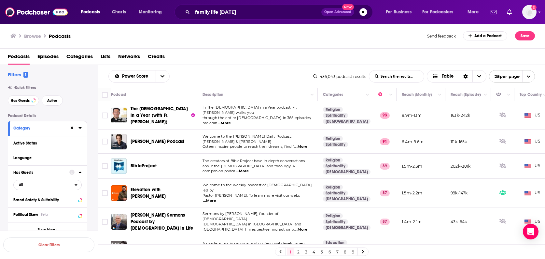
click at [78, 186] on div "open menu" at bounding box center [78, 184] width 7 height 5
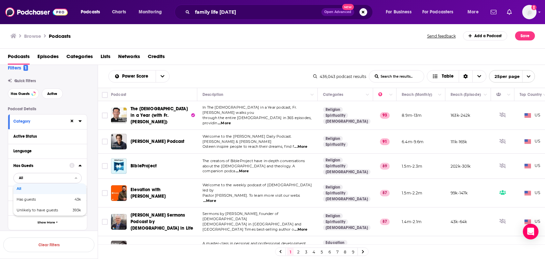
scroll to position [44, 0]
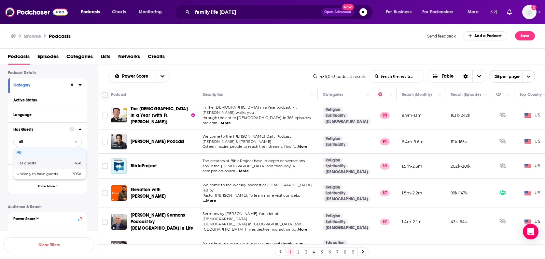
click at [44, 165] on div "Has guests 43k" at bounding box center [49, 163] width 73 height 11
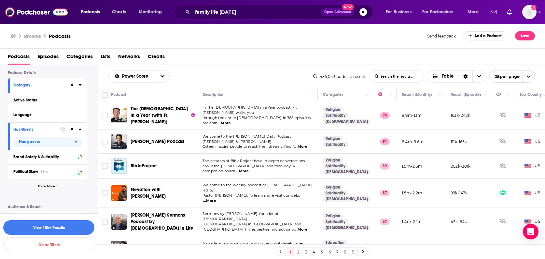
click at [56, 186] on icon "button" at bounding box center [57, 185] width 2 height 1
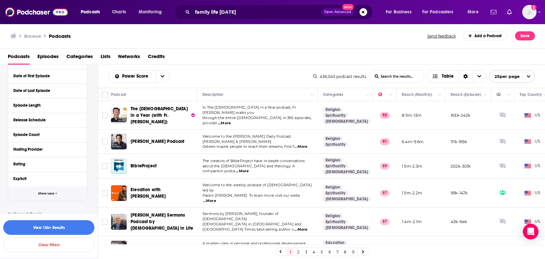
scroll to position [173, 0]
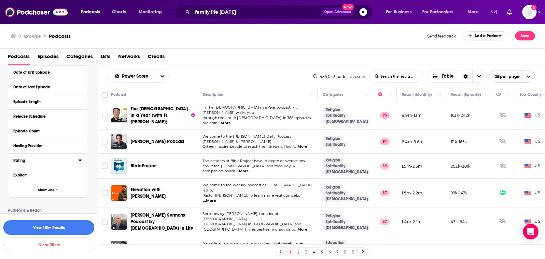
click at [79, 160] on icon at bounding box center [80, 160] width 3 height 2
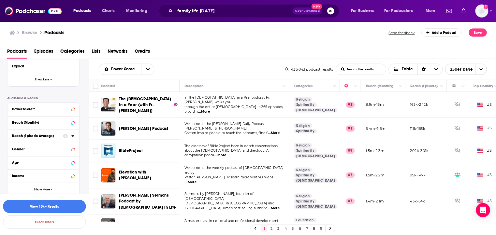
scroll to position [280, 0]
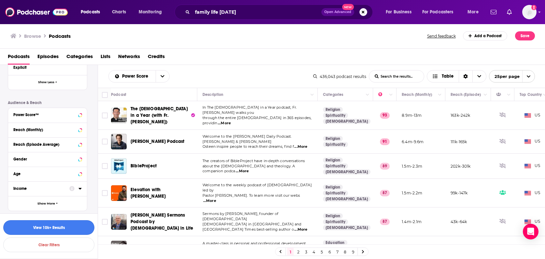
click at [40, 229] on button "View 10k+ Results" at bounding box center [48, 227] width 91 height 15
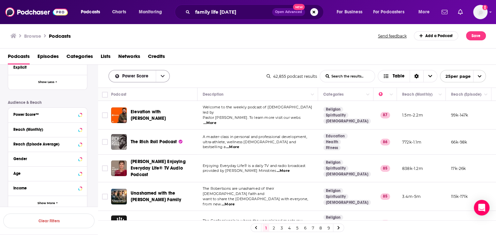
click at [164, 79] on button "open menu" at bounding box center [163, 76] width 14 height 12
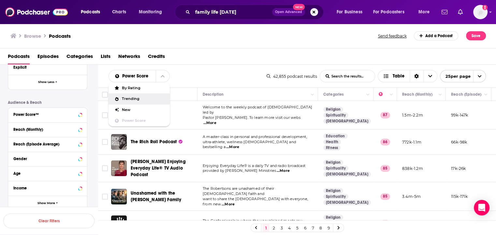
click at [131, 101] on div "Trending" at bounding box center [138, 98] width 61 height 11
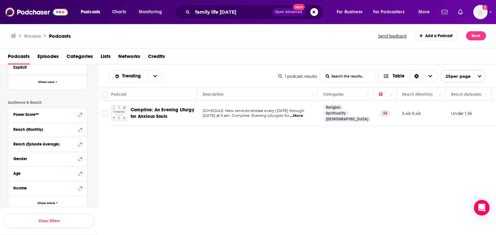
click at [303, 116] on span "...More" at bounding box center [296, 115] width 13 height 5
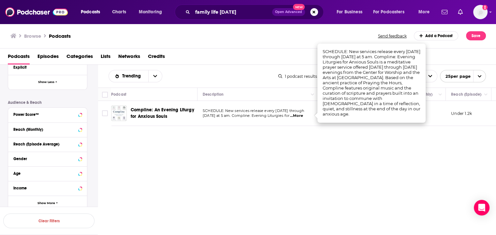
click at [270, 52] on div "Podcasts Episodes Categories Lists Networks Credits" at bounding box center [249, 57] width 483 height 13
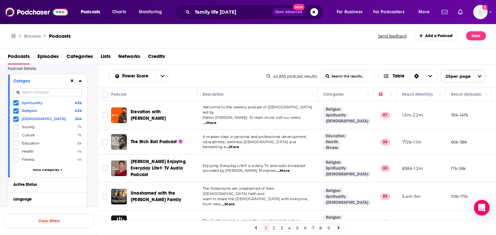
scroll to position [50, 0]
click at [60, 168] on icon at bounding box center [61, 168] width 2 height 3
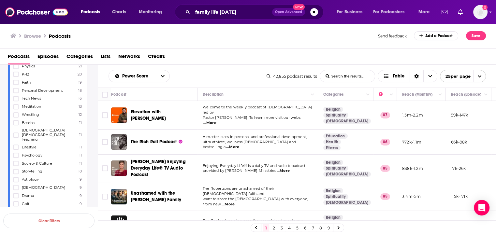
scroll to position [742, 0]
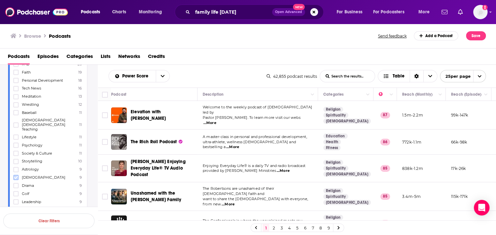
click at [18, 176] on icon at bounding box center [16, 178] width 4 height 4
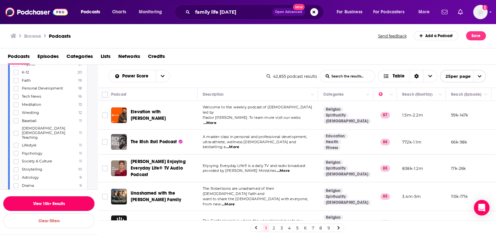
click at [59, 202] on button "View 10k+ Results" at bounding box center [48, 203] width 91 height 15
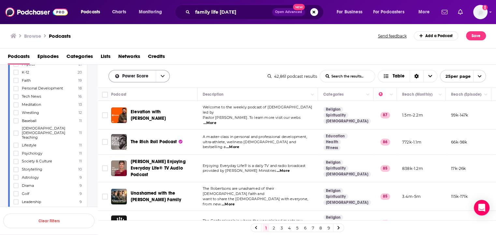
click at [164, 77] on icon "open menu" at bounding box center [163, 76] width 4 height 5
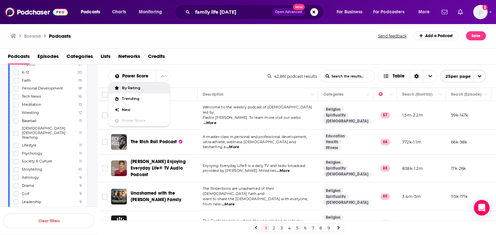
click at [193, 71] on div "Power Score By Rating Trending New Power Score List Search Input Search the res…" at bounding box center [187, 76] width 159 height 12
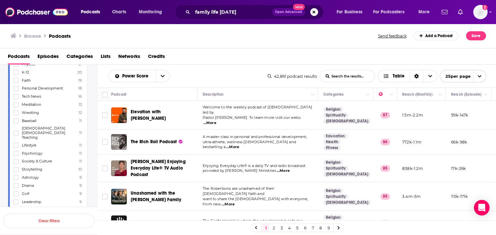
click at [216, 121] on span "...More" at bounding box center [209, 123] width 13 height 5
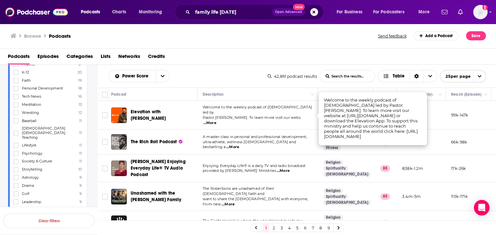
click at [256, 67] on div "Power Score List Search Input Search the results... Table 42,861 podcast result…" at bounding box center [297, 76] width 398 height 23
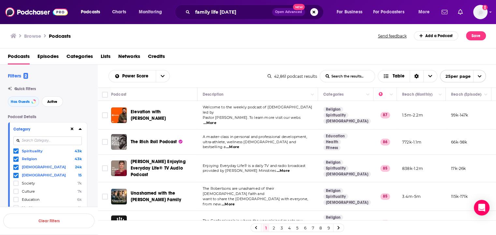
click at [80, 129] on icon at bounding box center [80, 128] width 3 height 5
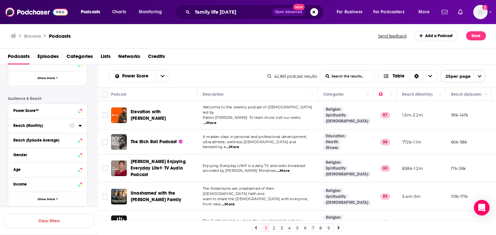
scroll to position [152, 0]
click at [81, 141] on icon at bounding box center [80, 139] width 3 height 5
click at [36, 151] on input "number" at bounding box center [29, 152] width 33 height 10
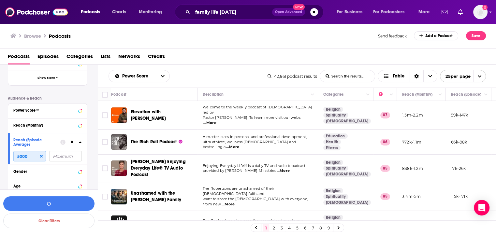
type input "5000"
type input "5000000"
click at [79, 143] on icon at bounding box center [80, 142] width 3 height 5
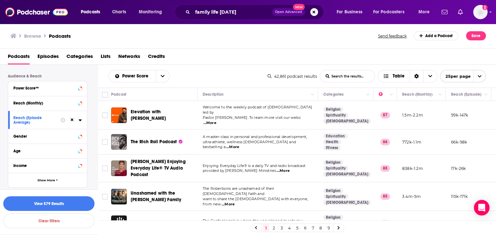
scroll to position [176, 0]
click at [53, 178] on span "Show More" at bounding box center [46, 180] width 18 height 4
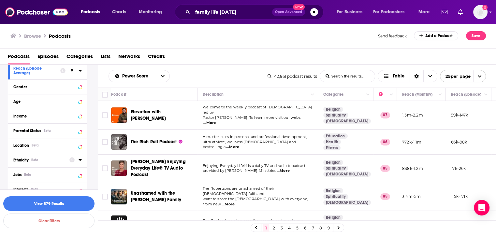
scroll to position [242, 0]
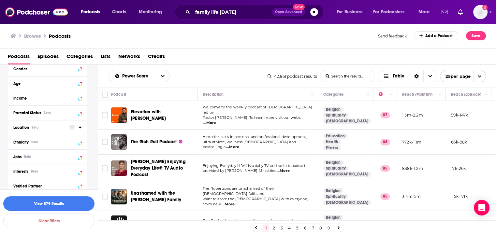
click at [80, 129] on icon at bounding box center [80, 127] width 3 height 5
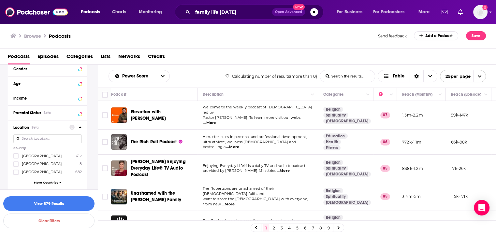
click at [80, 128] on icon at bounding box center [80, 127] width 3 height 2
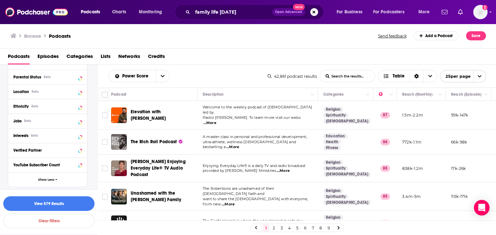
scroll to position [279, 0]
click at [79, 135] on icon at bounding box center [80, 135] width 3 height 5
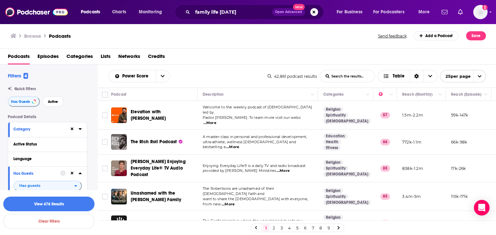
scroll to position [397, 0]
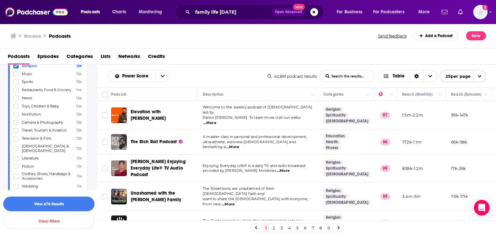
click at [30, 147] on span "[DEMOGRAPHIC_DATA] & [DEMOGRAPHIC_DATA]" at bounding box center [47, 148] width 51 height 9
click at [16, 151] on input "multiSelectOption-christian&gospel-13" at bounding box center [16, 151] width 0 height 0
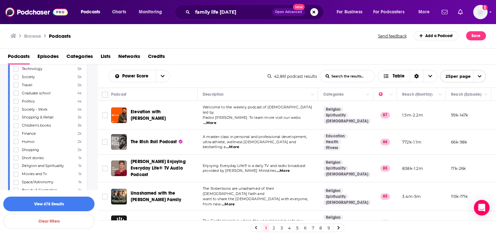
scroll to position [658, 0]
click at [46, 150] on span "Religion and Spirituality" at bounding box center [43, 152] width 42 height 5
click at [16, 155] on input "multiSelectOption-religionandspirituality-45" at bounding box center [16, 155] width 0 height 0
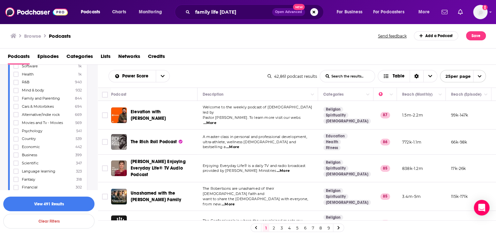
scroll to position [738, 0]
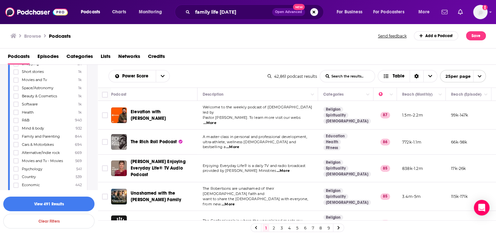
drag, startPoint x: 47, startPoint y: 130, endPoint x: 45, endPoint y: 134, distance: 3.8
click at [47, 134] on span "Family and Parenting" at bounding box center [41, 136] width 38 height 5
click at [16, 139] on input "multiSelectOption-familyandparenting-53" at bounding box center [16, 139] width 0 height 0
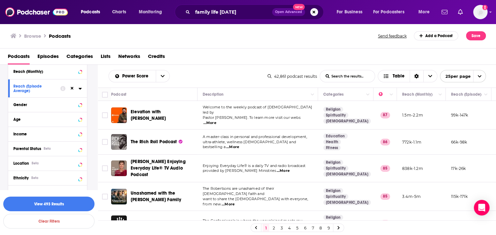
scroll to position [248, 0]
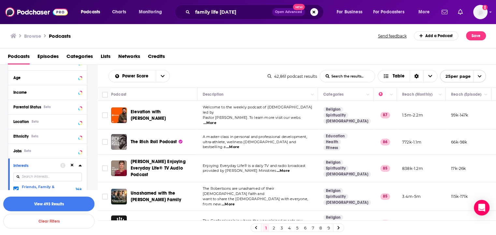
click at [81, 165] on icon at bounding box center [80, 165] width 3 height 5
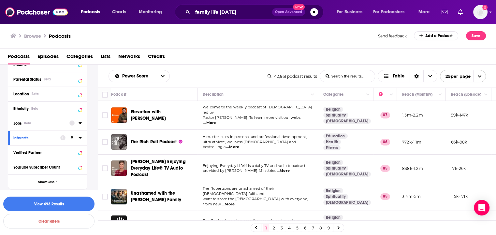
scroll to position [279, 0]
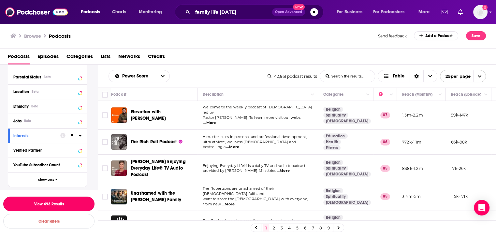
click at [53, 202] on button "View 493 Results" at bounding box center [48, 204] width 91 height 15
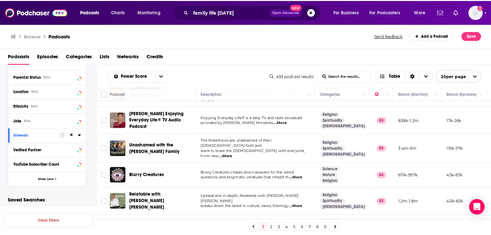
scroll to position [109, 0]
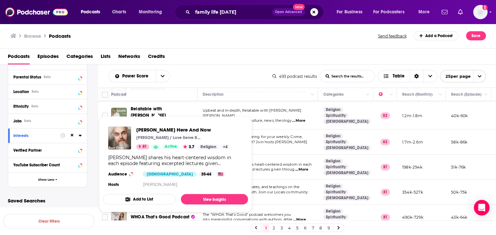
click at [157, 158] on div "Ram Dass shares his heart-centered wisdom in each episode featuring excerpted l…" at bounding box center [175, 161] width 135 height 12
click at [195, 197] on link "View Insights" at bounding box center [214, 199] width 67 height 10
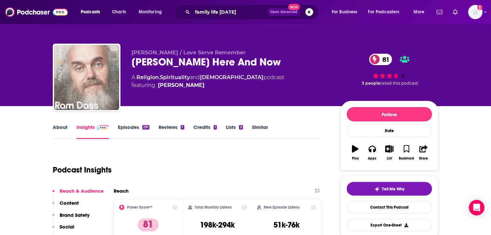
click at [92, 82] on img "Ram Dass Here And Now" at bounding box center [86, 77] width 65 height 65
click at [91, 84] on img "Ram Dass Here And Now" at bounding box center [86, 77] width 65 height 65
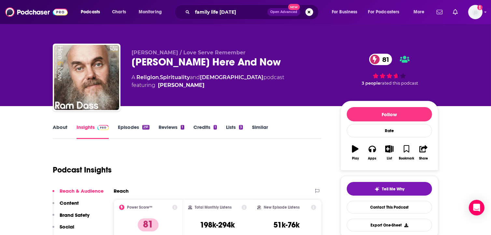
click at [40, 85] on div "Ram Dass / Love Serve Remember Ram Dass Here And Now 81 A Religion , Spirituali…" at bounding box center [245, 53] width 417 height 106
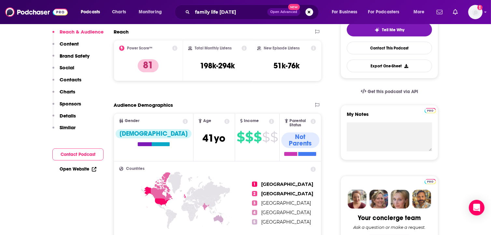
scroll to position [108, 0]
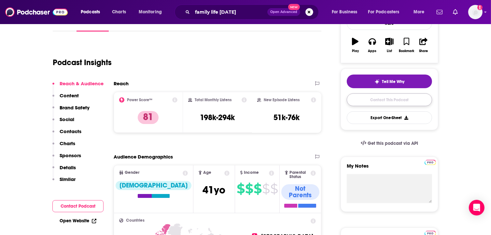
click at [390, 101] on link "Contact This Podcast" at bounding box center [389, 99] width 85 height 13
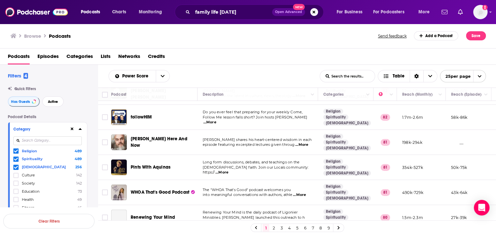
scroll to position [135, 0]
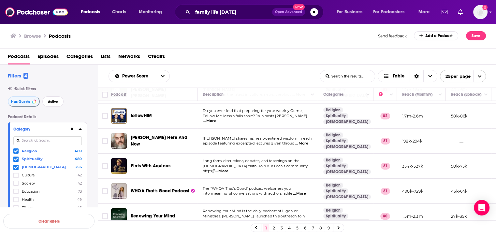
click at [16, 153] on icon at bounding box center [16, 151] width 4 height 4
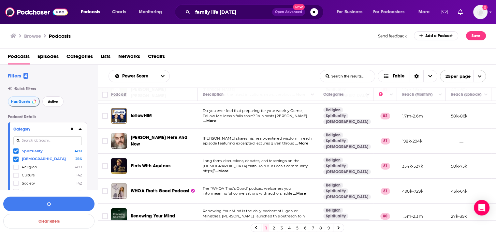
click at [16, 152] on icon at bounding box center [16, 151] width 4 height 4
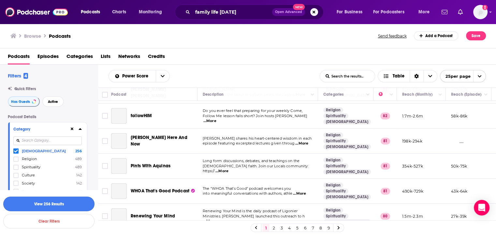
click at [55, 205] on button "View 256 Results" at bounding box center [48, 204] width 91 height 15
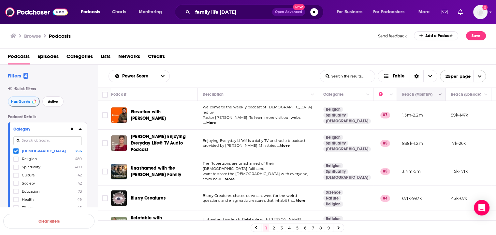
click at [441, 94] on icon "Column Actions" at bounding box center [439, 95] width 3 height 4
click at [440, 95] on div at bounding box center [248, 117] width 496 height 235
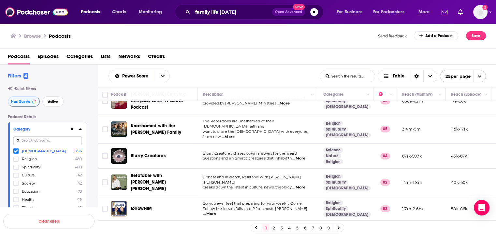
scroll to position [89, 0]
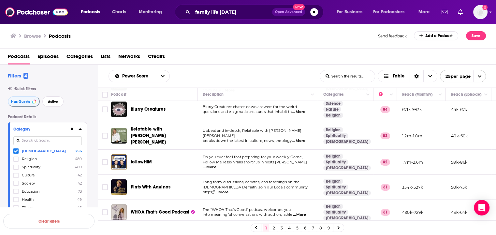
click at [228, 190] on span "...More" at bounding box center [221, 192] width 13 height 5
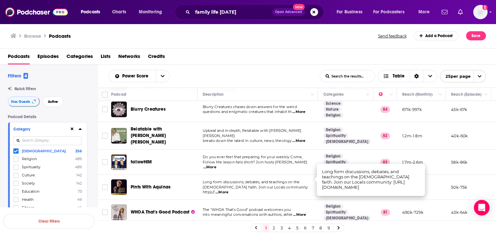
click at [216, 165] on span "...More" at bounding box center [209, 167] width 13 height 5
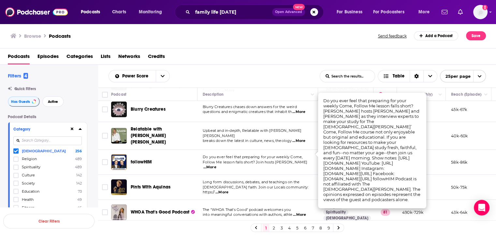
click at [228, 190] on span "...More" at bounding box center [221, 192] width 13 height 5
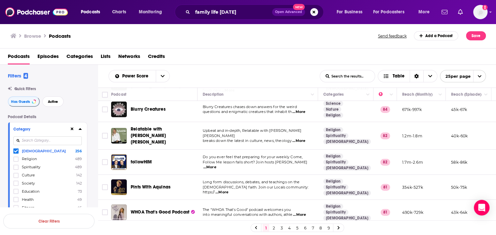
click at [216, 165] on span "...More" at bounding box center [209, 167] width 13 height 5
click at [228, 190] on span "...More" at bounding box center [221, 192] width 13 height 5
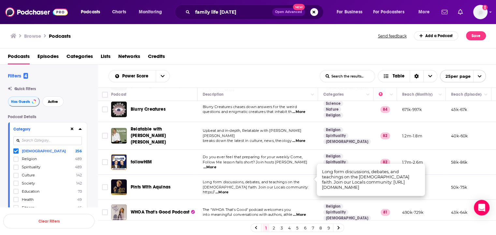
click at [244, 74] on div "Power Score List Search Input Search the results... Table" at bounding box center [213, 76] width 211 height 12
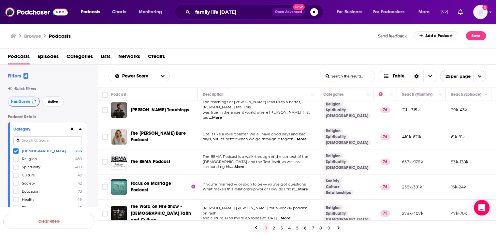
scroll to position [428, 0]
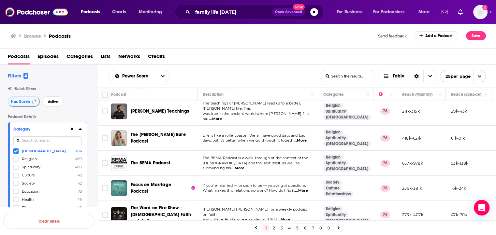
click at [303, 138] on span "...More" at bounding box center [300, 140] width 13 height 5
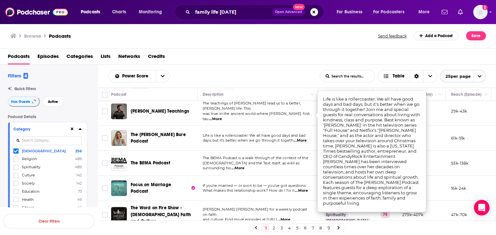
click at [257, 68] on div "Power Score List Search Input Search the results... Table List Search Input Sea…" at bounding box center [297, 76] width 398 height 23
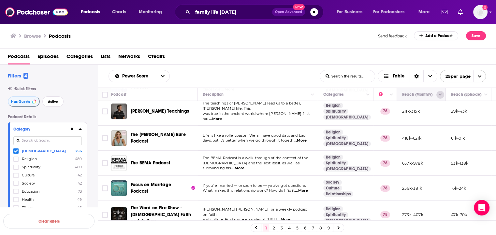
click at [438, 95] on button "Column Actions" at bounding box center [440, 95] width 8 height 8
click at [442, 95] on div at bounding box center [248, 117] width 496 height 235
click at [439, 94] on icon "Column Actions" at bounding box center [439, 95] width 3 height 2
click at [440, 94] on div at bounding box center [248, 117] width 496 height 235
click at [400, 79] on span "Table" at bounding box center [399, 76] width 12 height 5
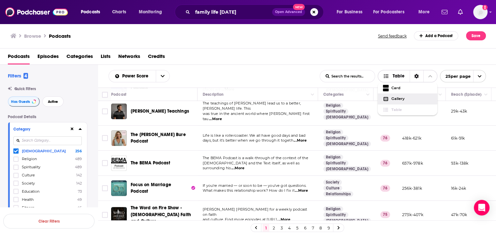
click at [398, 97] on span "Gallery" at bounding box center [411, 99] width 41 height 4
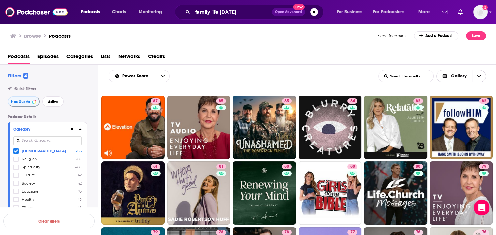
click at [459, 78] on span "Gallery" at bounding box center [459, 76] width 16 height 5
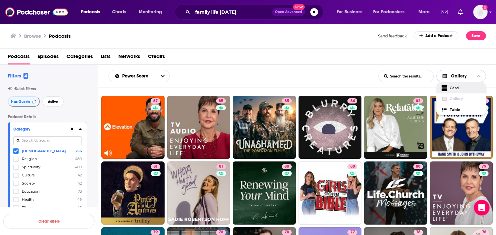
click at [452, 90] on div "Card" at bounding box center [461, 87] width 50 height 11
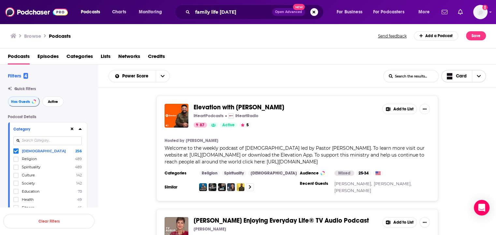
click at [455, 75] on span "Card" at bounding box center [457, 76] width 20 height 8
click at [455, 108] on span "Table" at bounding box center [467, 110] width 26 height 4
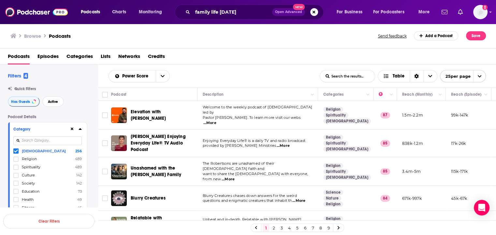
click at [300, 60] on div "Podcasts Episodes Categories Lists Networks Credits" at bounding box center [249, 57] width 483 height 13
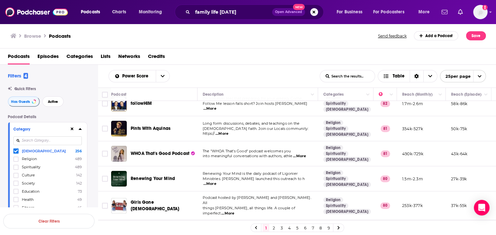
scroll to position [163, 0]
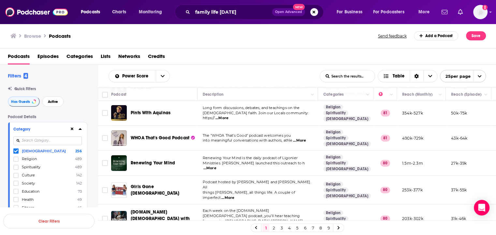
click at [216, 166] on span "...More" at bounding box center [209, 168] width 13 height 5
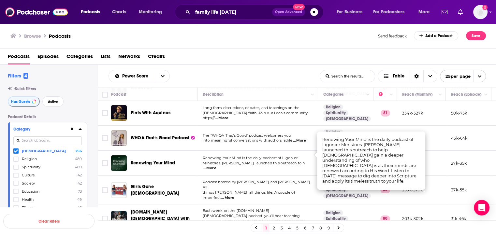
click at [264, 156] on span "Renewing Your Mind is the daily podcast of Ligonier" at bounding box center [250, 158] width 95 height 5
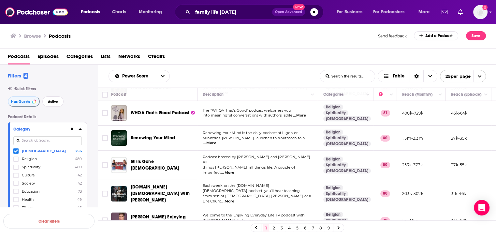
scroll to position [189, 0]
click at [234, 170] on span "...More" at bounding box center [227, 172] width 13 height 5
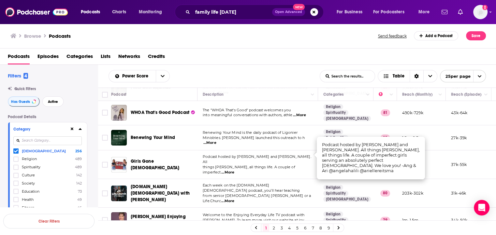
click at [264, 70] on div "Power Score List Search Input Search the results... Table" at bounding box center [213, 76] width 211 height 12
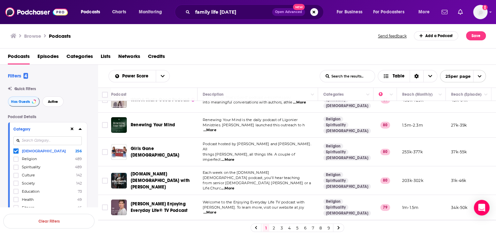
scroll to position [212, 0]
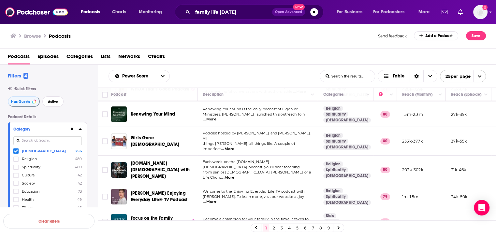
click at [234, 147] on span "...More" at bounding box center [227, 149] width 13 height 5
click at [292, 141] on span "things Jesus, all things life. A couple of imperfect" at bounding box center [249, 146] width 93 height 10
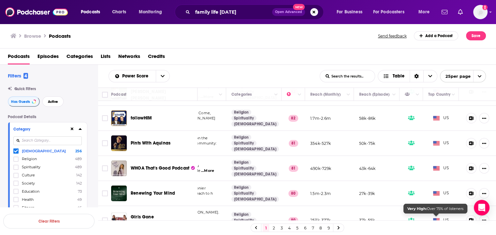
scroll to position [0, 96]
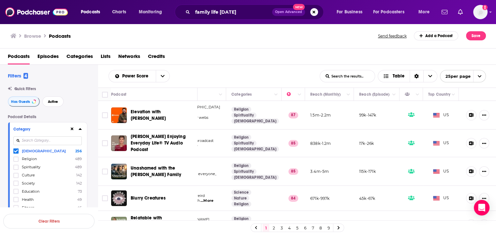
click at [356, 56] on div "Podcasts Episodes Categories Lists Networks Credits" at bounding box center [249, 57] width 483 height 13
click at [249, 60] on div "Podcasts Episodes Categories Lists Networks Credits" at bounding box center [249, 57] width 483 height 13
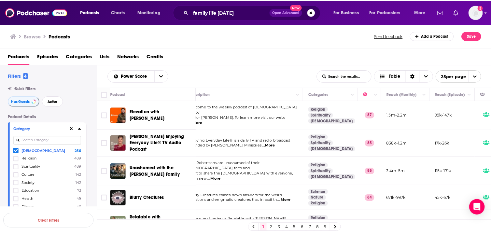
scroll to position [0, 0]
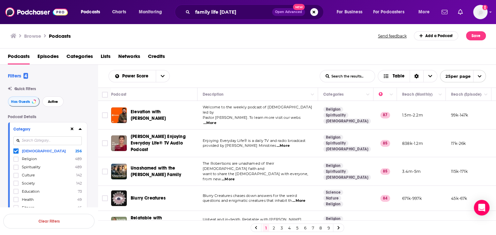
click at [277, 143] on span "...More" at bounding box center [283, 145] width 13 height 5
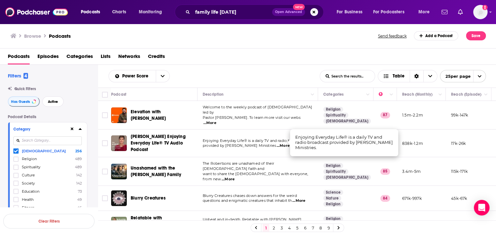
click at [214, 144] on span "provided by Joyce Meyer Ministries" at bounding box center [239, 145] width 73 height 5
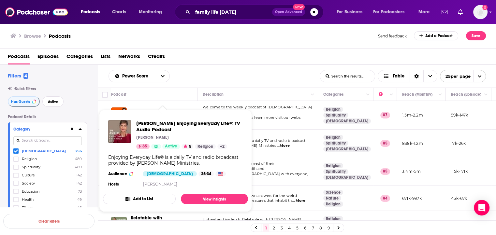
click at [165, 140] on div "Joyce Meyer" at bounding box center [189, 137] width 107 height 5
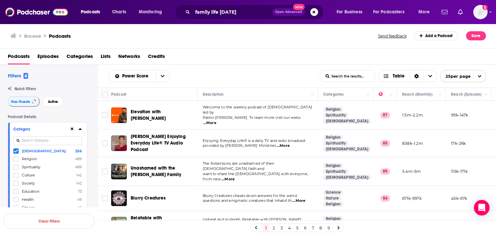
click at [167, 144] on span "Joyce Meyer Enjoying Everyday Life® TV Audio Podcast" at bounding box center [163, 144] width 65 height 20
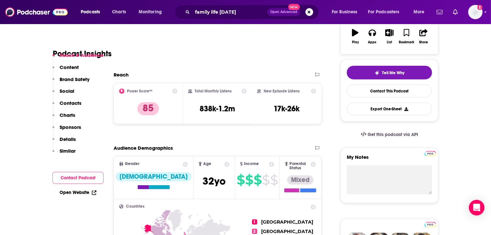
scroll to position [151, 0]
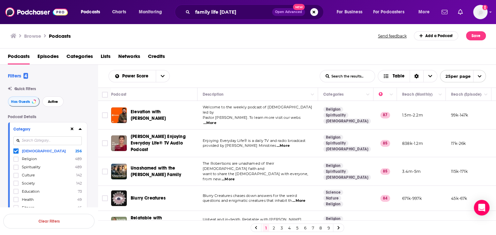
click at [79, 127] on icon at bounding box center [80, 128] width 3 height 5
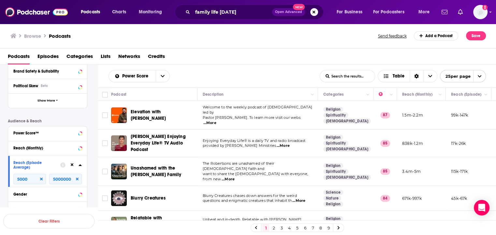
scroll to position [141, 0]
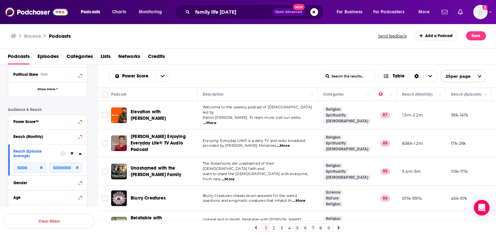
click at [81, 153] on icon at bounding box center [80, 153] width 3 height 5
click at [81, 154] on icon at bounding box center [80, 153] width 3 height 5
click at [80, 154] on icon at bounding box center [80, 154] width 3 height 2
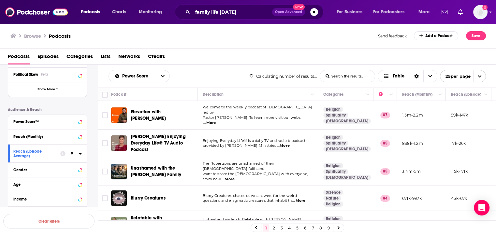
click at [73, 154] on icon at bounding box center [72, 153] width 3 height 4
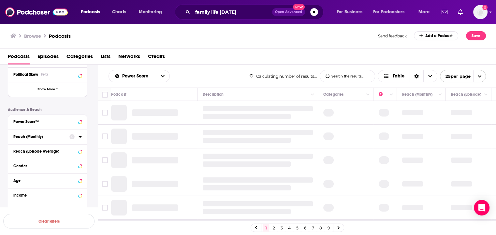
click at [67, 138] on button "Reach (Monthly)" at bounding box center [41, 137] width 56 height 8
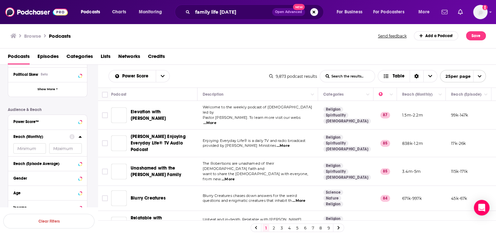
click at [38, 147] on input "number" at bounding box center [29, 148] width 33 height 10
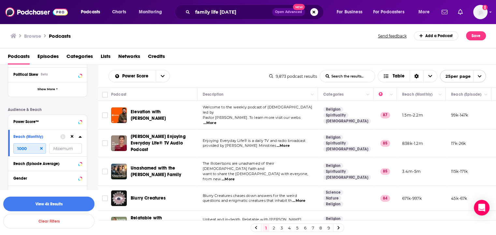
type input "1000"
click at [61, 149] on input "number" at bounding box center [65, 148] width 33 height 10
type input "200000"
click at [54, 202] on button "View 2k Results" at bounding box center [48, 204] width 91 height 15
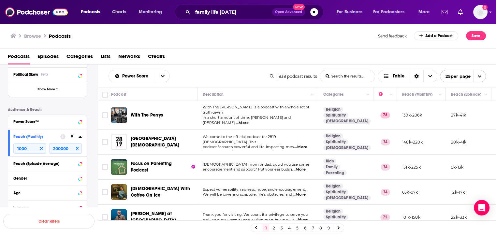
click at [298, 192] on span "...More" at bounding box center [298, 194] width 13 height 5
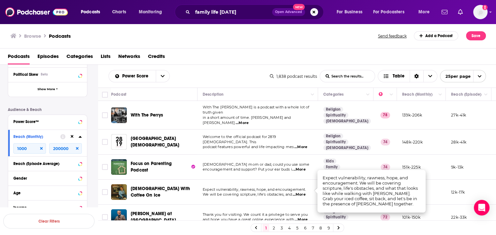
click at [267, 192] on p "We will be covering scripture, life's obstacles, and ...More" at bounding box center [258, 194] width 110 height 5
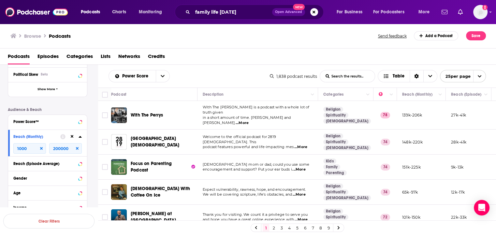
click at [306, 145] on span "...More" at bounding box center [300, 147] width 13 height 5
click at [285, 145] on td "Welcome to the official podcast for 2819 Church. This podcast features powerful…" at bounding box center [257, 142] width 121 height 25
